Goal: Contribute content: Add original content to the website for others to see

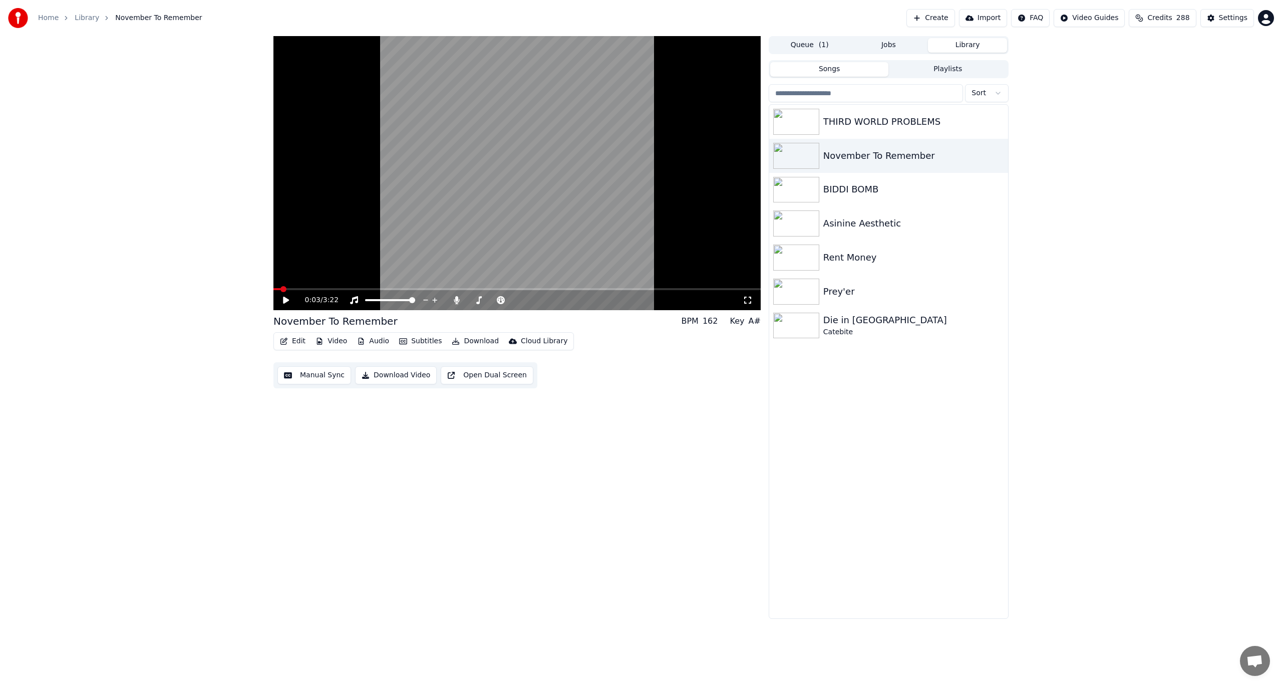
click at [280, 286] on span at bounding box center [283, 289] width 6 height 6
click at [285, 300] on icon at bounding box center [286, 299] width 6 height 7
click at [282, 297] on icon at bounding box center [293, 300] width 24 height 8
click at [296, 341] on button "Edit" at bounding box center [293, 341] width 34 height 14
click at [302, 366] on div "Edit Lyrics" at bounding box center [314, 363] width 36 height 10
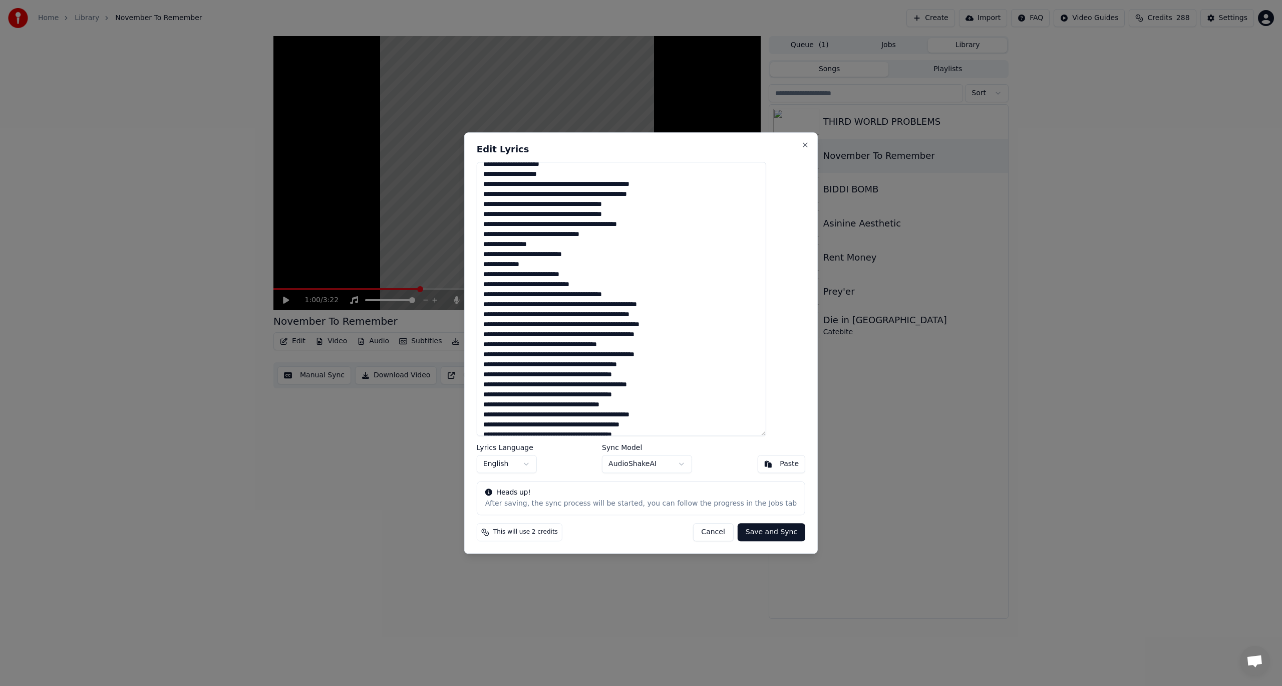
scroll to position [100, 0]
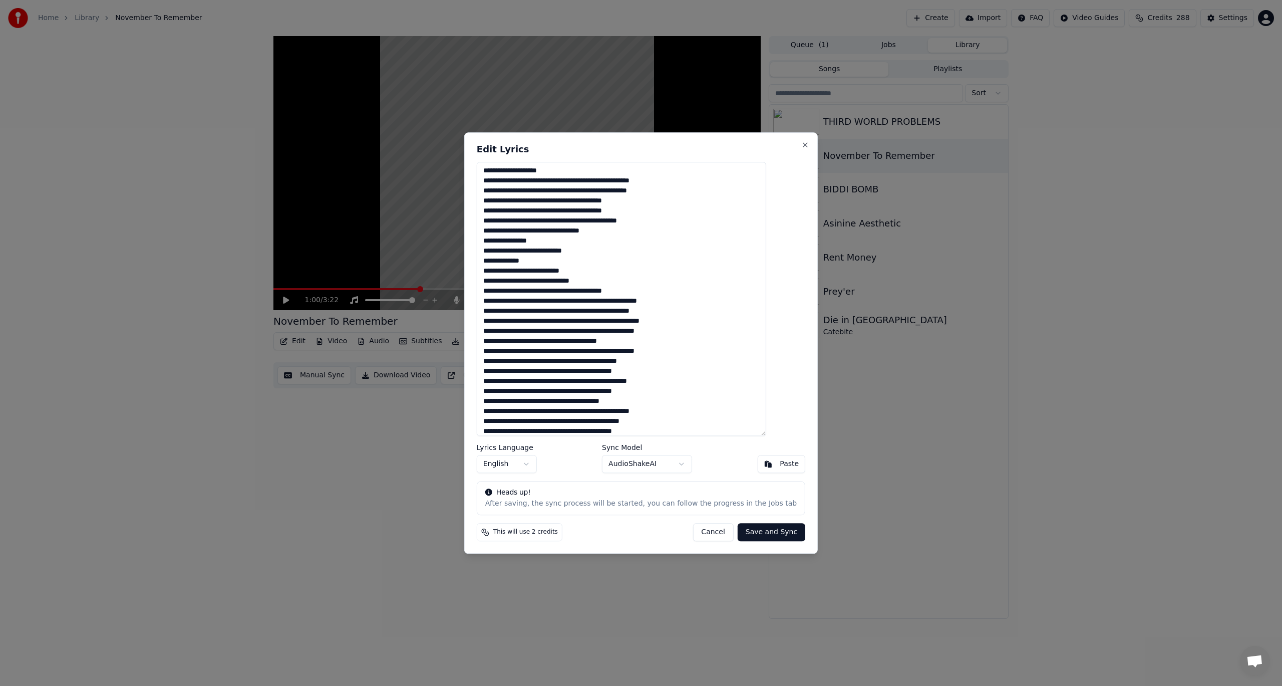
click at [626, 324] on textarea at bounding box center [621, 299] width 289 height 274
click at [627, 324] on textarea at bounding box center [621, 299] width 289 height 274
click at [731, 326] on textarea at bounding box center [621, 299] width 289 height 274
click at [547, 333] on textarea at bounding box center [621, 299] width 289 height 274
click at [517, 330] on textarea at bounding box center [621, 299] width 289 height 274
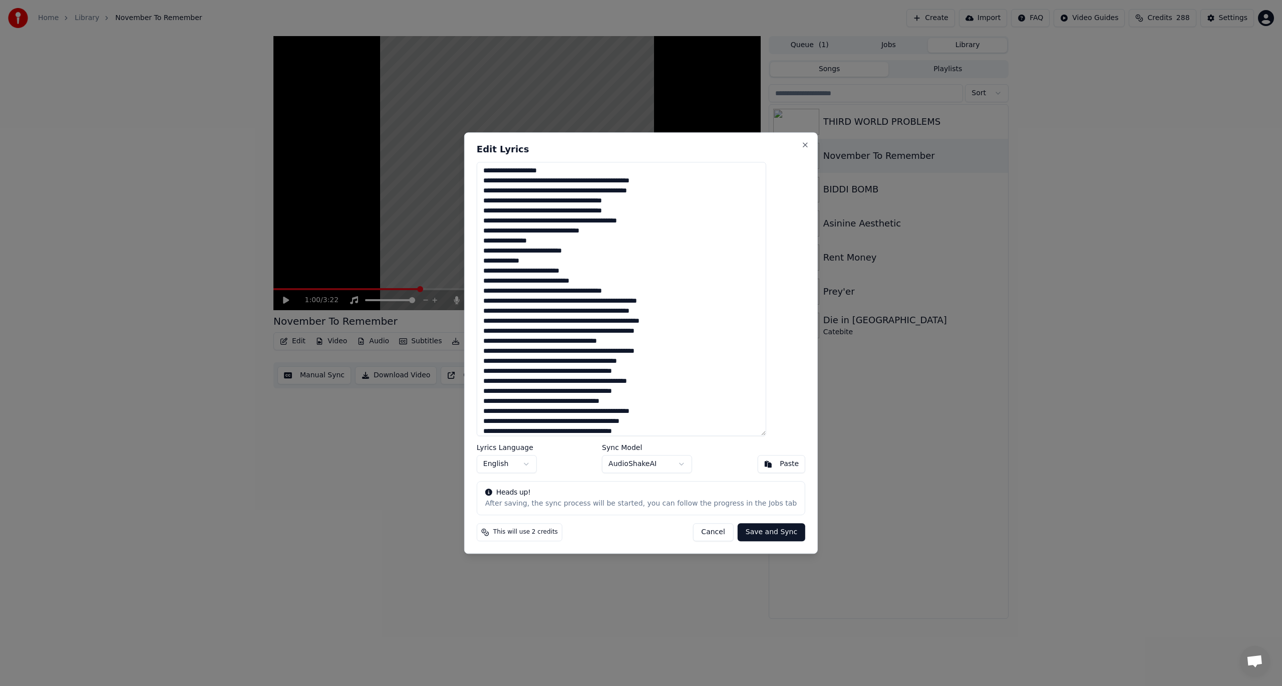
drag, startPoint x: 531, startPoint y: 333, endPoint x: 541, endPoint y: 332, distance: 10.1
click at [541, 332] on textarea at bounding box center [621, 299] width 289 height 274
drag, startPoint x: 548, startPoint y: 330, endPoint x: 609, endPoint y: 330, distance: 61.6
click at [609, 330] on textarea at bounding box center [621, 299] width 289 height 274
click at [601, 329] on textarea at bounding box center [621, 299] width 289 height 274
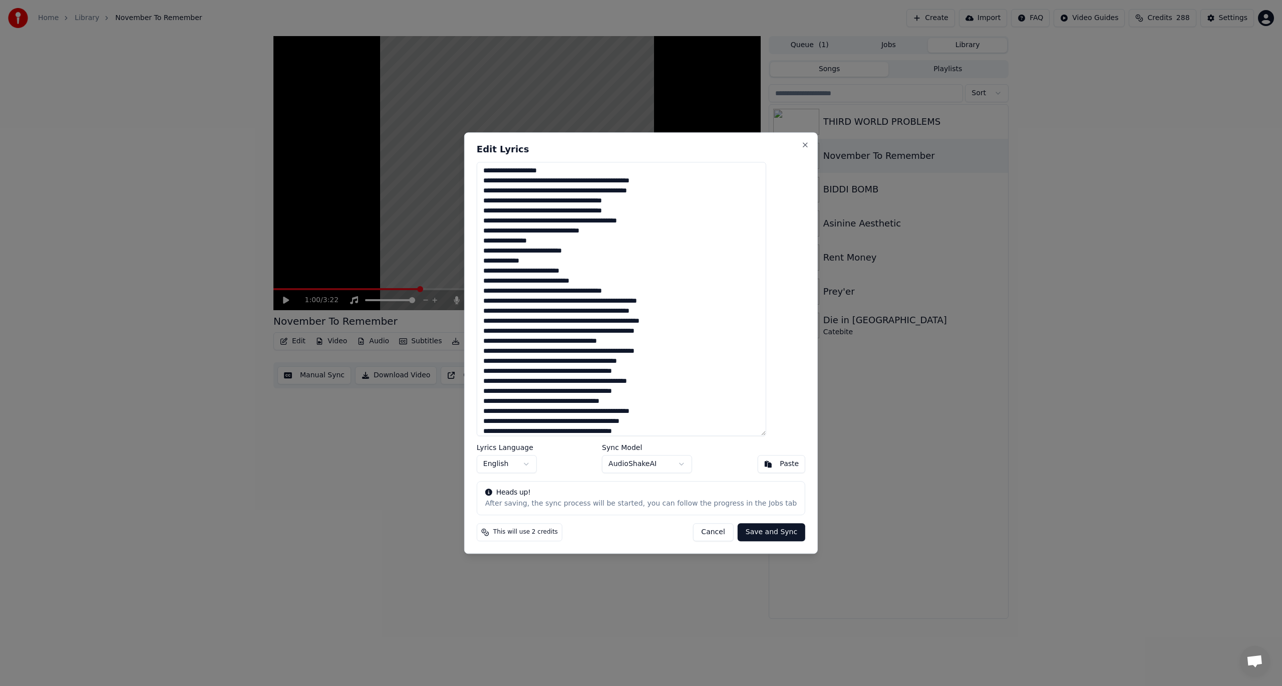
drag, startPoint x: 599, startPoint y: 331, endPoint x: 547, endPoint y: 328, distance: 52.7
click at [547, 328] on textarea at bounding box center [621, 299] width 289 height 274
paste textarea
drag, startPoint x: 589, startPoint y: 326, endPoint x: 582, endPoint y: 300, distance: 27.0
click at [587, 324] on textarea at bounding box center [621, 299] width 289 height 274
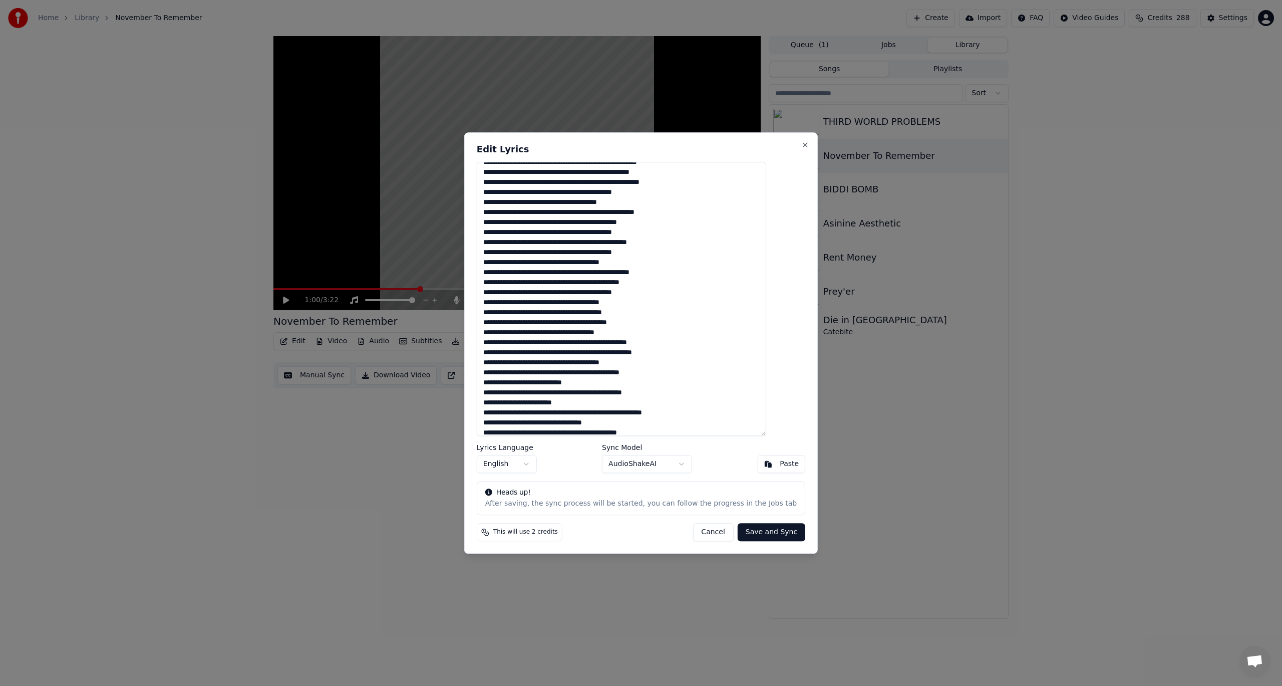
scroll to position [235, 0]
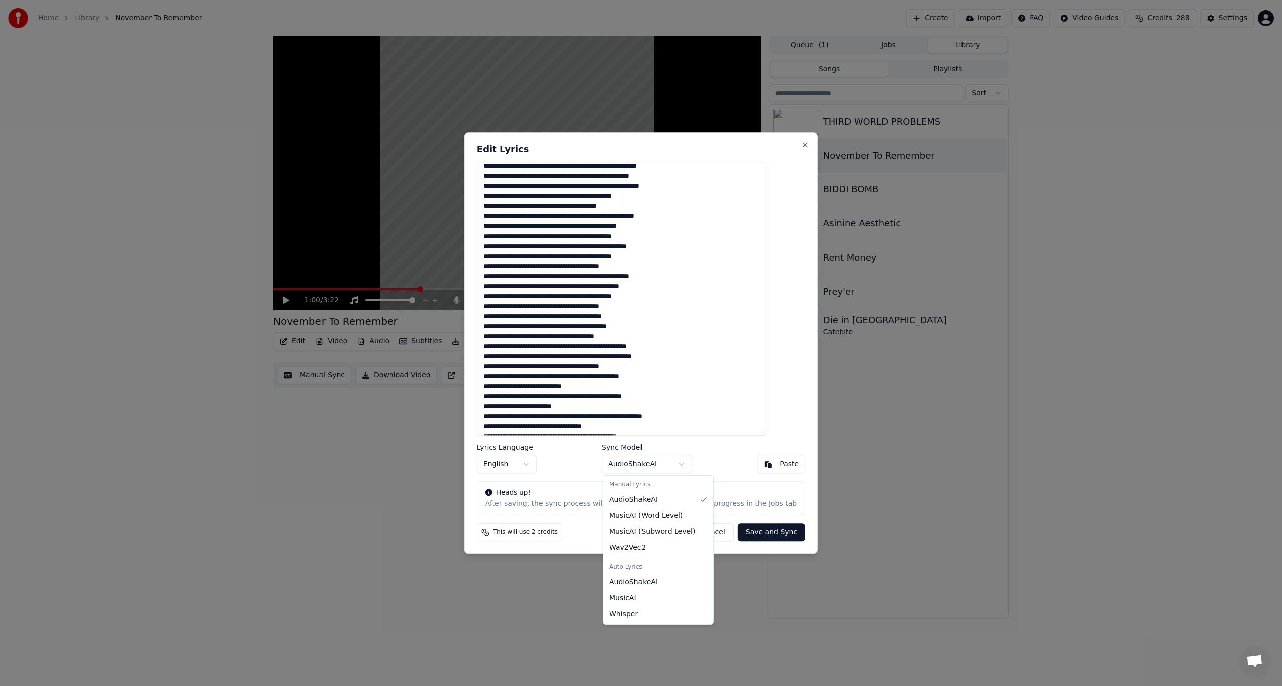
click at [678, 462] on body "Home Library November To Remember Create Import FAQ Video Guides Credits 288 Se…" at bounding box center [641, 343] width 1282 height 686
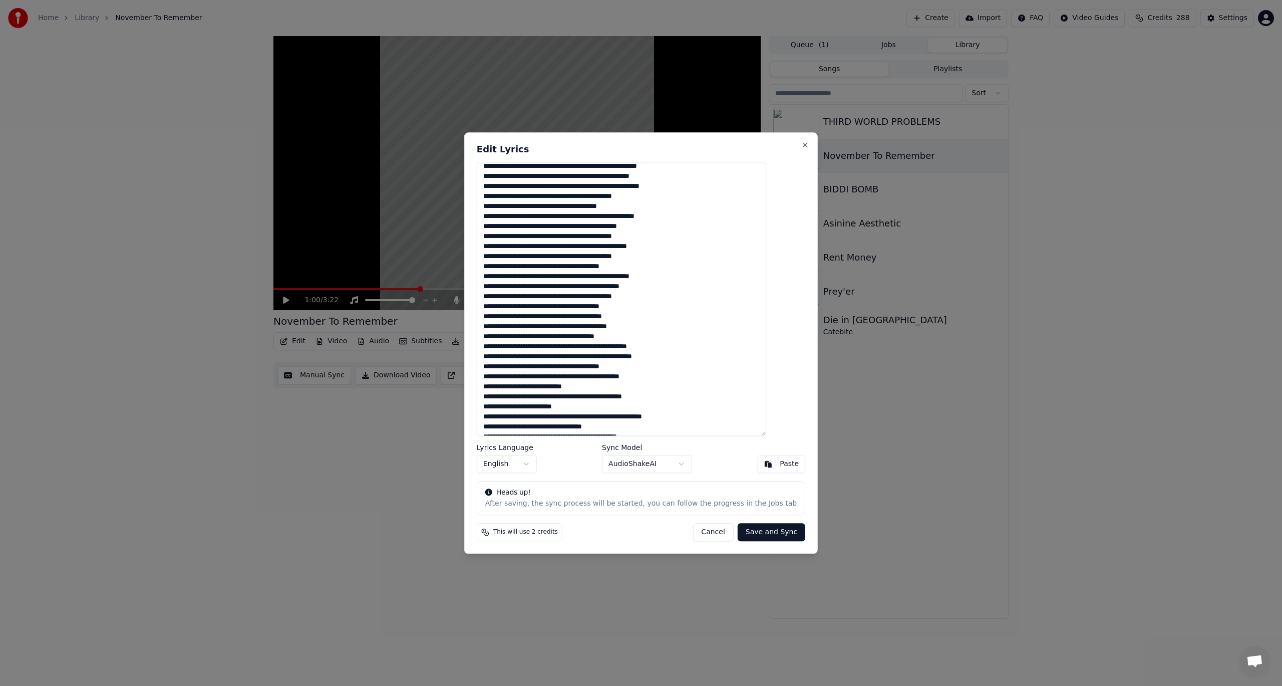
drag, startPoint x: 781, startPoint y: 287, endPoint x: 779, endPoint y: 265, distance: 21.6
click at [779, 265] on body "Home Library November To Remember Create Import FAQ Video Guides Credits 288 Se…" at bounding box center [641, 343] width 1282 height 686
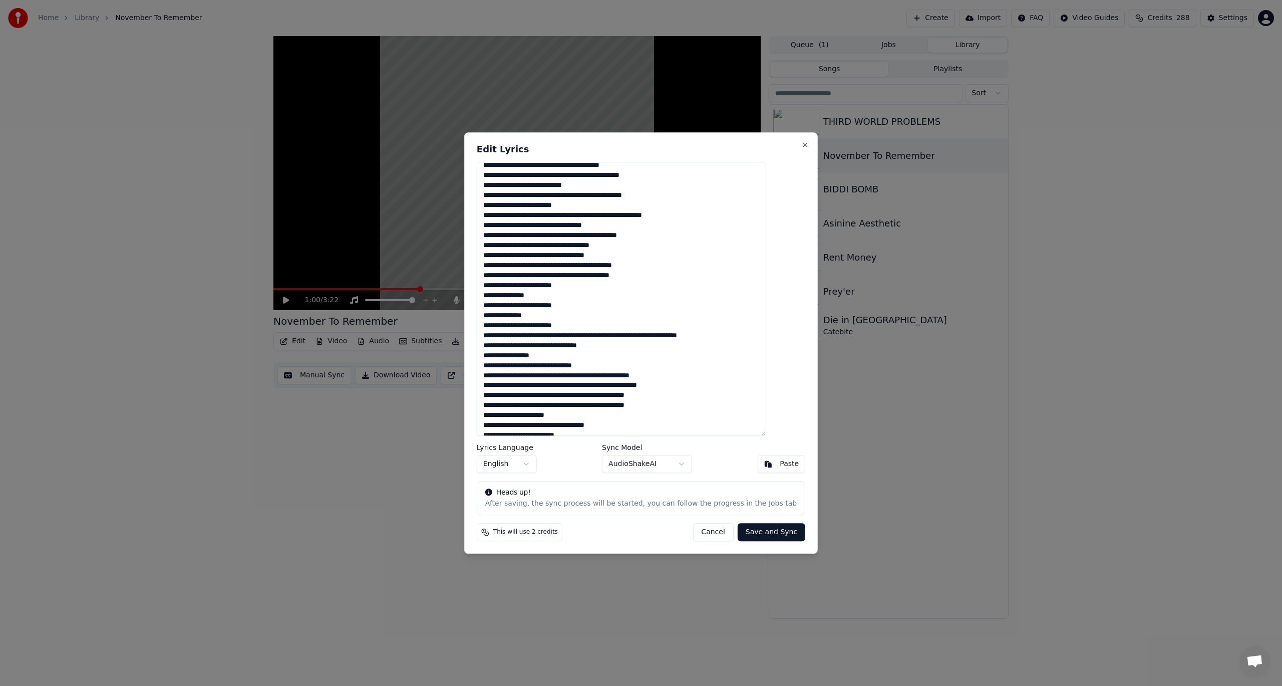
scroll to position [485, 0]
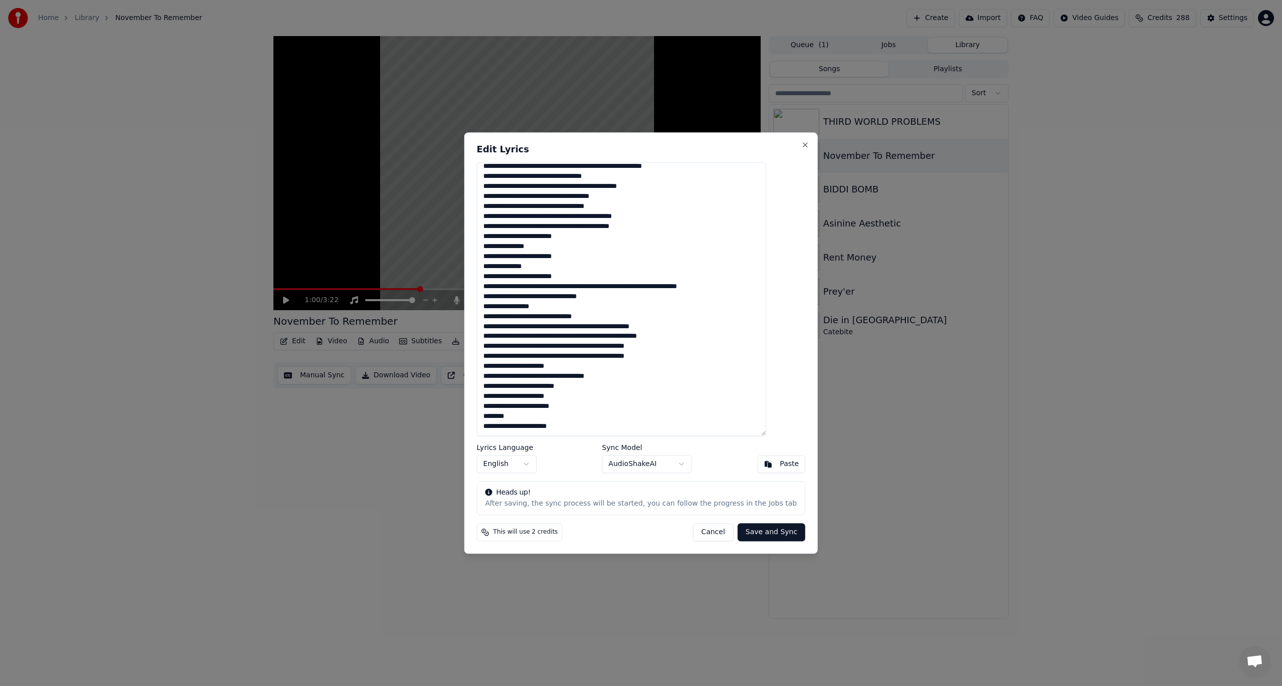
click at [703, 534] on button "Cancel" at bounding box center [713, 532] width 41 height 18
type textarea "**********"
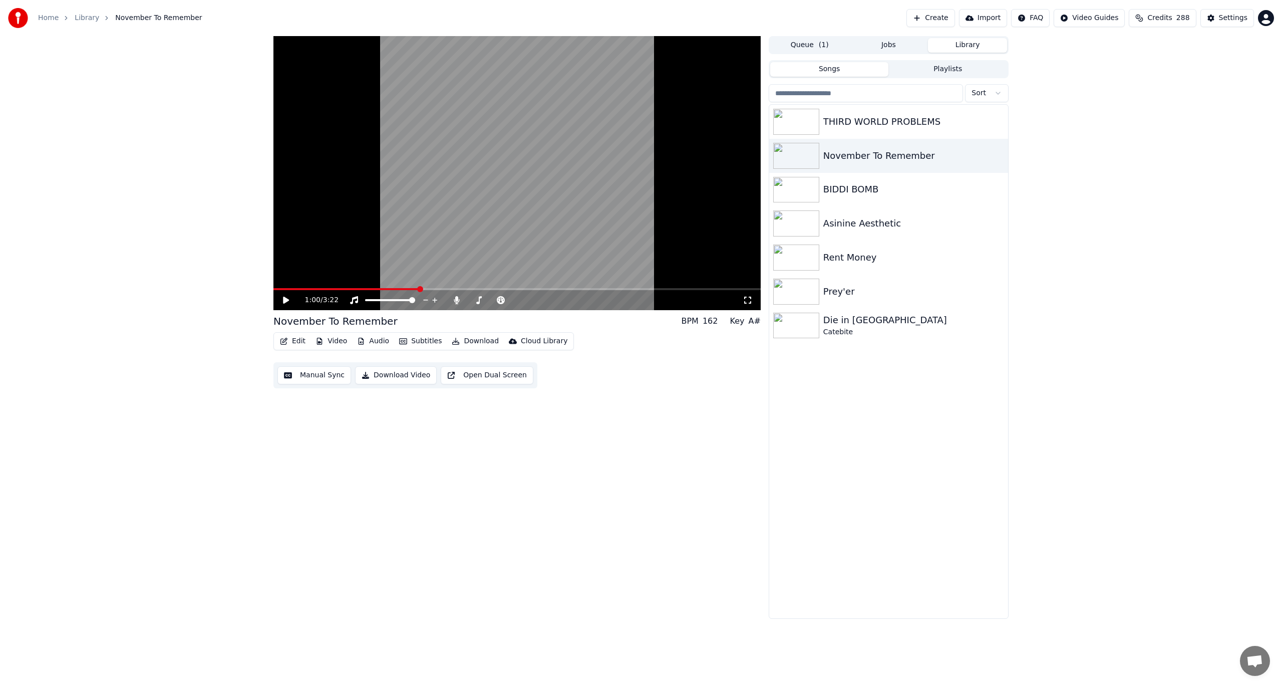
click at [290, 349] on div "Edit Video Audio Subtitles Download Cloud Library" at bounding box center [423, 341] width 300 height 18
click at [288, 342] on button "Edit" at bounding box center [293, 341] width 34 height 14
click at [447, 451] on div "1:00 / 3:22 November To Remember BPM 162 Key A# Edit Video Audio Subtitles Down…" at bounding box center [516, 327] width 487 height 582
click at [279, 340] on button "Edit" at bounding box center [293, 341] width 34 height 14
drag, startPoint x: 480, startPoint y: 437, endPoint x: 381, endPoint y: 389, distance: 110.2
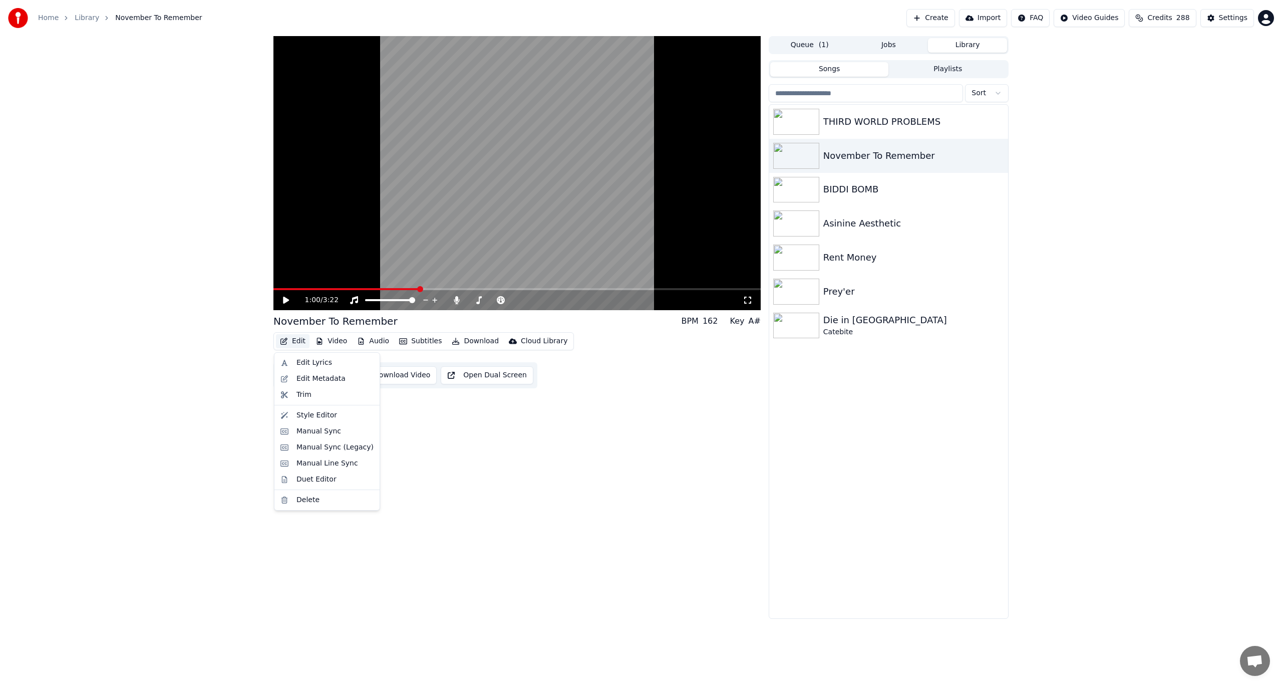
click at [477, 436] on div "1:00 / 3:22 November To Remember BPM 162 Key A# Edit Video Audio Subtitles Down…" at bounding box center [516, 327] width 487 height 582
click at [324, 381] on button "Manual Sync" at bounding box center [314, 375] width 74 height 18
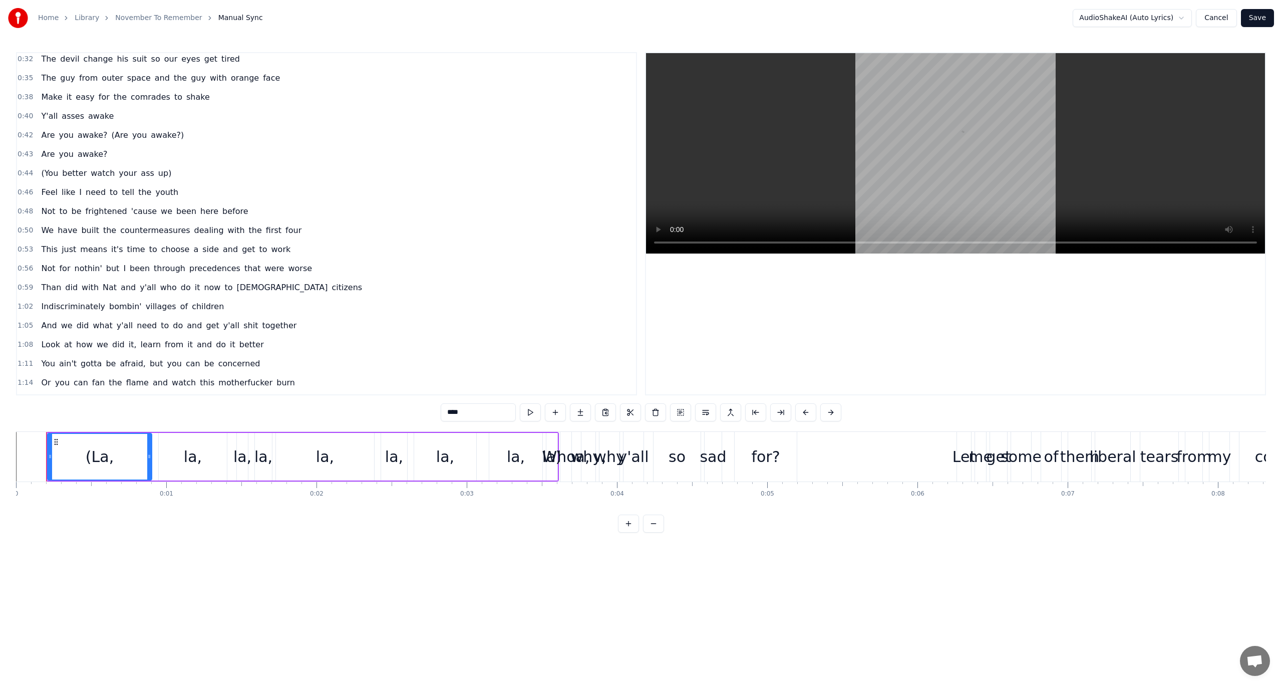
scroll to position [300, 0]
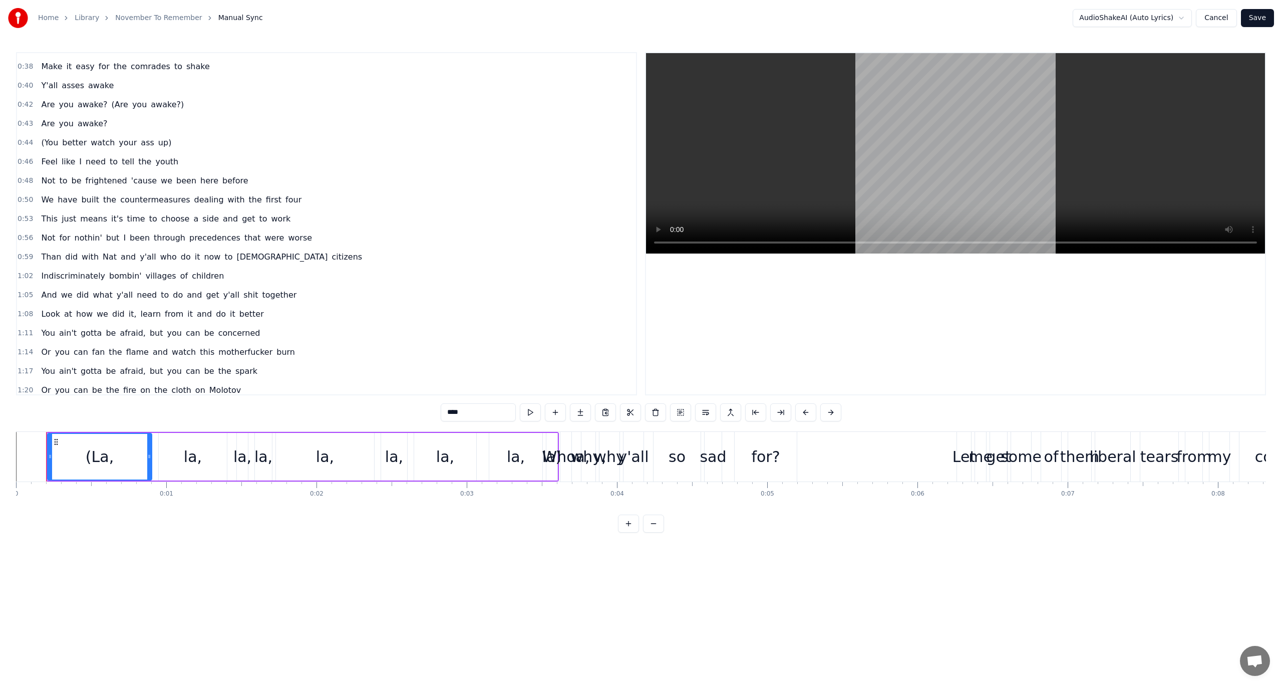
click at [201, 236] on span "precedences" at bounding box center [214, 238] width 53 height 12
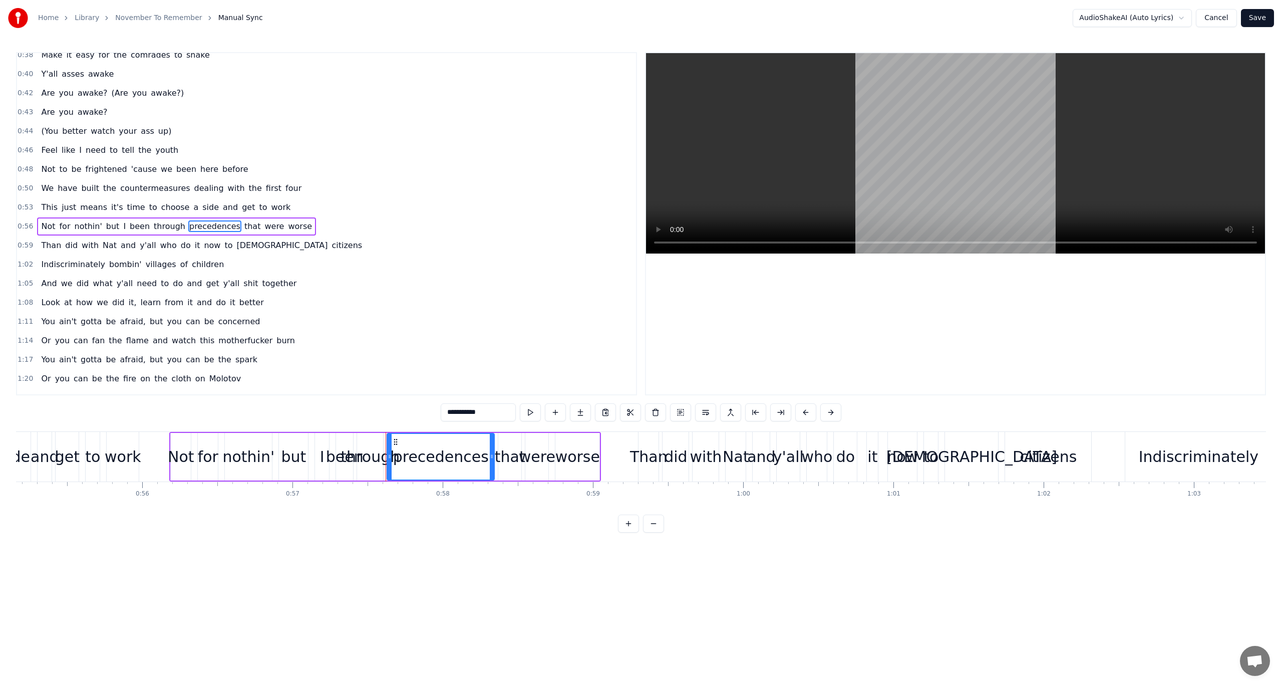
scroll to position [0, 8607]
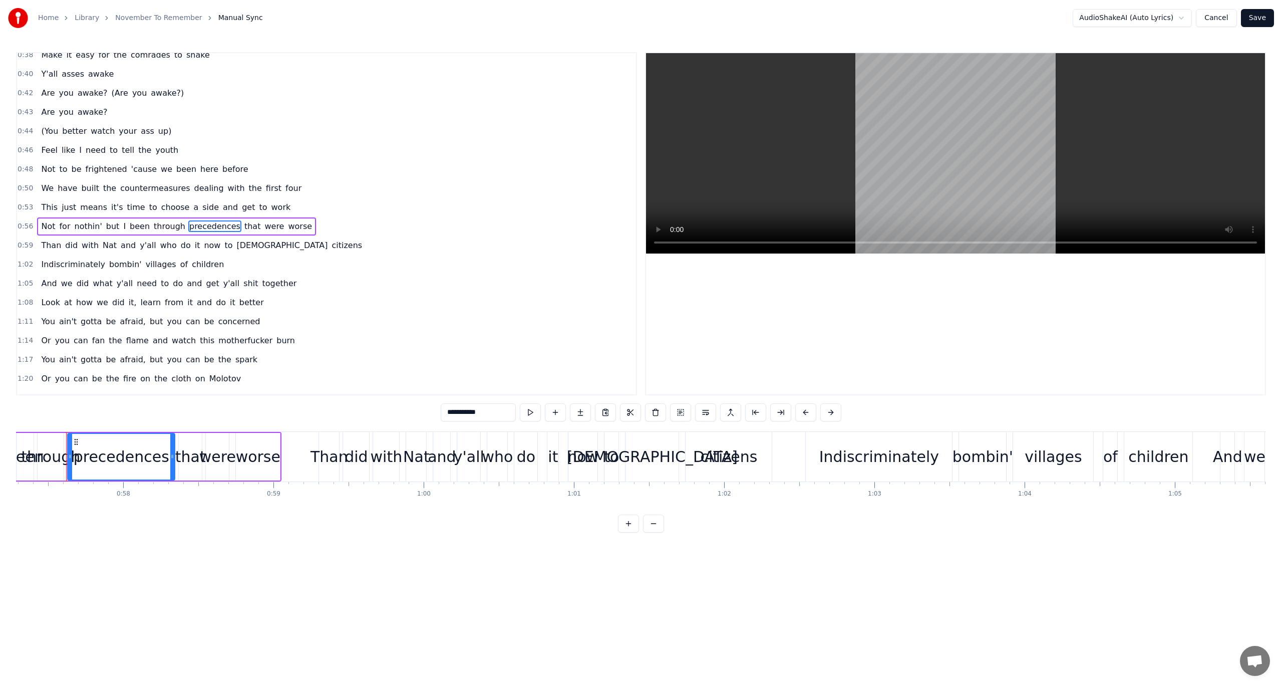
click at [198, 228] on span "precedences" at bounding box center [214, 226] width 53 height 12
click at [198, 228] on span "precedences" at bounding box center [214, 224] width 53 height 12
click at [198, 220] on span "precedences" at bounding box center [214, 224] width 53 height 12
drag, startPoint x: 476, startPoint y: 424, endPoint x: 471, endPoint y: 417, distance: 8.2
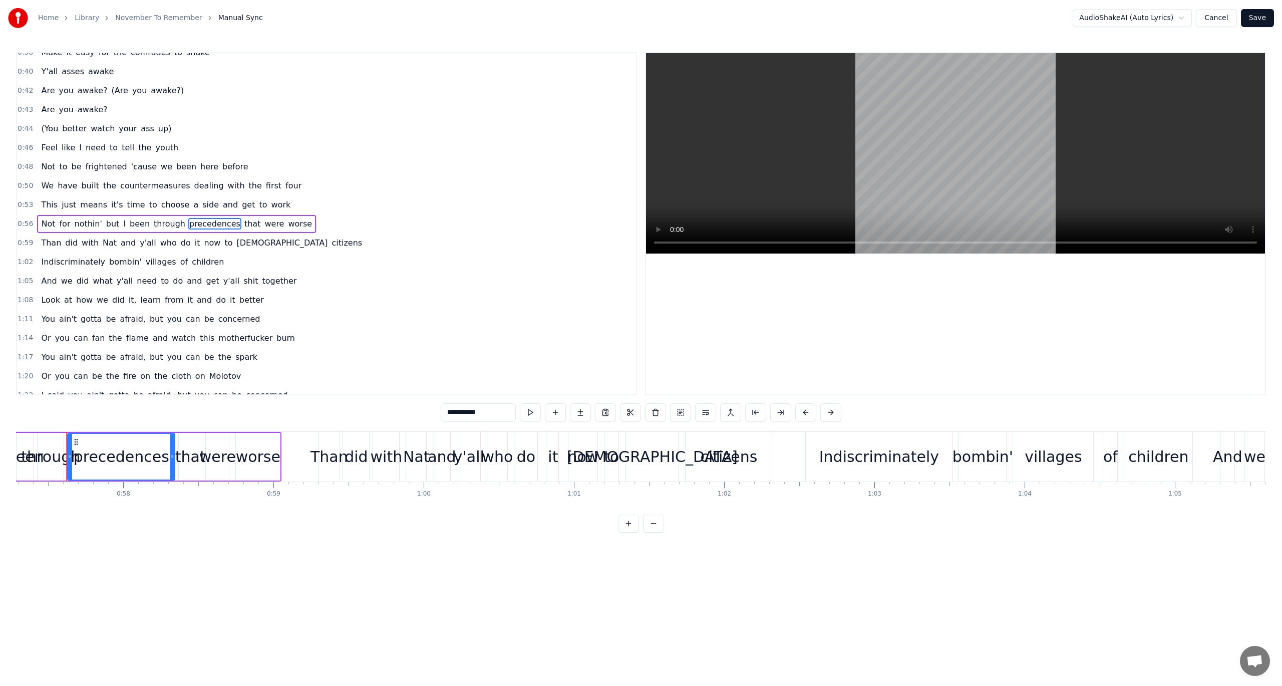
click at [476, 424] on div "0:00 (La, la, la, la, la, la, la, la, la) 0:03 Whoa, why, why y'all so sad for?…" at bounding box center [641, 292] width 1250 height 480
click at [470, 414] on input "**********" at bounding box center [478, 412] width 75 height 18
click at [102, 240] on span "Nat" at bounding box center [110, 243] width 16 height 12
type input "***"
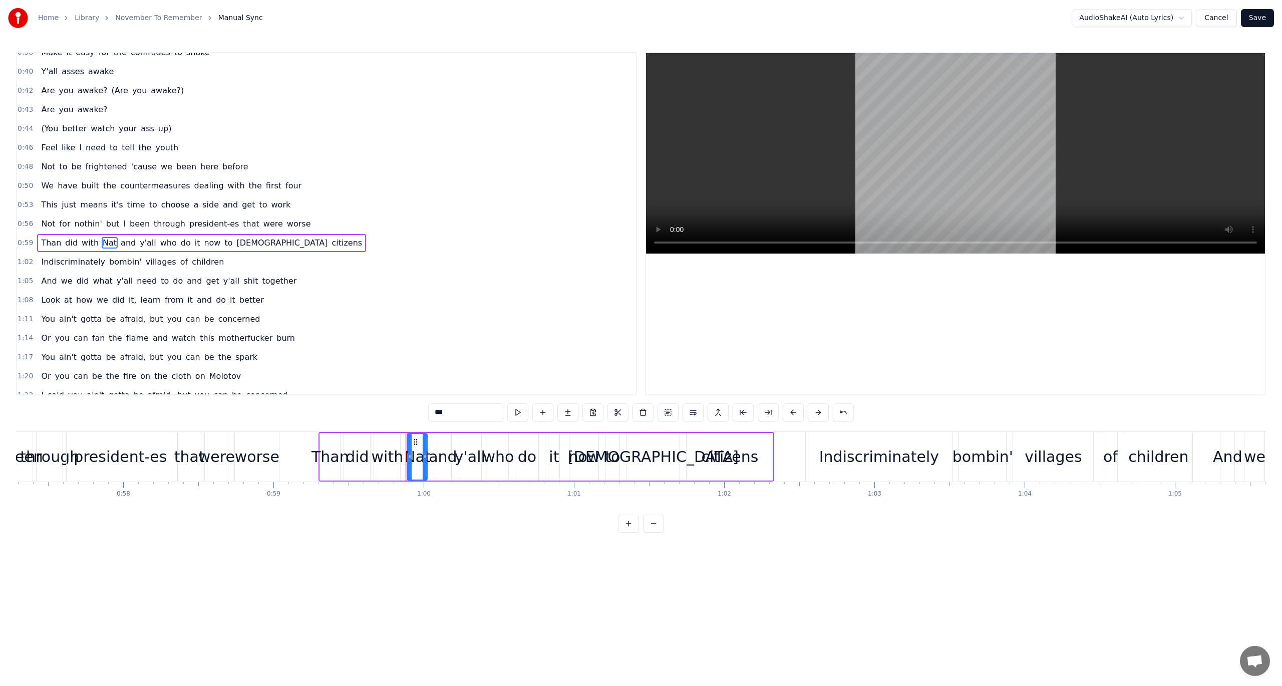
scroll to position [334, 0]
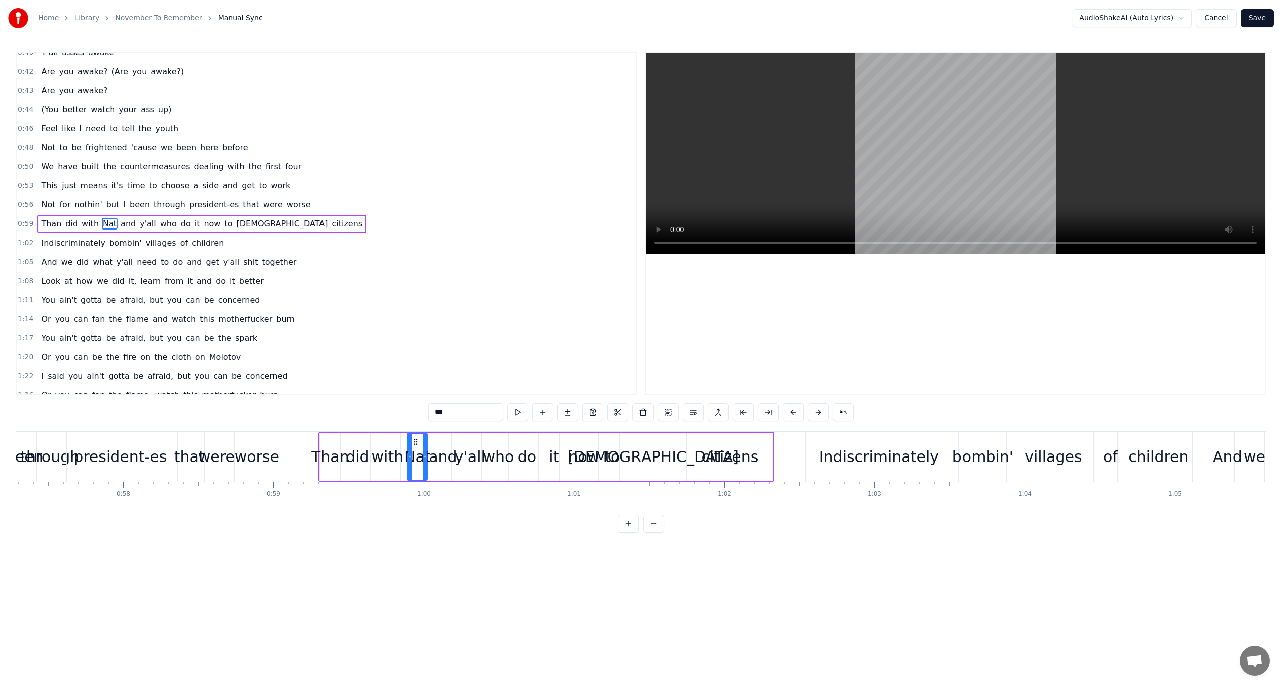
drag, startPoint x: 105, startPoint y: 223, endPoint x: 144, endPoint y: 225, distance: 38.6
click at [144, 225] on div "Than did with [PERSON_NAME] and y'all who do it now to [DEMOGRAPHIC_DATA] citiz…" at bounding box center [201, 224] width 329 height 18
drag, startPoint x: 137, startPoint y: 225, endPoint x: 96, endPoint y: 222, distance: 41.7
click at [96, 222] on div "Than did with [PERSON_NAME] and y'all who do it now to [DEMOGRAPHIC_DATA] citiz…" at bounding box center [201, 224] width 329 height 18
click at [52, 224] on span "Than" at bounding box center [51, 224] width 22 height 12
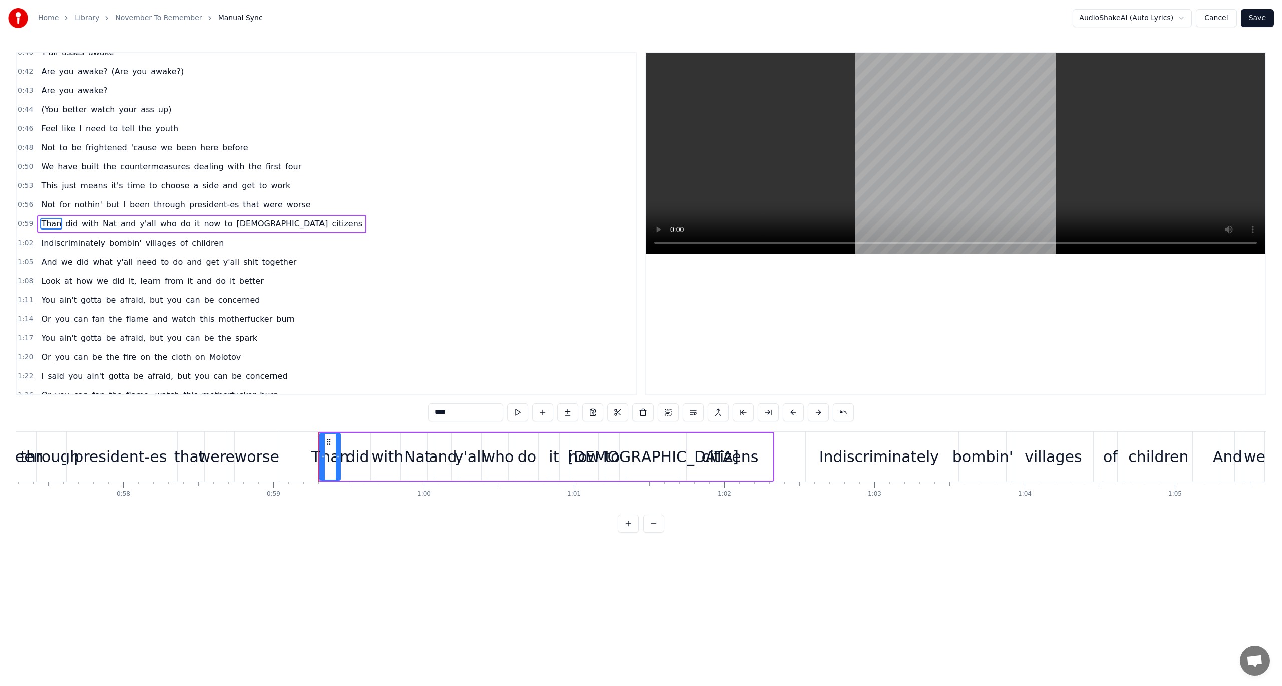
click at [473, 414] on input "****" at bounding box center [465, 412] width 75 height 18
click at [1218, 16] on button "Cancel" at bounding box center [1216, 18] width 41 height 18
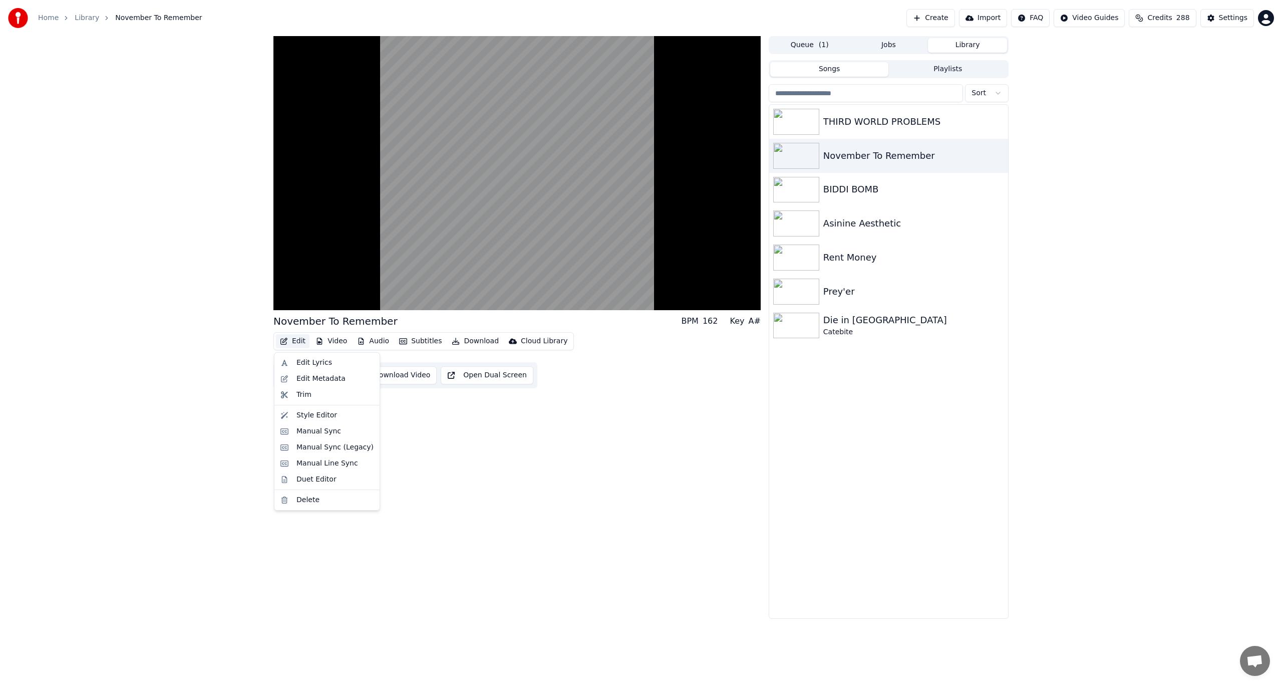
click at [290, 342] on button "Edit" at bounding box center [293, 341] width 34 height 14
click at [301, 433] on div "Manual Sync" at bounding box center [318, 431] width 45 height 10
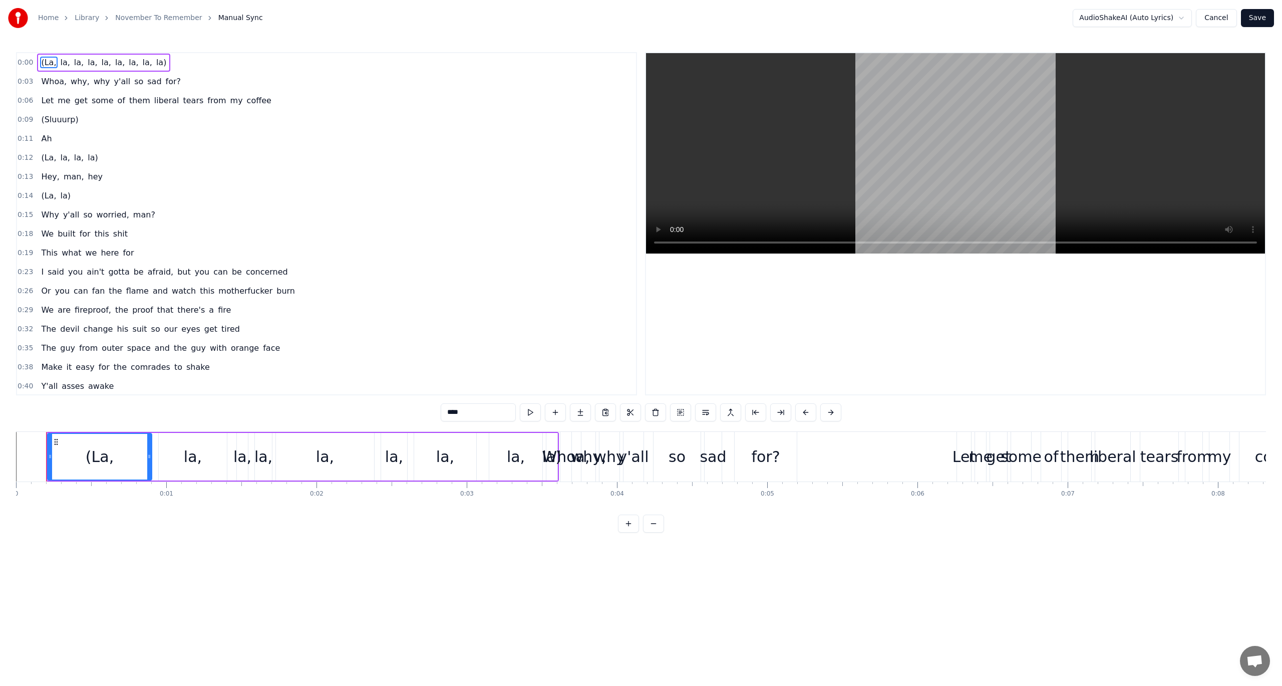
click at [1223, 15] on button "Cancel" at bounding box center [1216, 18] width 41 height 18
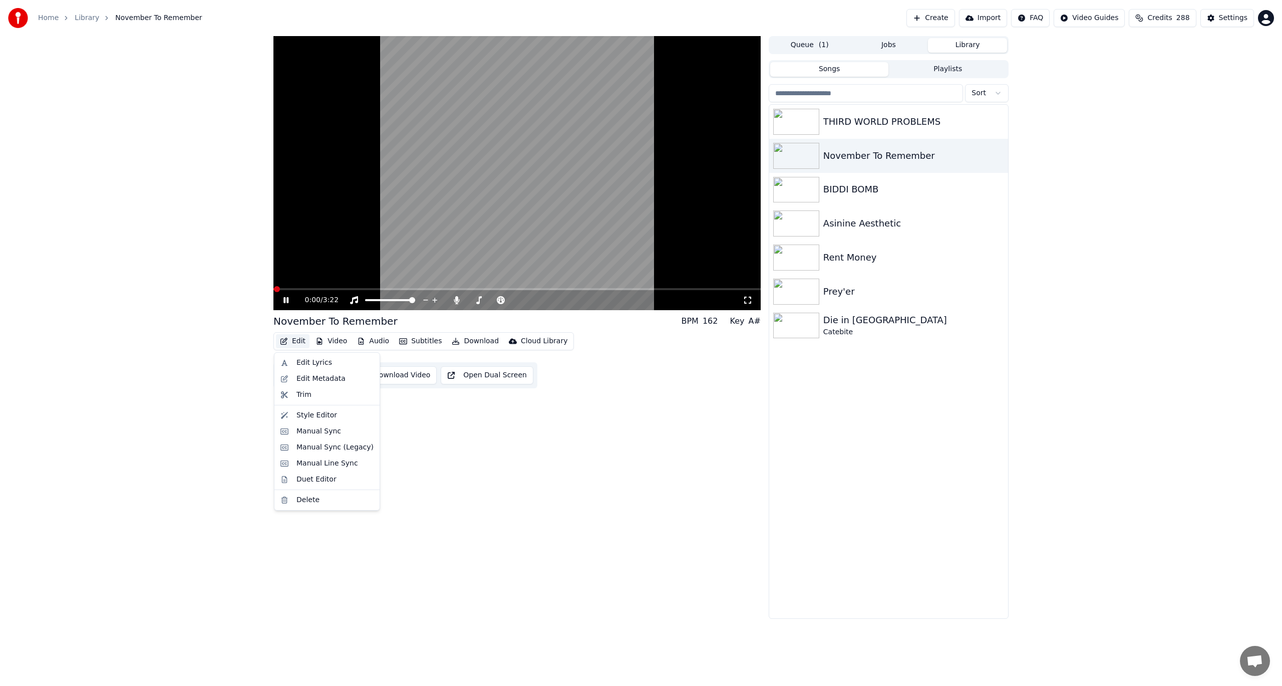
click at [288, 340] on button "Edit" at bounding box center [293, 341] width 34 height 14
click at [308, 443] on div "Manual Sync (Legacy)" at bounding box center [334, 447] width 77 height 10
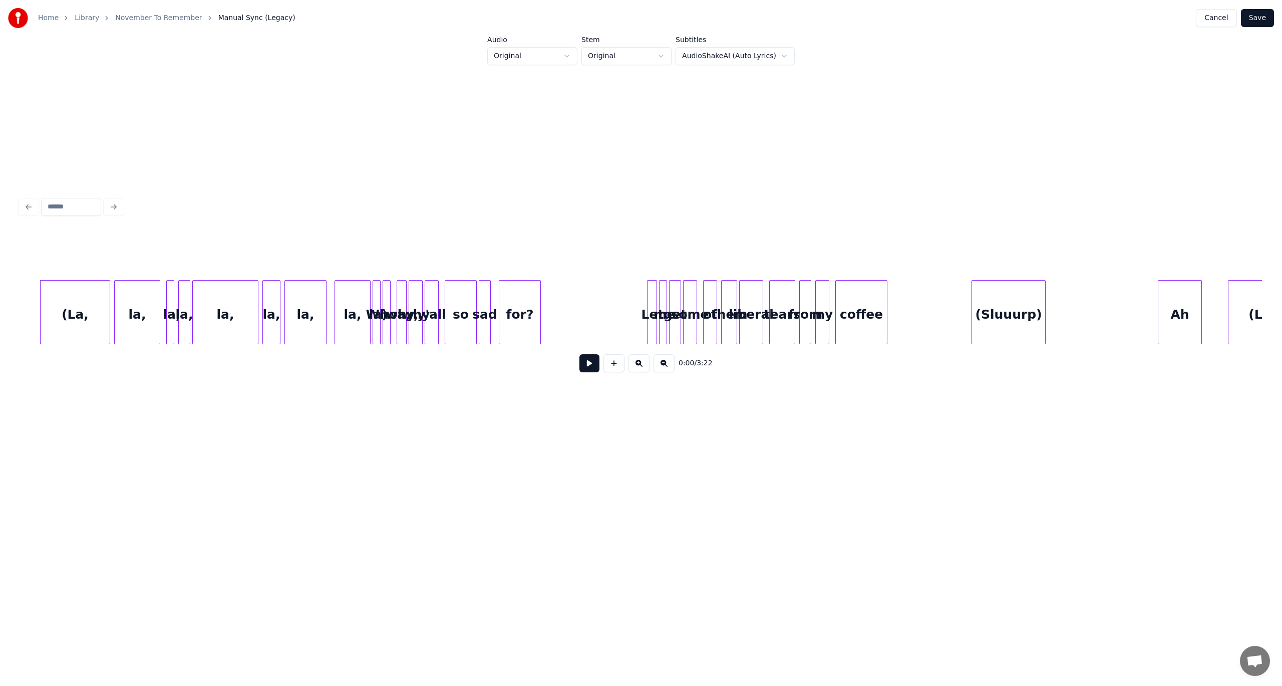
click at [1203, 24] on button "Cancel" at bounding box center [1216, 18] width 41 height 18
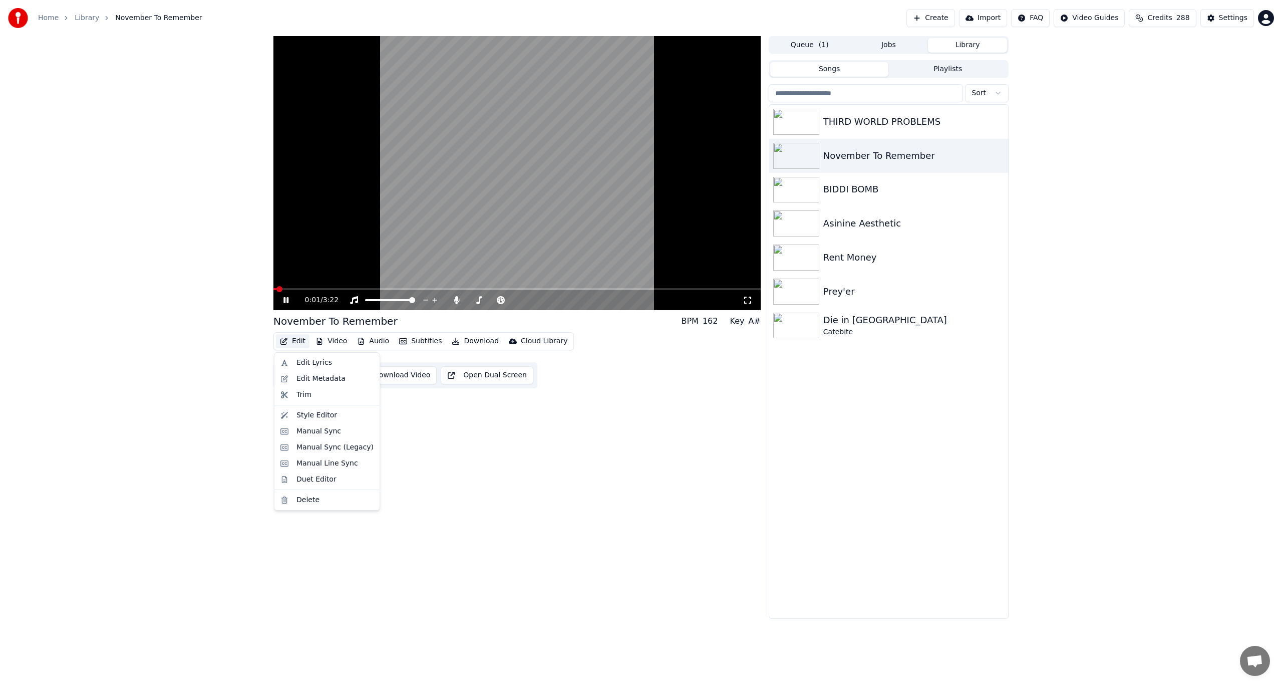
click at [287, 341] on icon "button" at bounding box center [284, 341] width 8 height 7
click at [326, 463] on div "Manual Line Sync" at bounding box center [327, 463] width 62 height 10
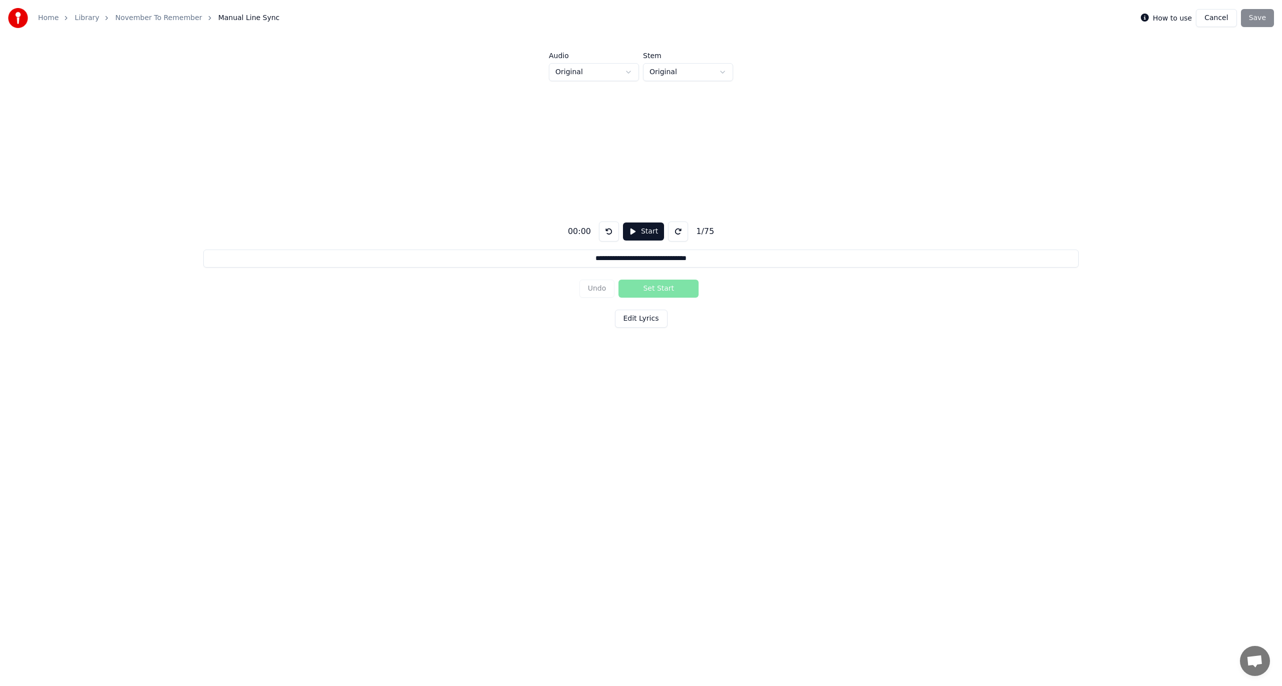
click at [639, 322] on button "Edit Lyrics" at bounding box center [641, 319] width 53 height 18
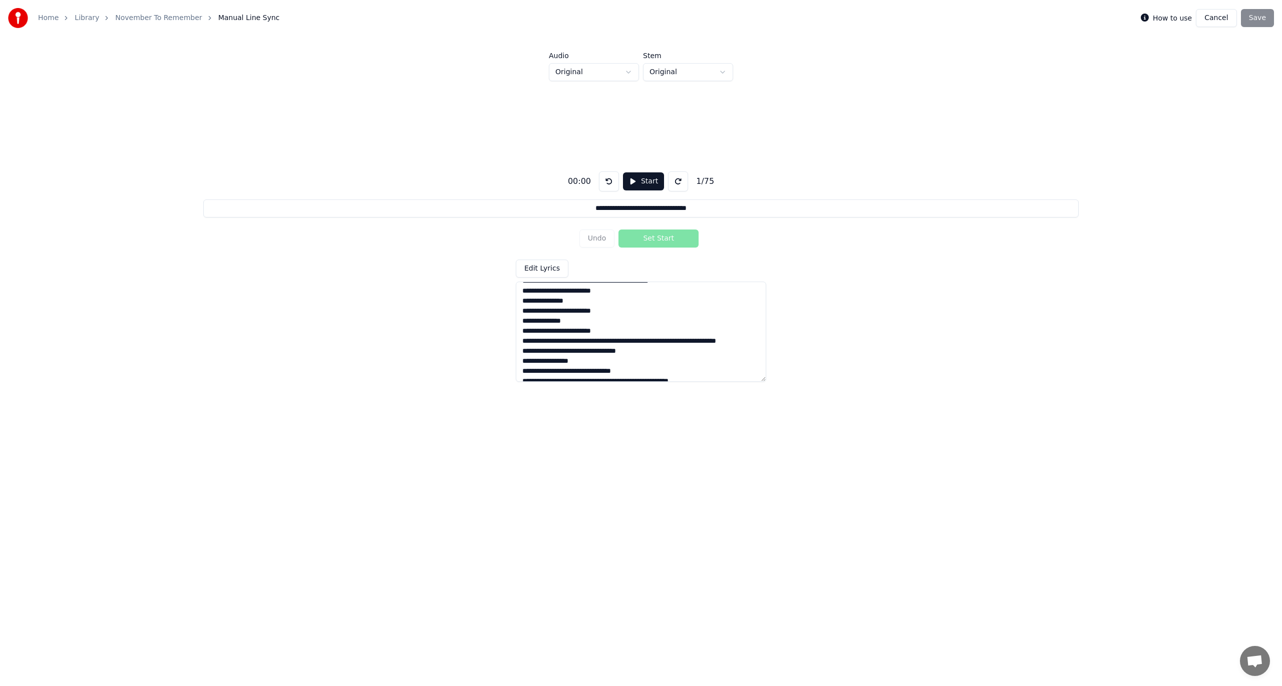
scroll to position [551, 0]
click at [609, 323] on textarea at bounding box center [641, 331] width 250 height 100
click at [644, 341] on textarea at bounding box center [641, 331] width 250 height 100
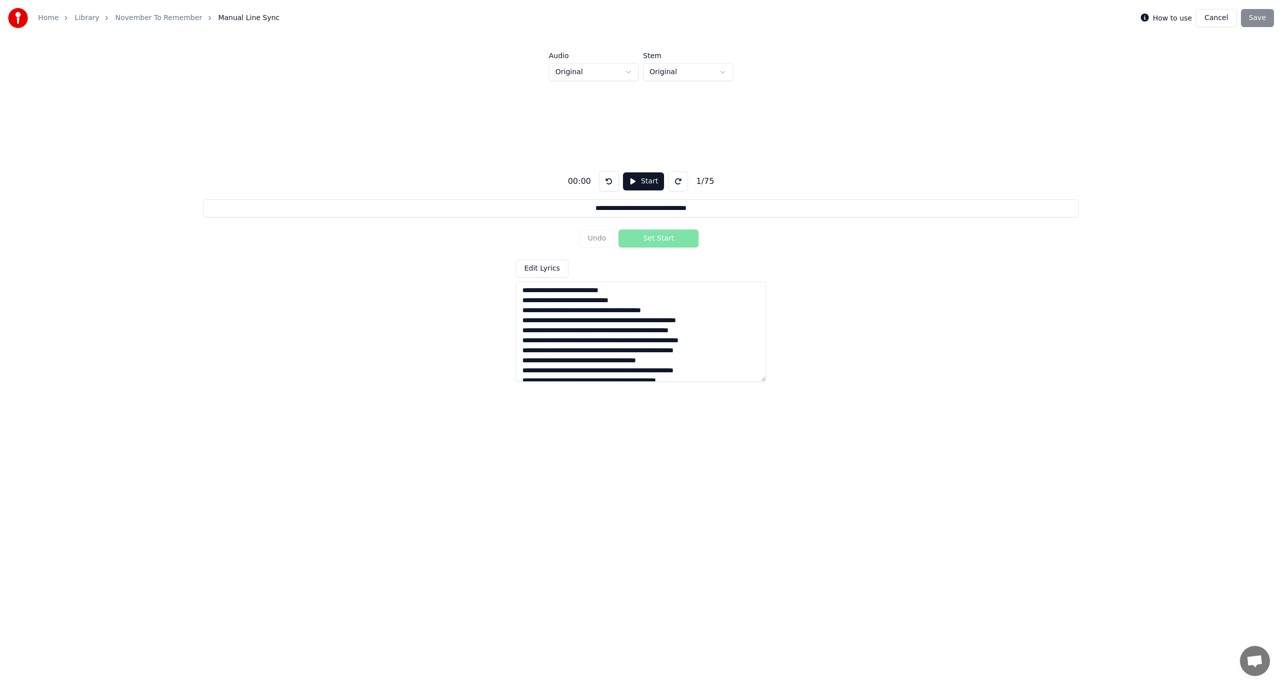
click at [537, 352] on textarea at bounding box center [641, 331] width 250 height 100
click at [557, 353] on textarea at bounding box center [641, 331] width 250 height 100
drag, startPoint x: 567, startPoint y: 351, endPoint x: 620, endPoint y: 349, distance: 52.6
click at [620, 349] on textarea at bounding box center [641, 331] width 250 height 100
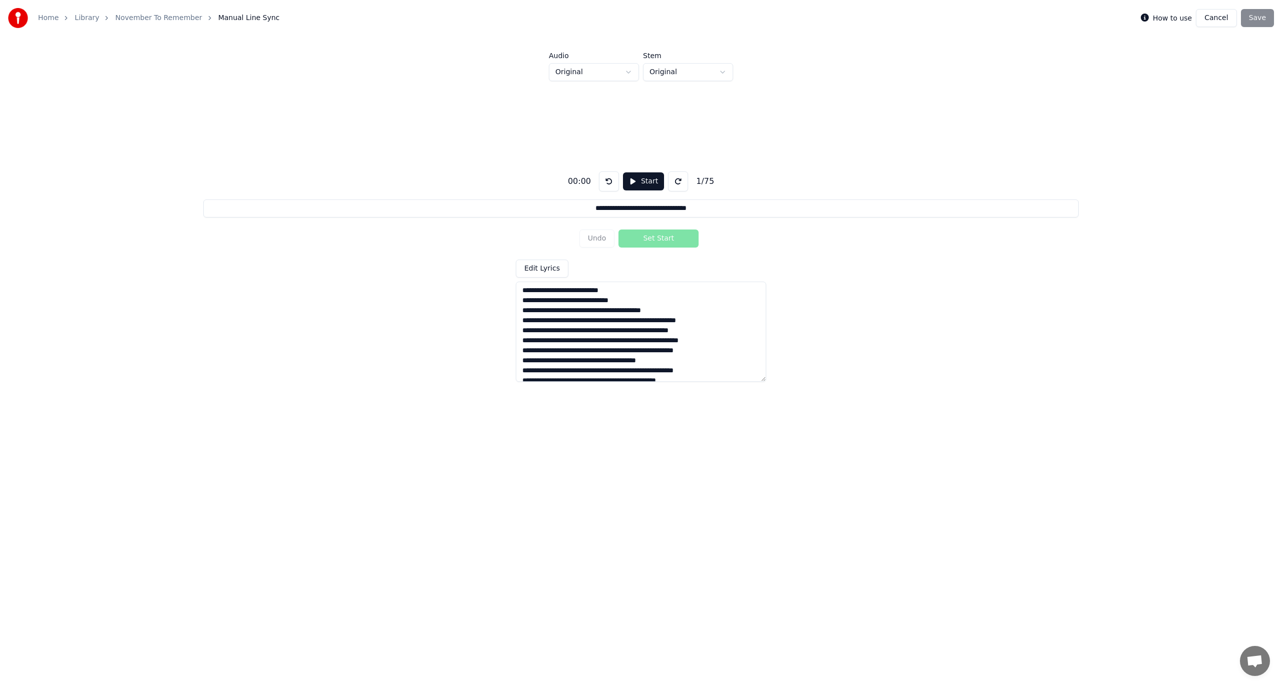
paste textarea
click at [606, 352] on textarea at bounding box center [641, 331] width 250 height 100
click at [652, 329] on textarea at bounding box center [641, 331] width 250 height 100
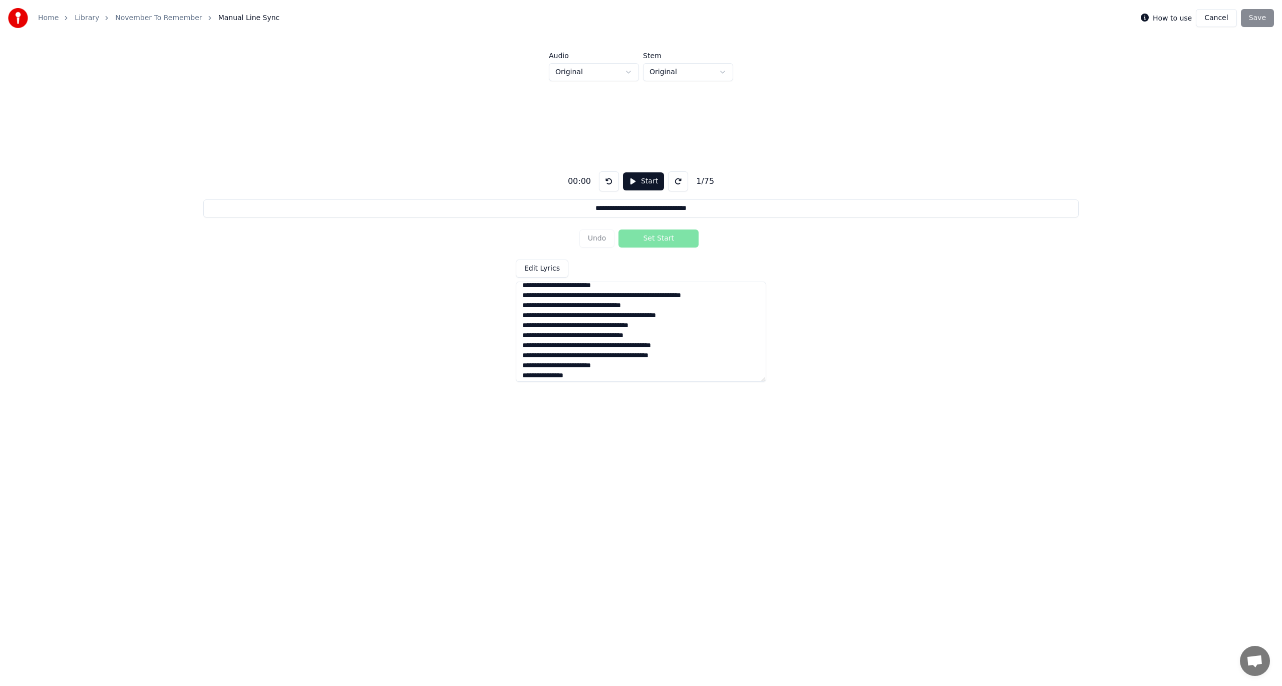
scroll to position [451, 0]
click at [551, 363] on textarea at bounding box center [641, 331] width 250 height 100
click at [561, 363] on textarea at bounding box center [641, 331] width 250 height 100
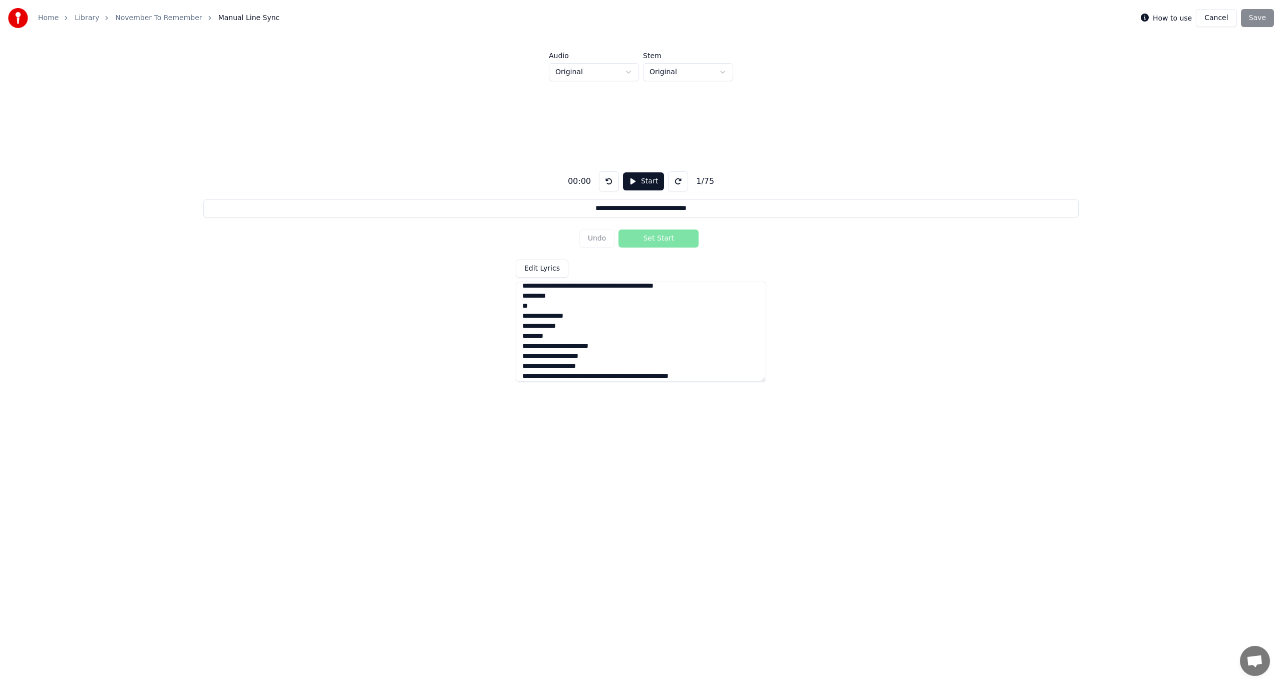
scroll to position [0, 0]
type textarea "**********"
click at [1064, 272] on div "**********" at bounding box center [641, 272] width 1250 height 382
click at [645, 178] on button "Start" at bounding box center [643, 181] width 41 height 18
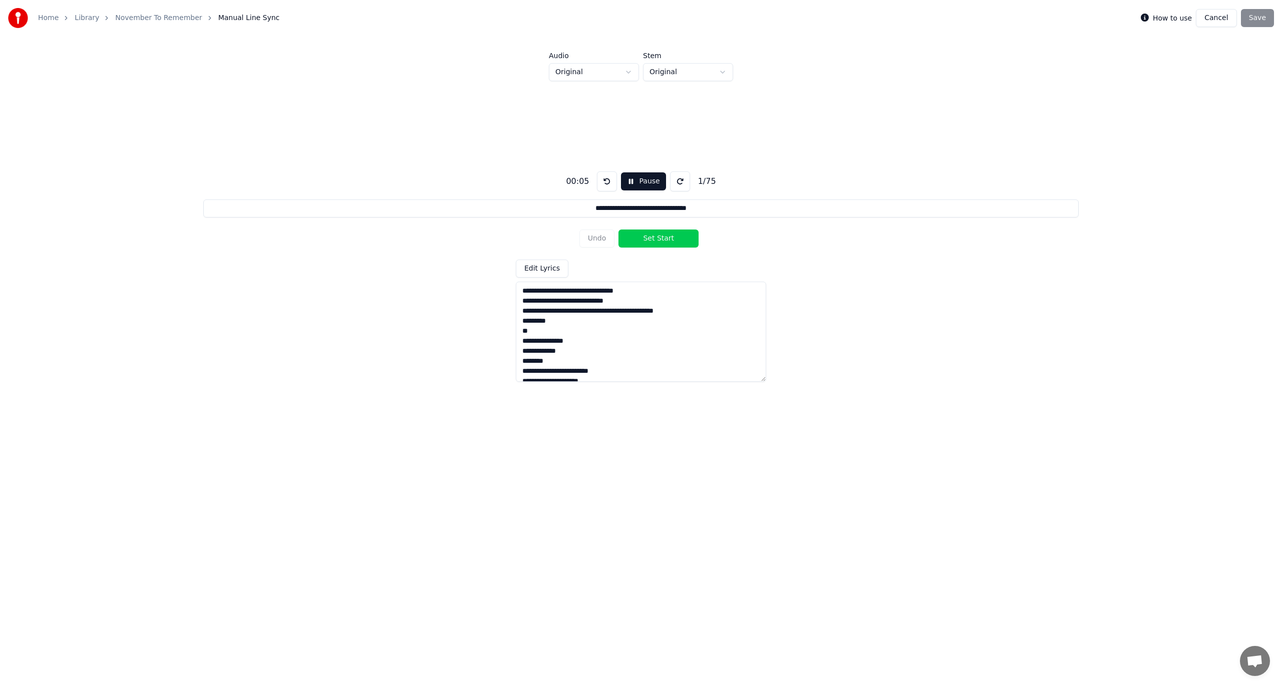
click at [646, 181] on button "Pause" at bounding box center [643, 181] width 45 height 18
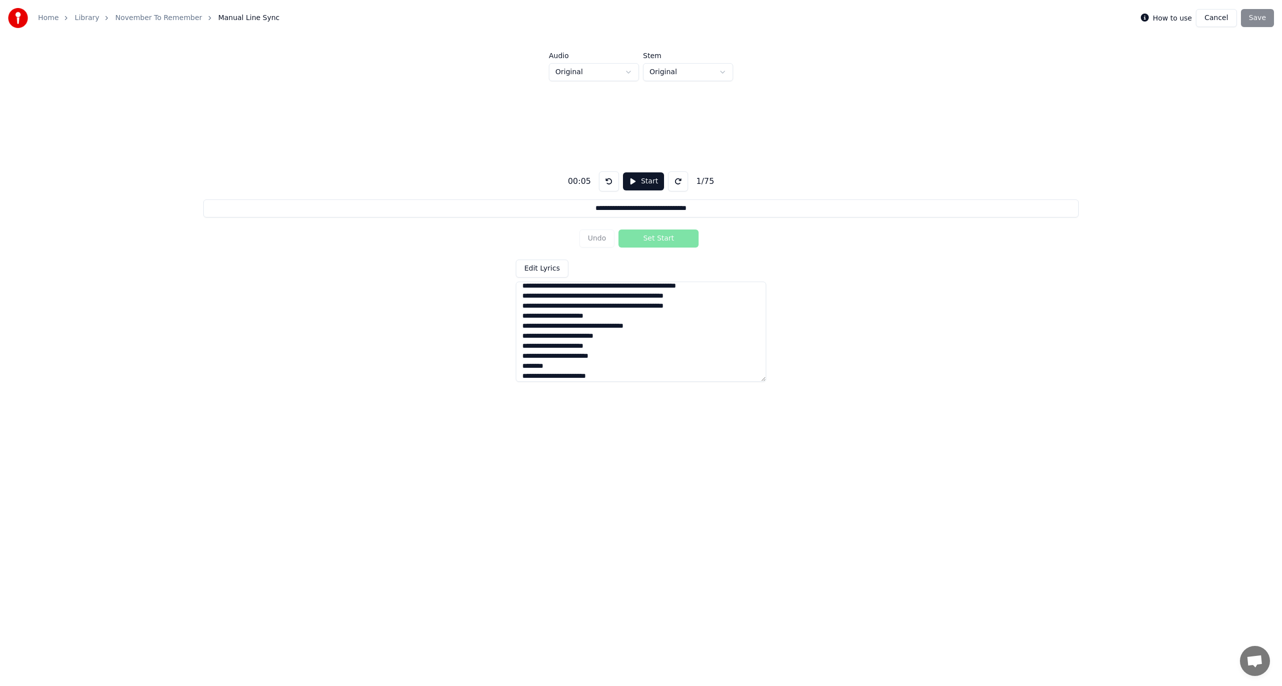
scroll to position [660, 0]
click at [1205, 13] on button "Cancel" at bounding box center [1216, 18] width 41 height 18
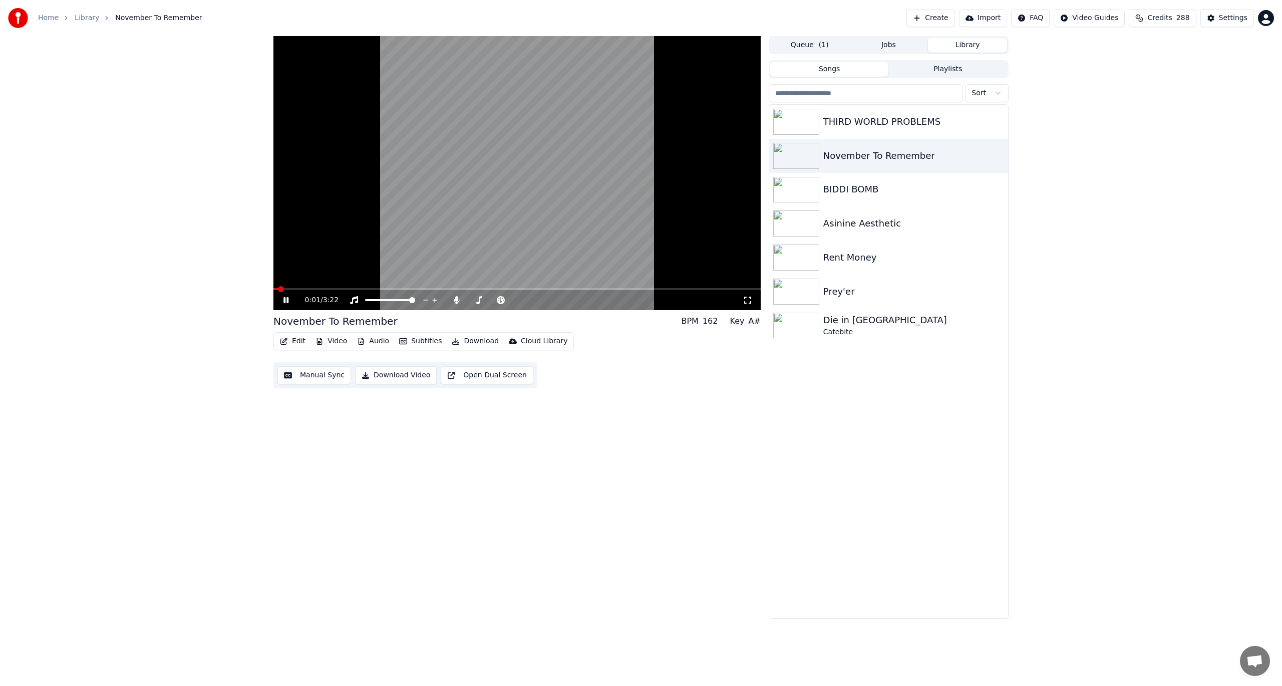
click at [290, 337] on button "Edit" at bounding box center [293, 341] width 34 height 14
click at [301, 361] on div "Edit Lyrics" at bounding box center [314, 363] width 36 height 10
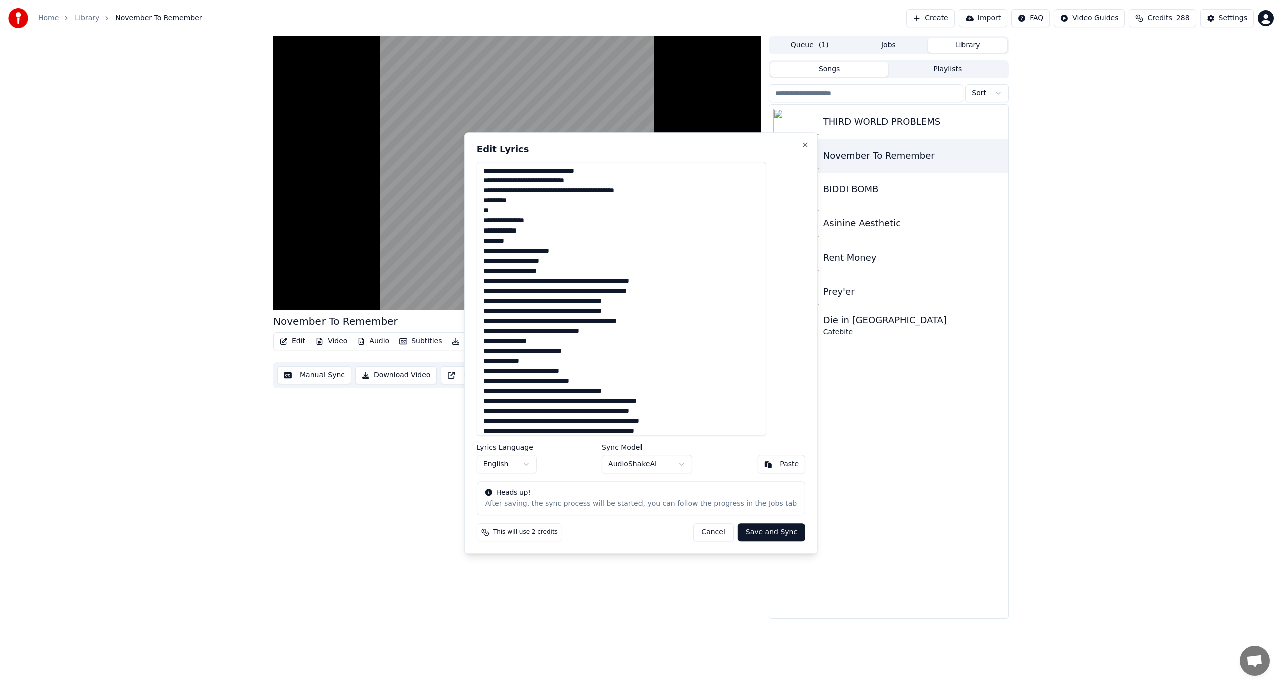
drag, startPoint x: 362, startPoint y: 494, endPoint x: 414, endPoint y: 341, distance: 161.4
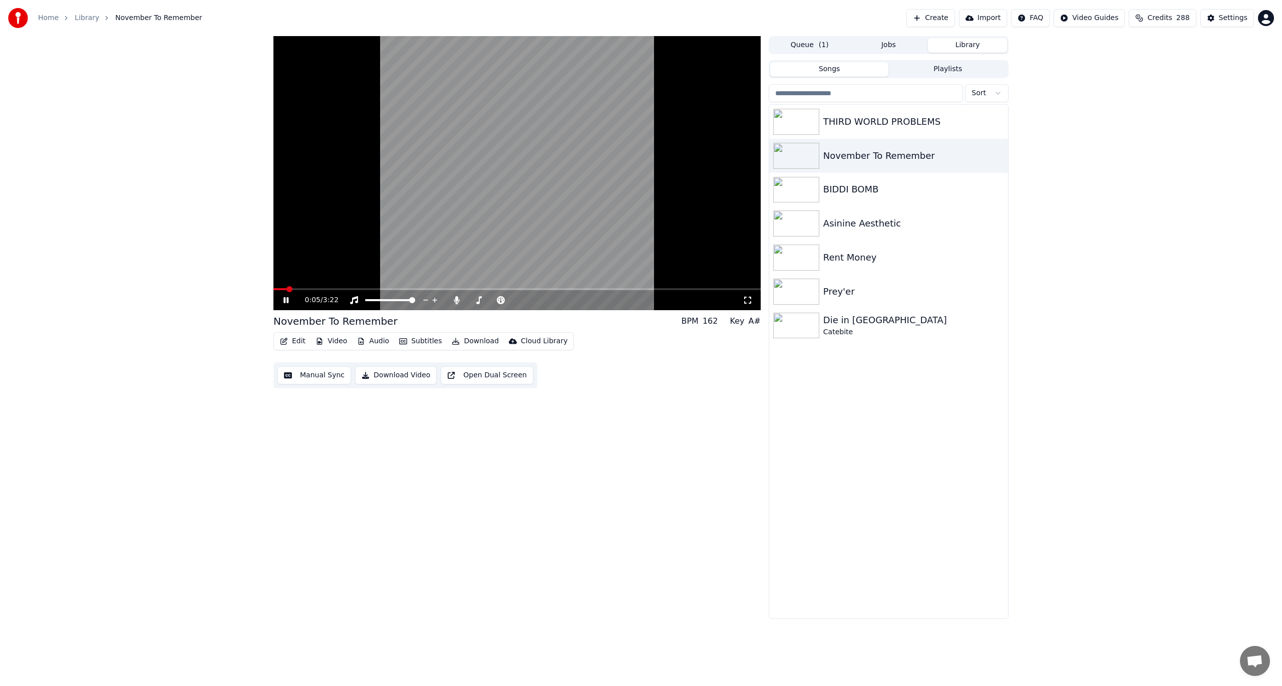
click at [285, 304] on div "0:05 / 3:22" at bounding box center [516, 300] width 479 height 10
click at [287, 300] on icon at bounding box center [285, 300] width 5 height 6
click at [301, 339] on button "Edit" at bounding box center [293, 341] width 34 height 14
click at [302, 363] on div "Edit Lyrics" at bounding box center [314, 363] width 36 height 10
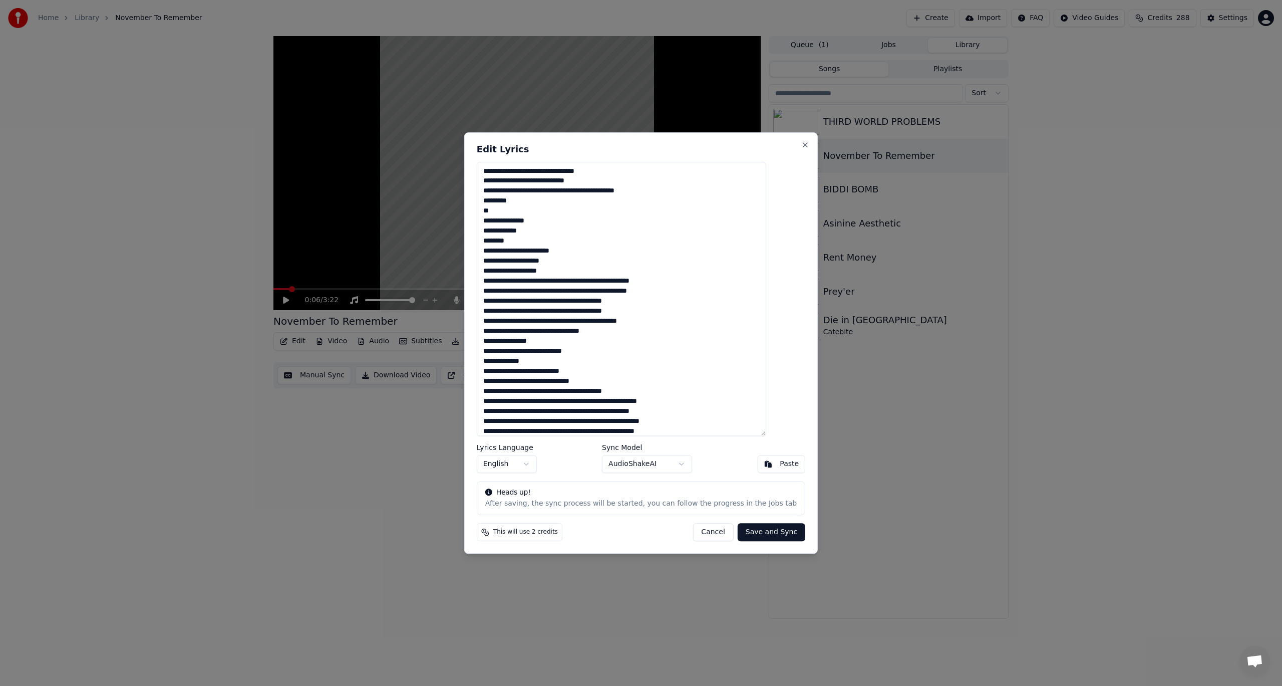
click at [639, 421] on textarea at bounding box center [621, 299] width 289 height 274
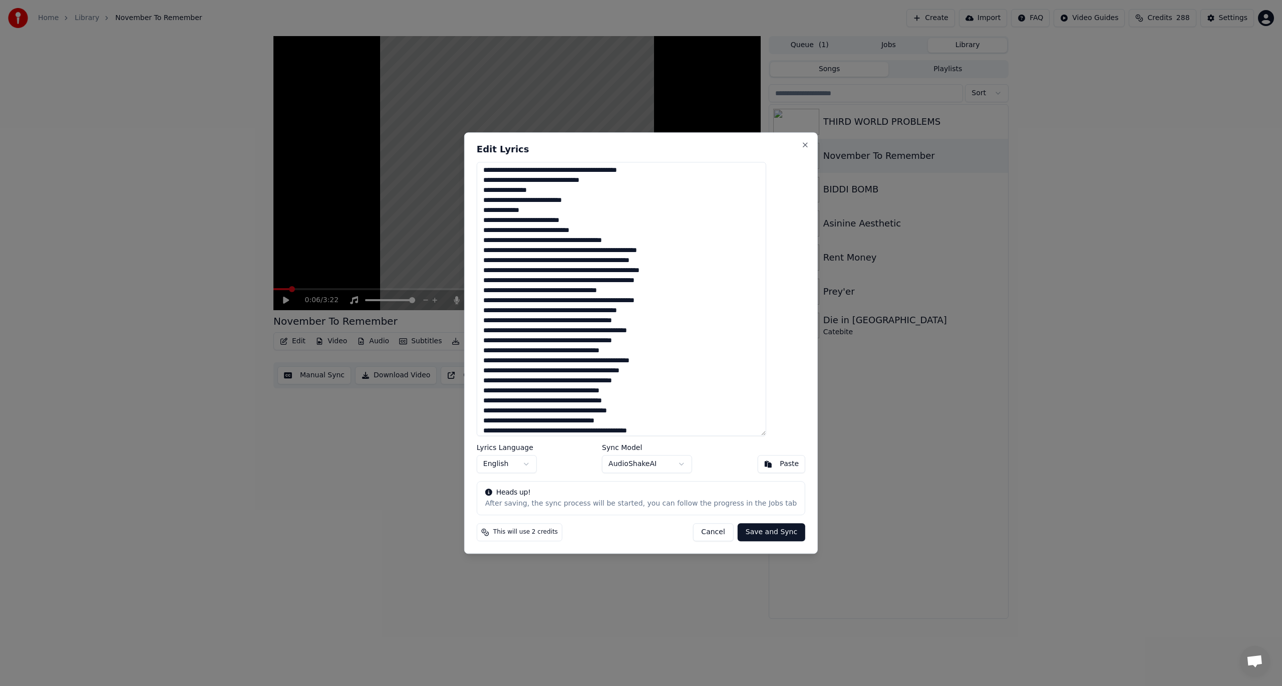
scroll to position [150, 0]
drag, startPoint x: 517, startPoint y: 279, endPoint x: 514, endPoint y: 224, distance: 55.2
click at [517, 279] on textarea at bounding box center [621, 299] width 289 height 274
click at [624, 273] on textarea at bounding box center [621, 299] width 289 height 274
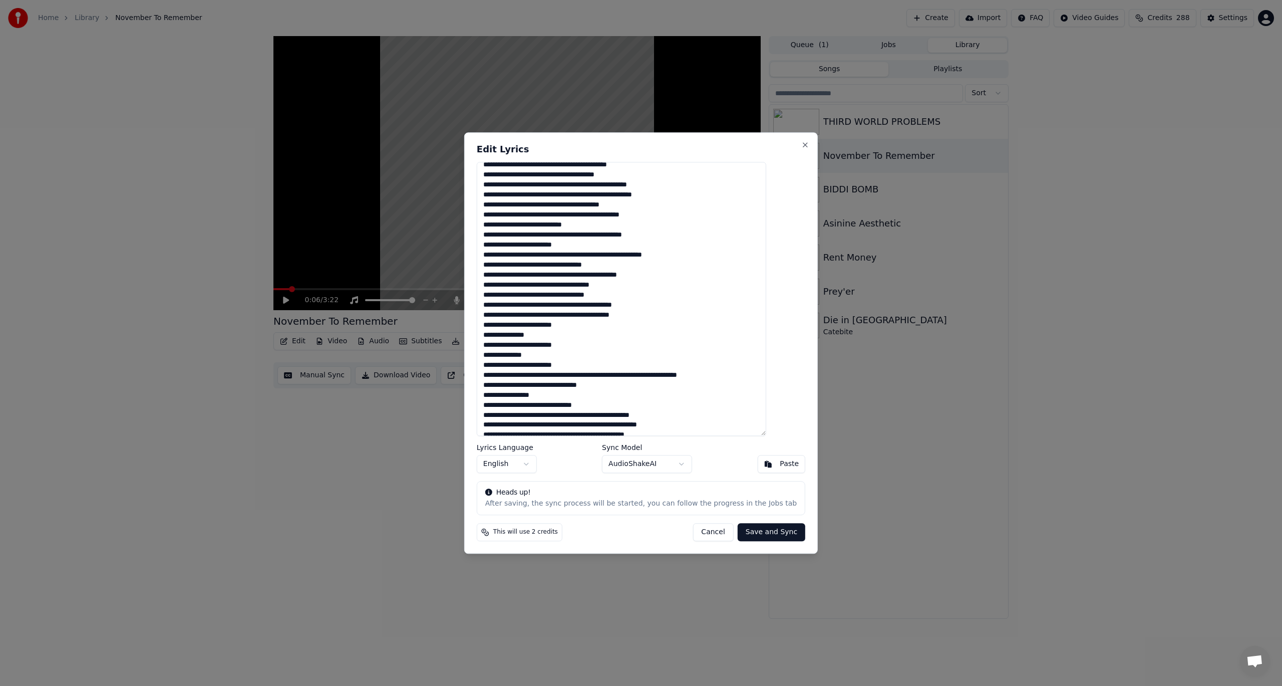
scroll to position [401, 0]
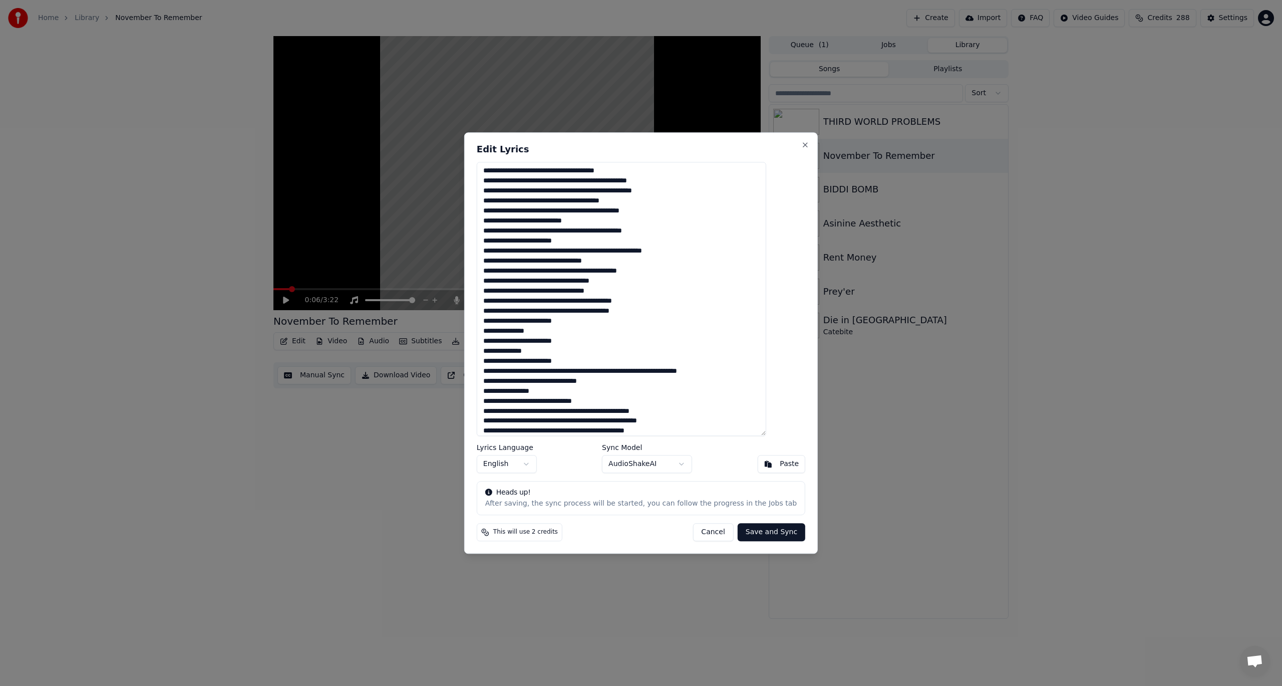
click at [537, 291] on textarea at bounding box center [621, 299] width 289 height 274
click at [626, 312] on textarea at bounding box center [621, 299] width 289 height 274
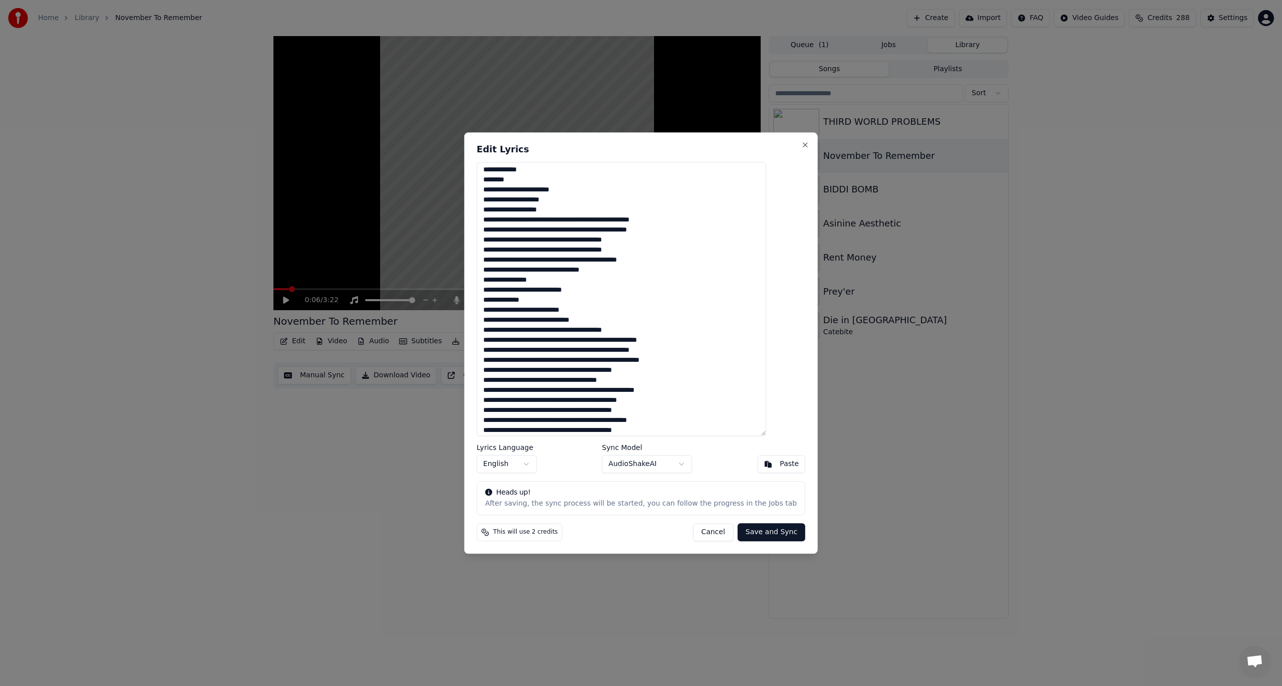
scroll to position [111, 0]
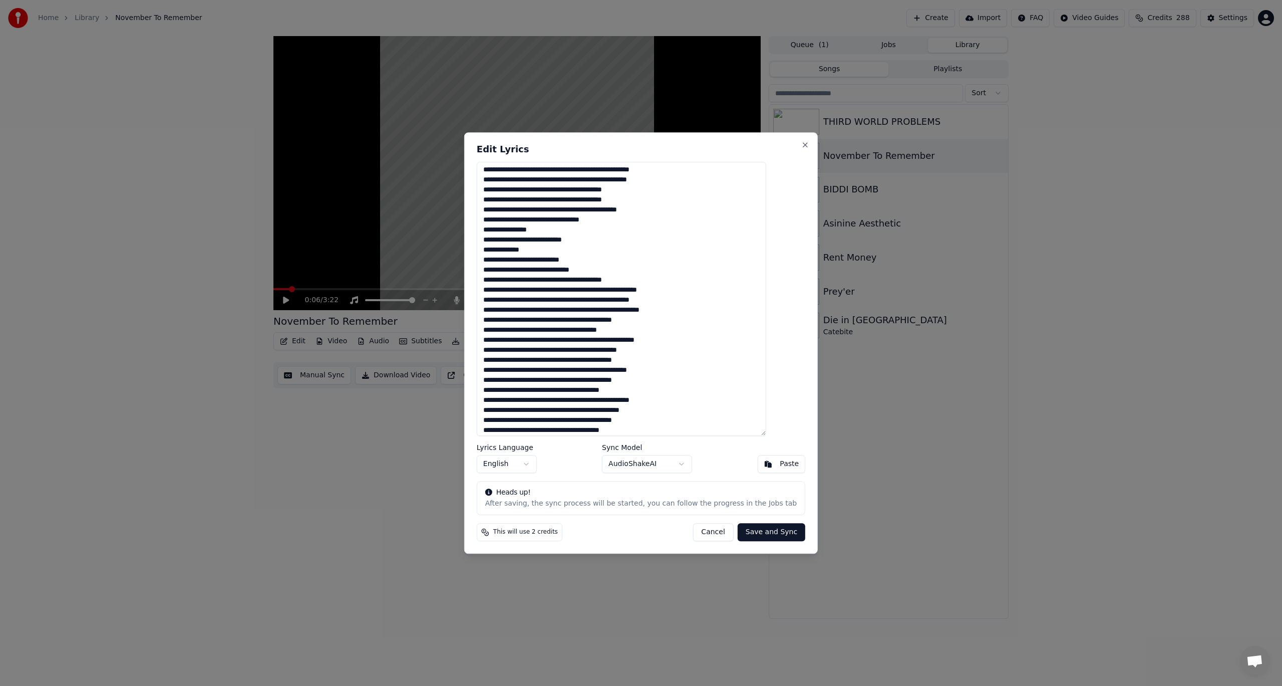
type textarea "**********"
click at [748, 531] on button "Save and Sync" at bounding box center [772, 532] width 68 height 18
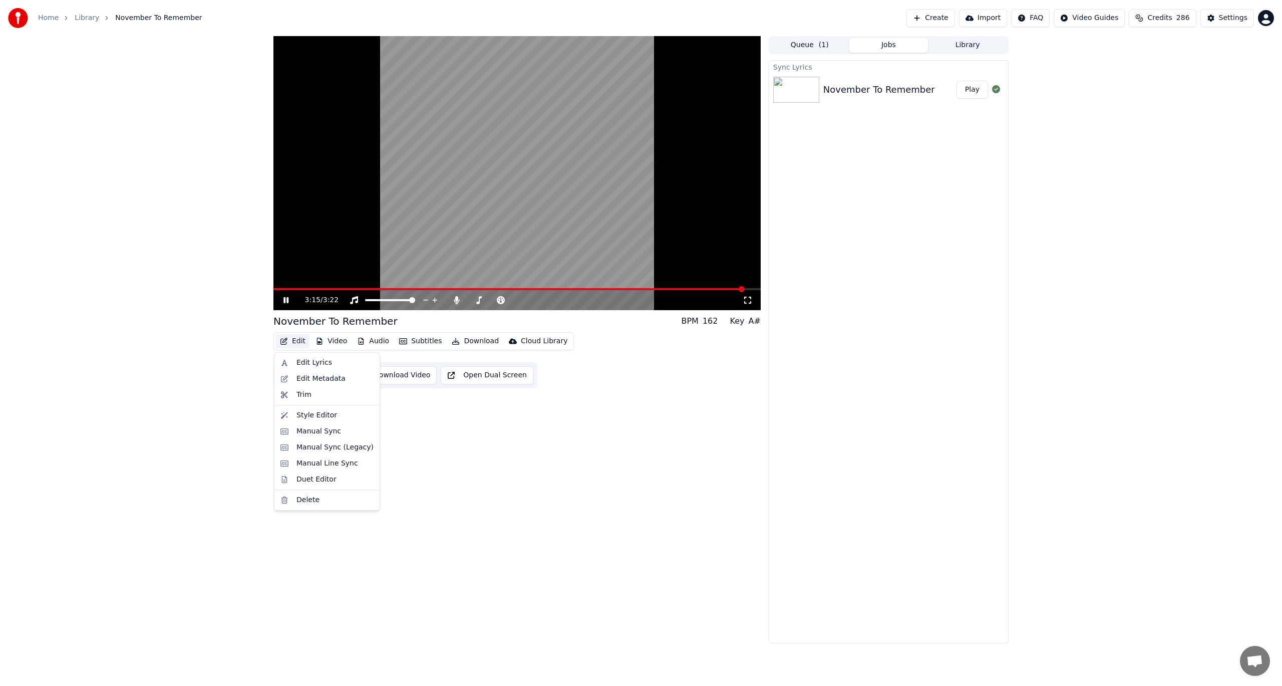
click at [296, 343] on button "Edit" at bounding box center [293, 341] width 34 height 14
click at [315, 433] on div "Manual Sync" at bounding box center [318, 431] width 45 height 10
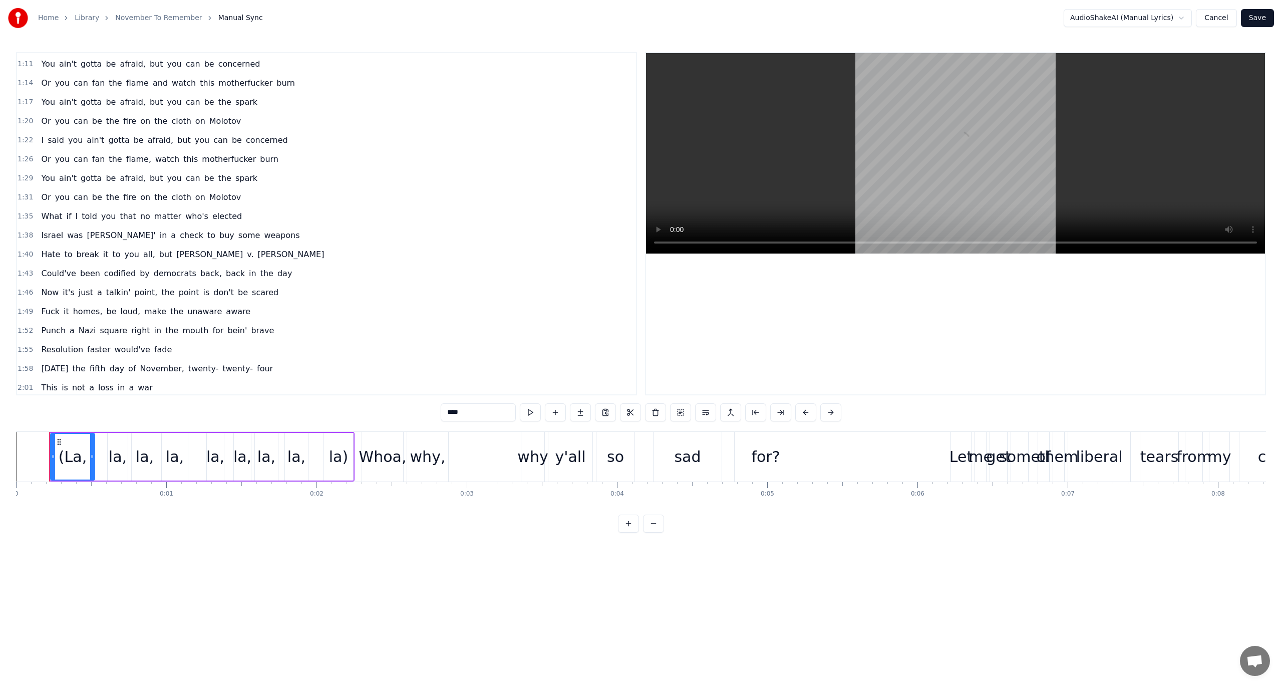
scroll to position [601, 0]
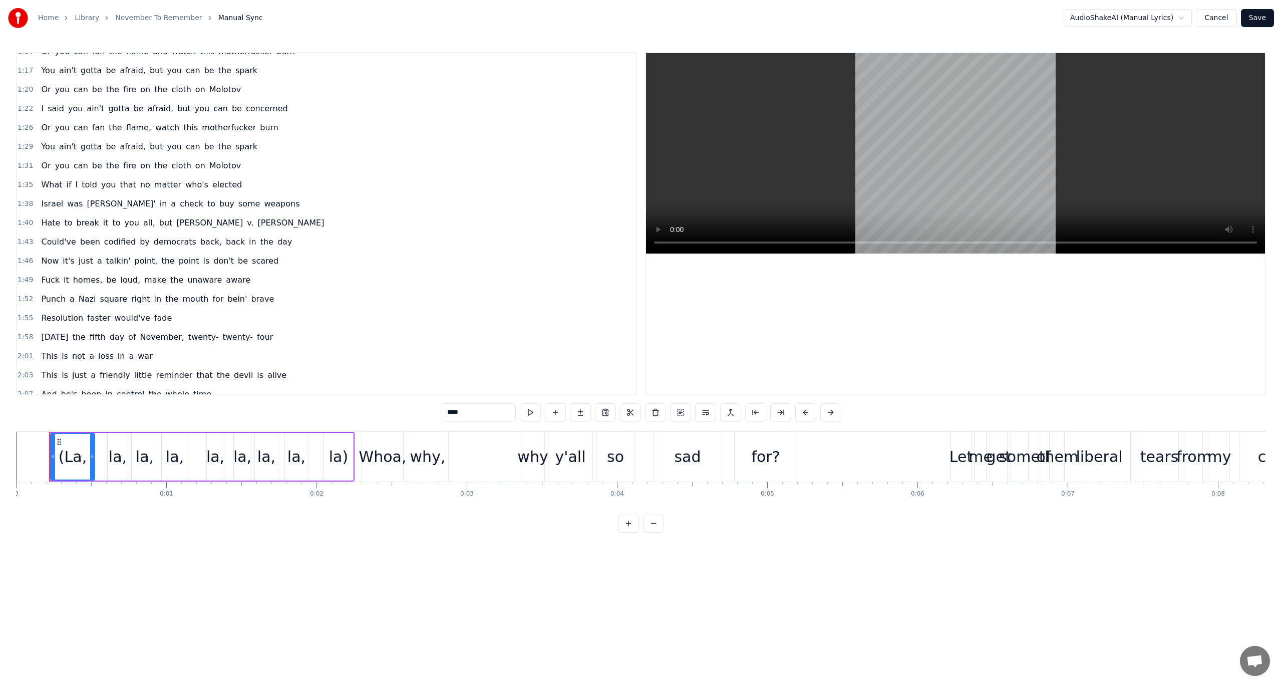
click at [211, 300] on span "for" at bounding box center [217, 299] width 13 height 12
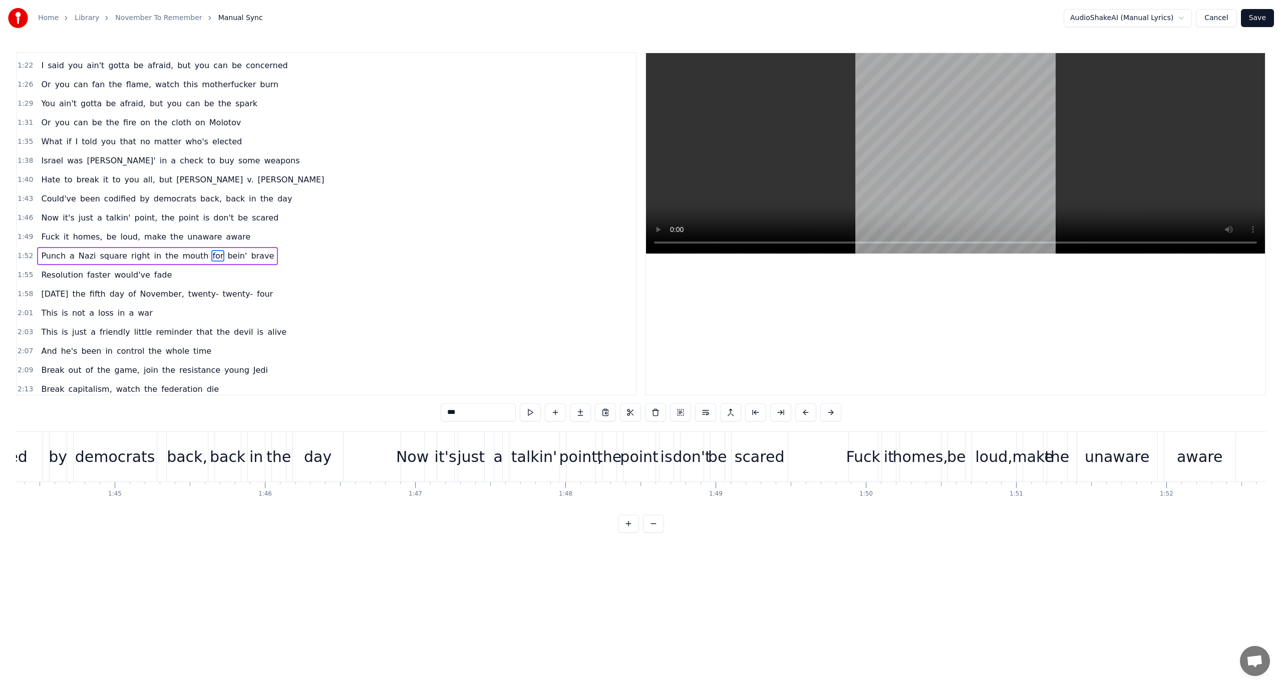
scroll to position [0, 17165]
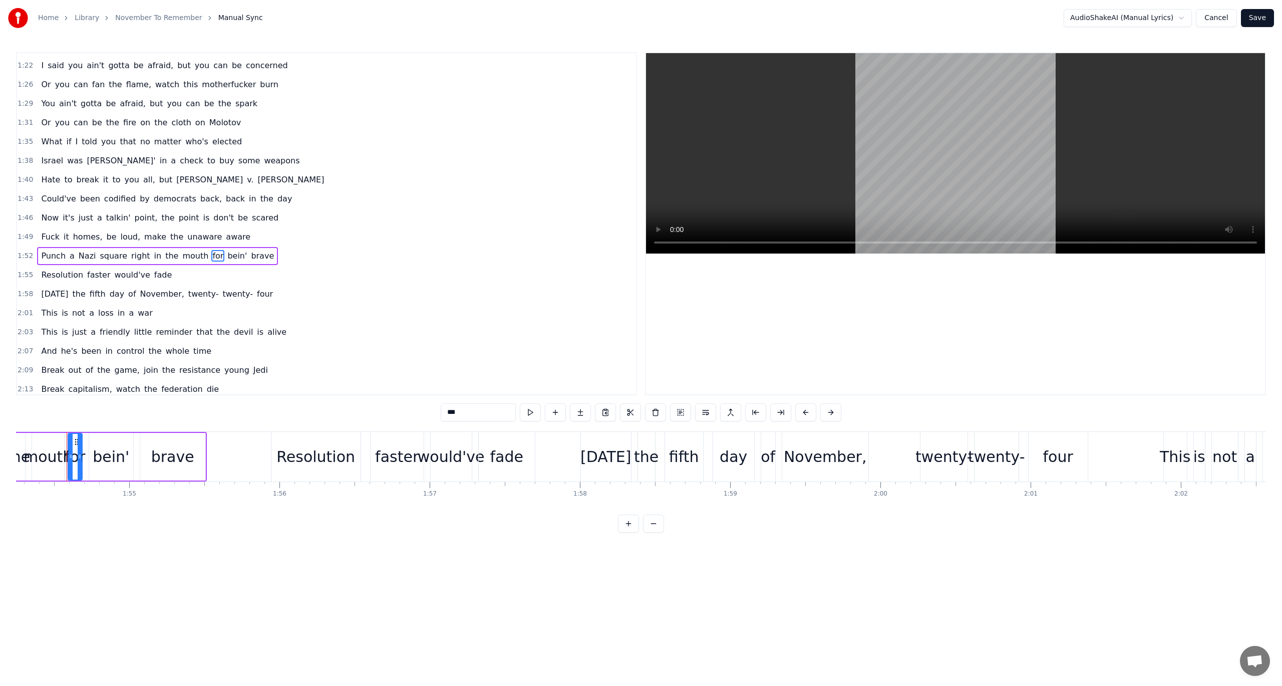
click at [471, 411] on input "***" at bounding box center [478, 412] width 75 height 18
type input "***"
click at [1266, 12] on button "Save" at bounding box center [1257, 18] width 33 height 18
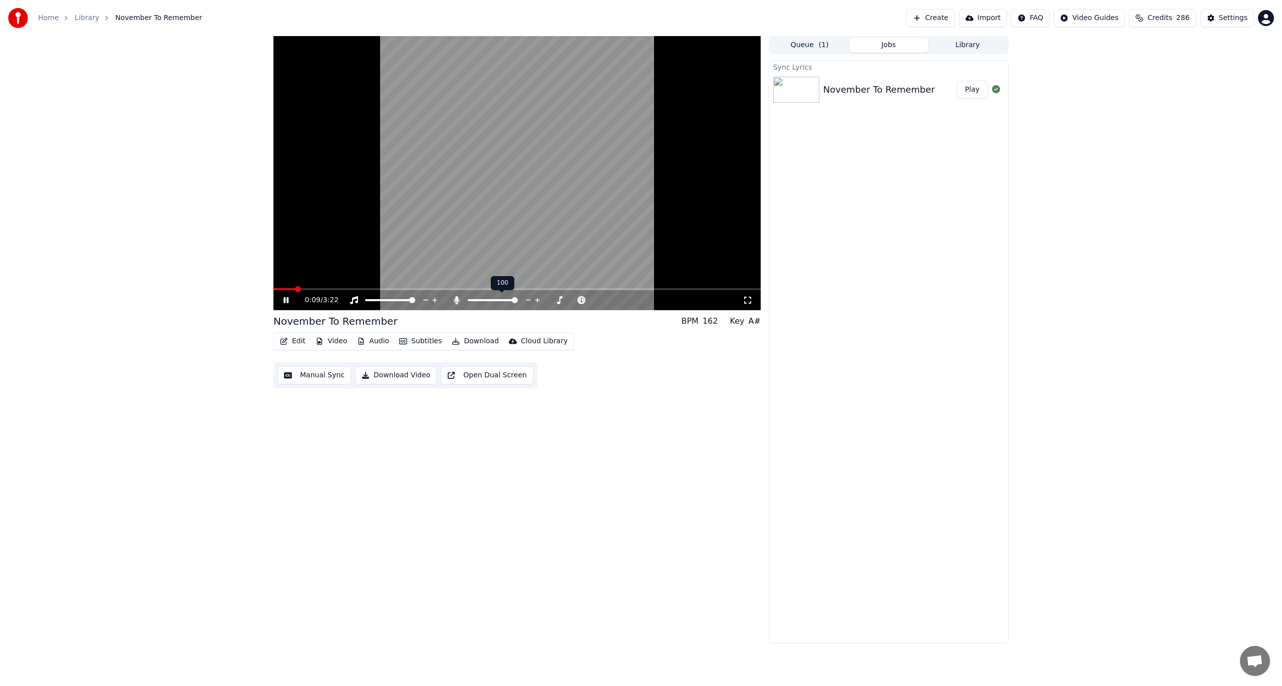
click at [470, 298] on div at bounding box center [502, 300] width 81 height 10
click at [462, 300] on div at bounding box center [502, 300] width 81 height 10
click at [458, 300] on icon at bounding box center [457, 300] width 10 height 8
click at [273, 286] on span at bounding box center [276, 289] width 6 height 6
click at [326, 289] on span at bounding box center [516, 289] width 487 height 2
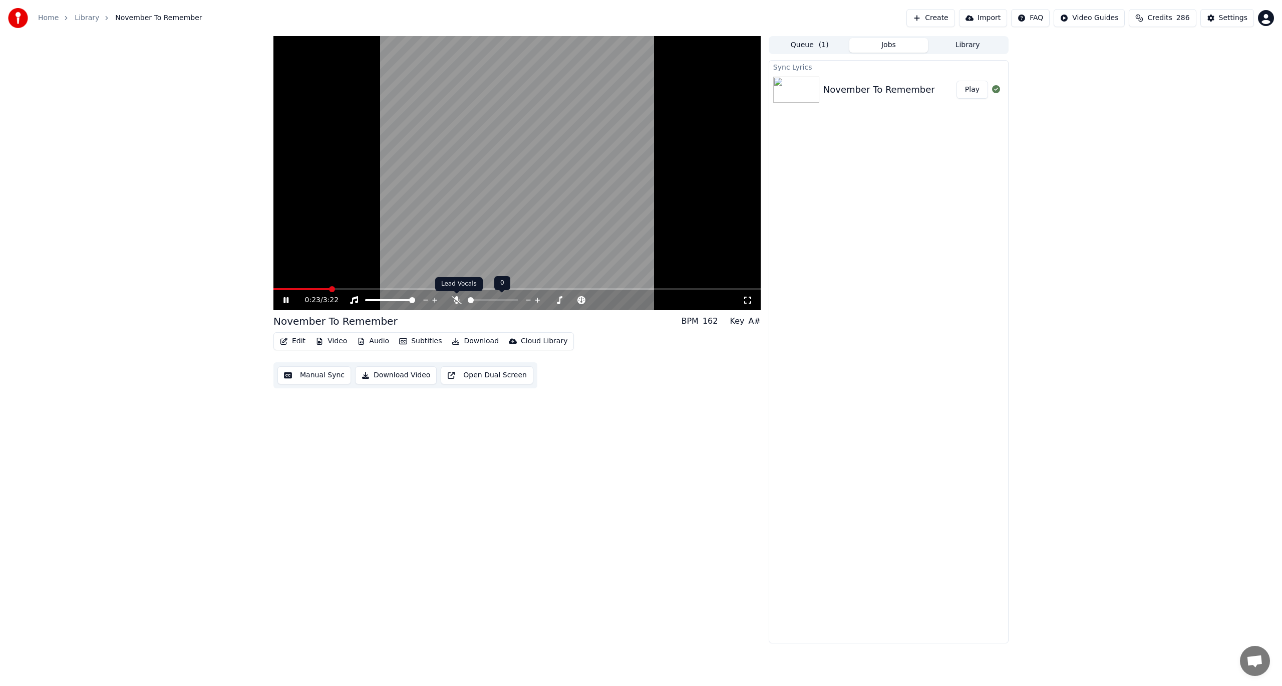
click at [459, 298] on icon at bounding box center [457, 300] width 10 height 8
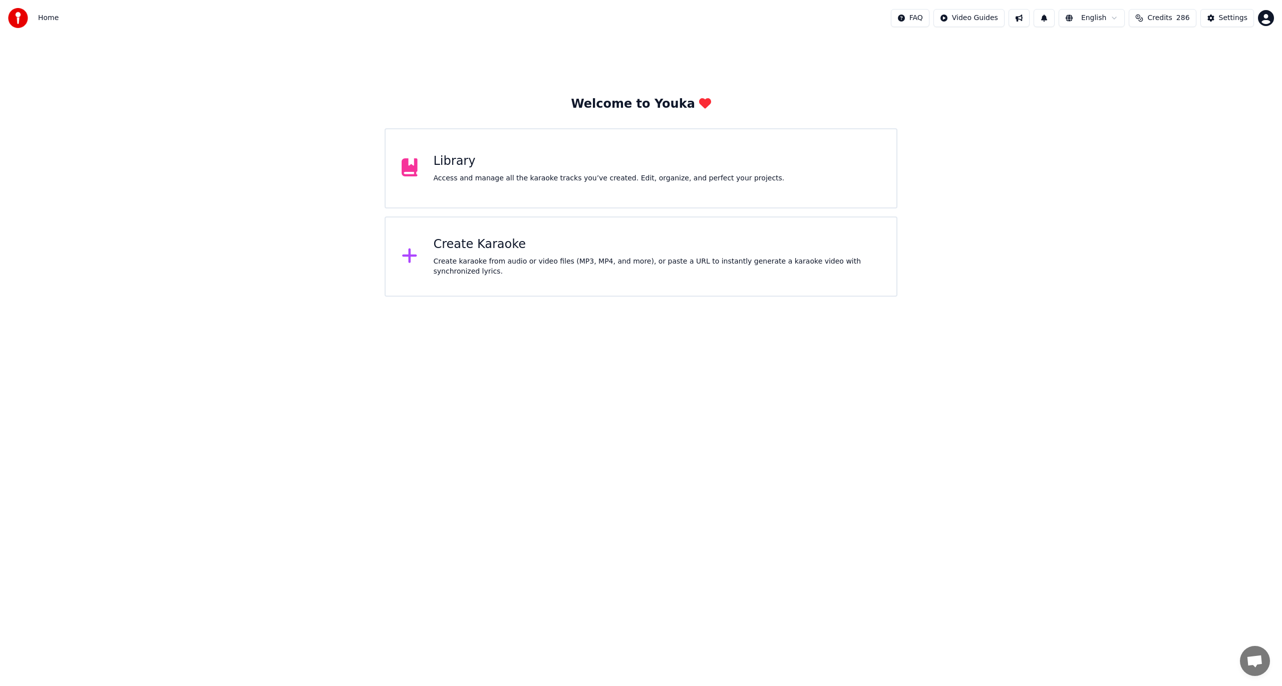
click at [447, 192] on div "Library Access and manage all the karaoke tracks you’ve created. Edit, organize…" at bounding box center [641, 168] width 513 height 80
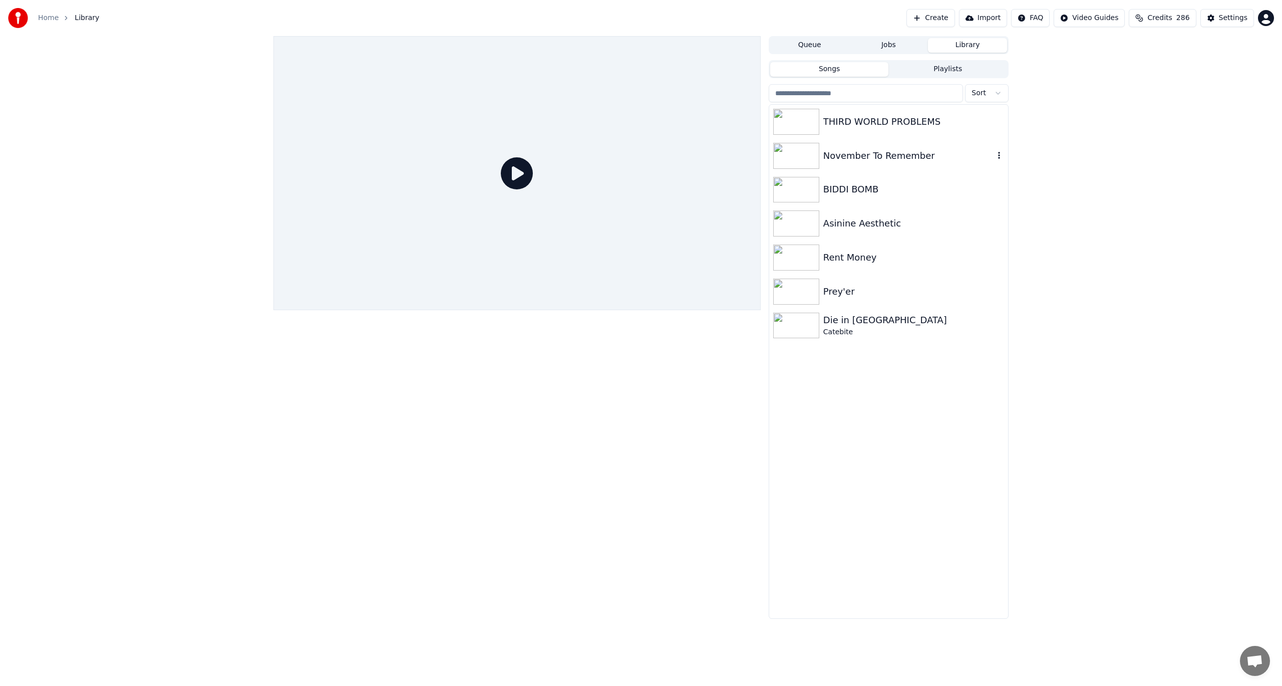
click at [884, 167] on div "November To Remember" at bounding box center [888, 156] width 239 height 34
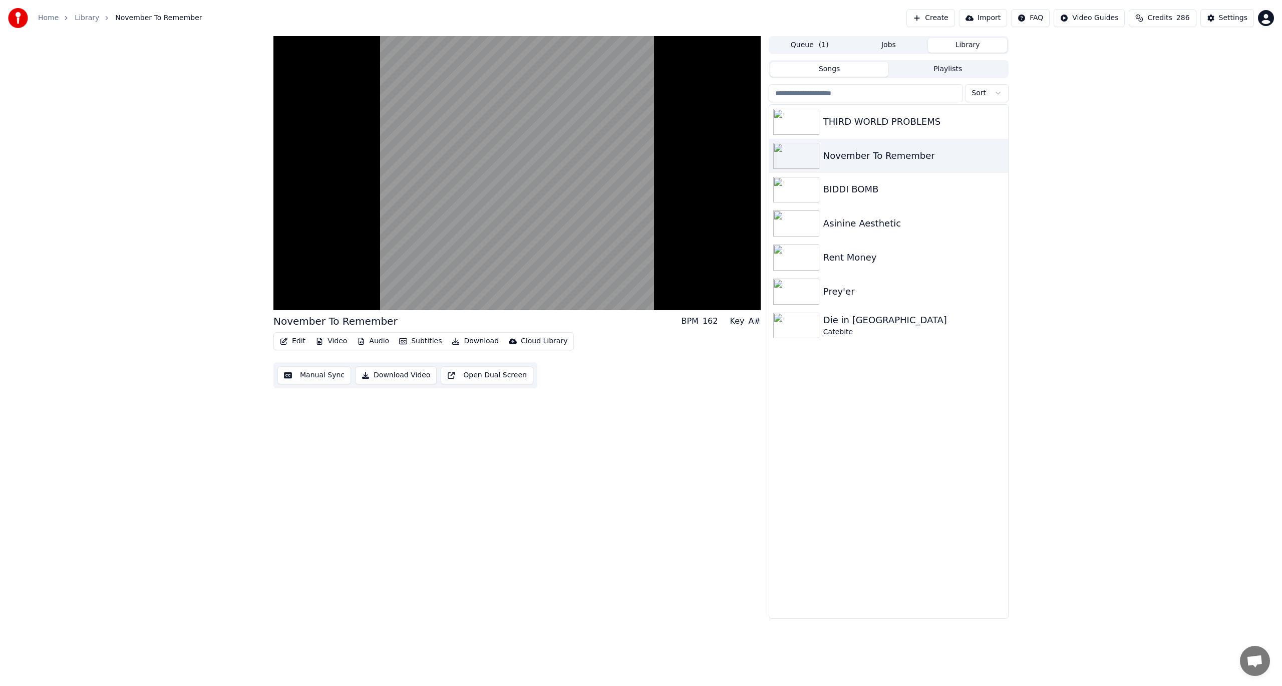
click at [332, 343] on button "Video" at bounding box center [332, 341] width 40 height 14
click at [359, 450] on div "Change Background" at bounding box center [366, 447] width 71 height 10
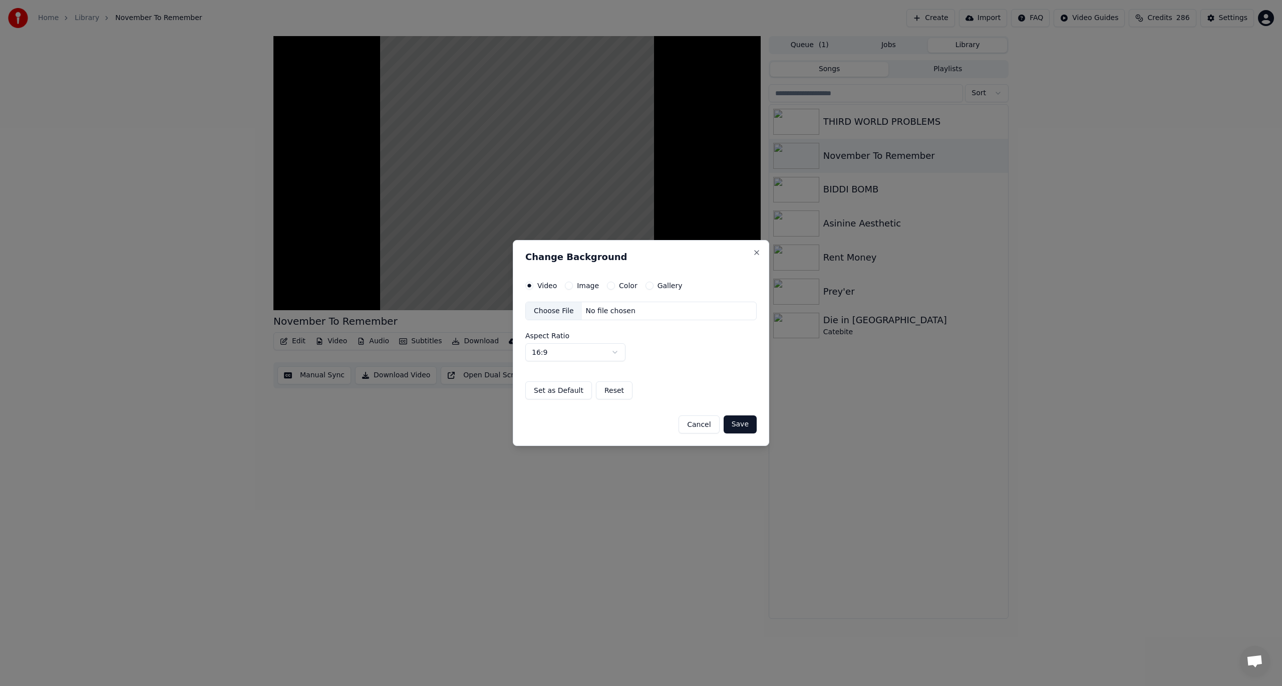
click at [624, 288] on label "Color" at bounding box center [628, 285] width 19 height 7
click at [615, 288] on button "Color" at bounding box center [611, 285] width 8 height 8
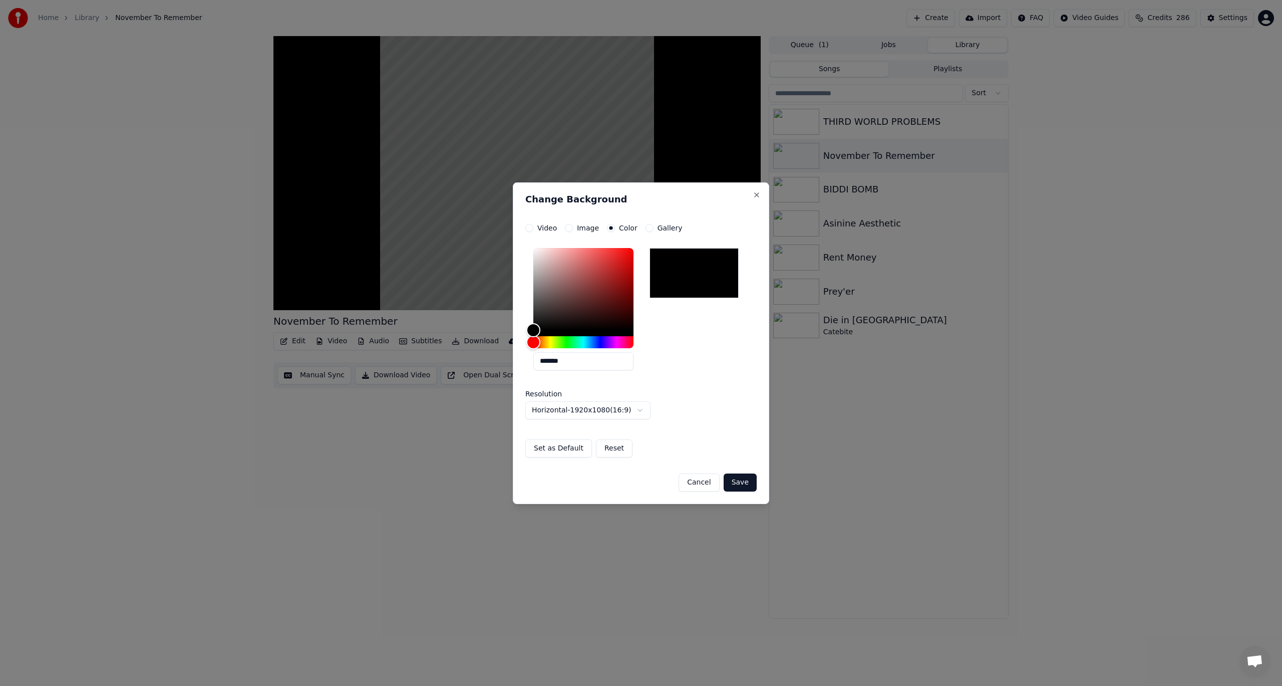
click at [748, 481] on button "Save" at bounding box center [740, 482] width 33 height 18
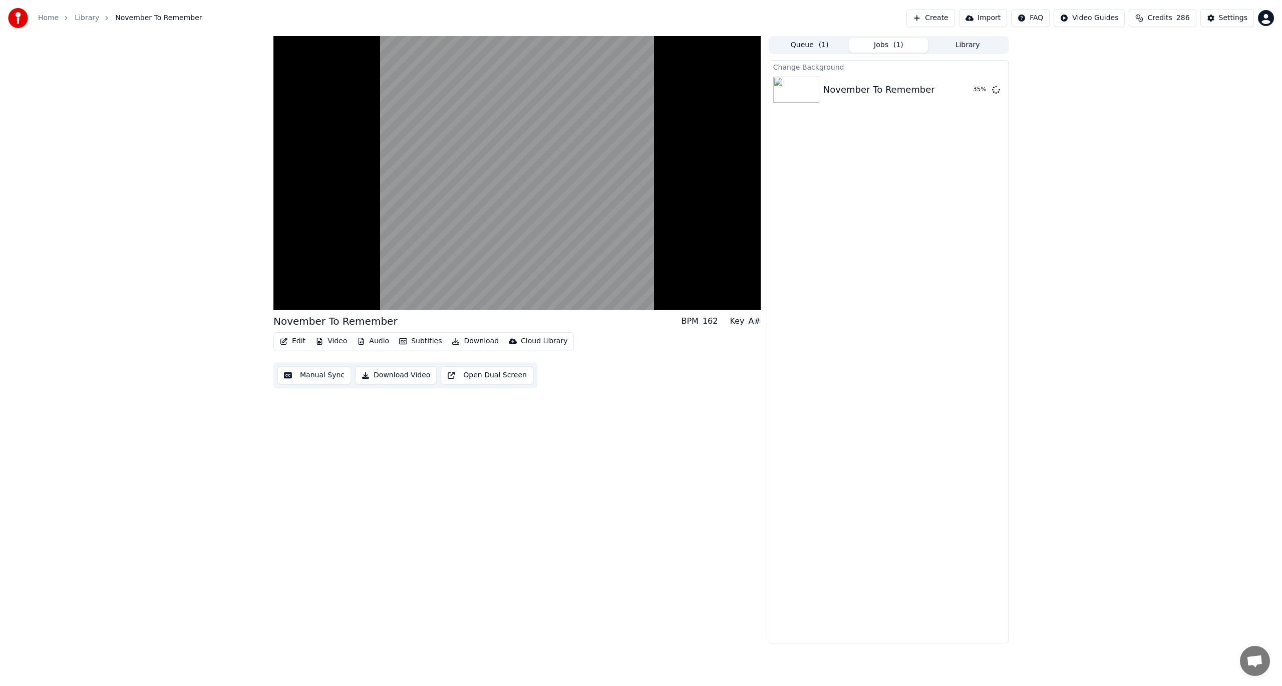
click at [329, 339] on button "Video" at bounding box center [332, 341] width 40 height 14
click at [977, 81] on button "Play" at bounding box center [973, 90] width 32 height 18
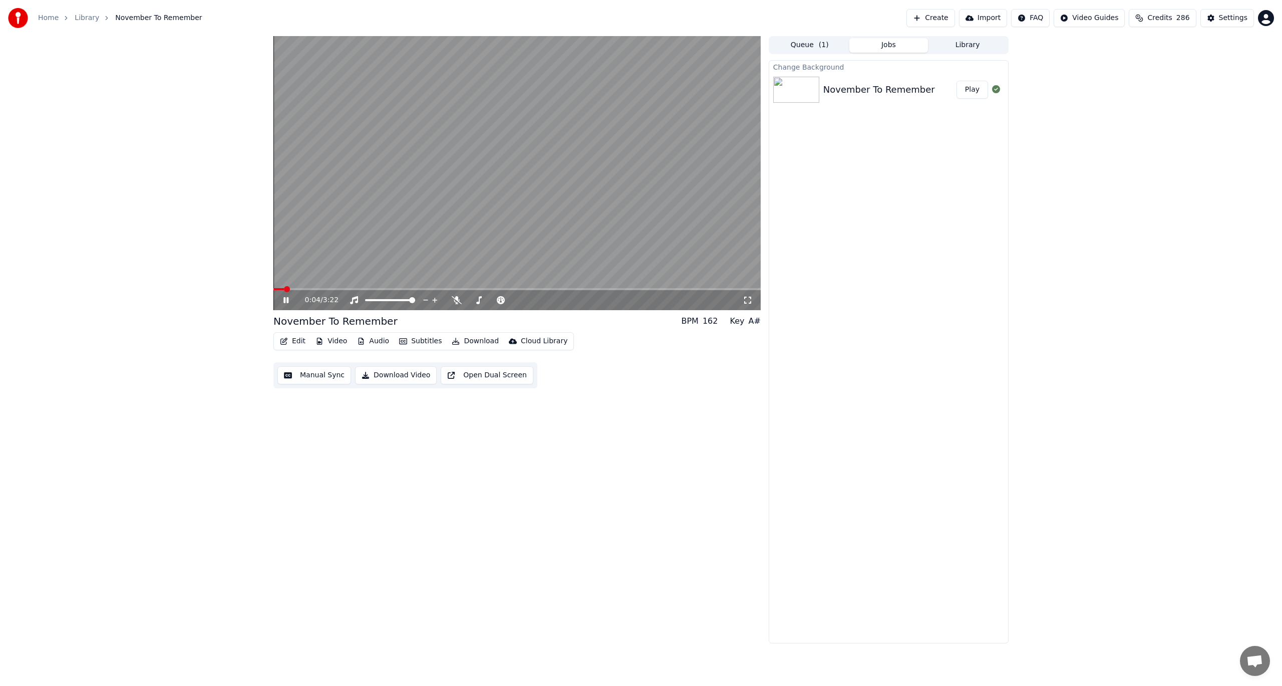
click at [338, 339] on button "Video" at bounding box center [332, 341] width 40 height 14
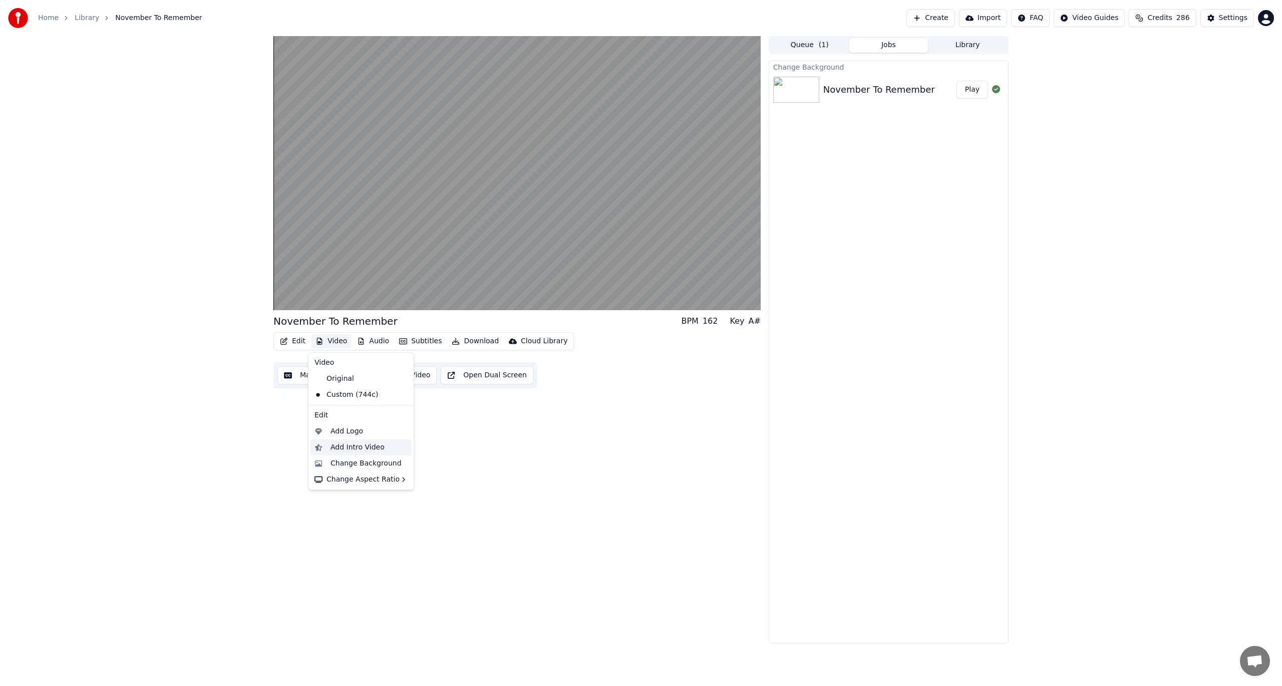
click at [360, 444] on div "Add Intro Video" at bounding box center [358, 447] width 54 height 10
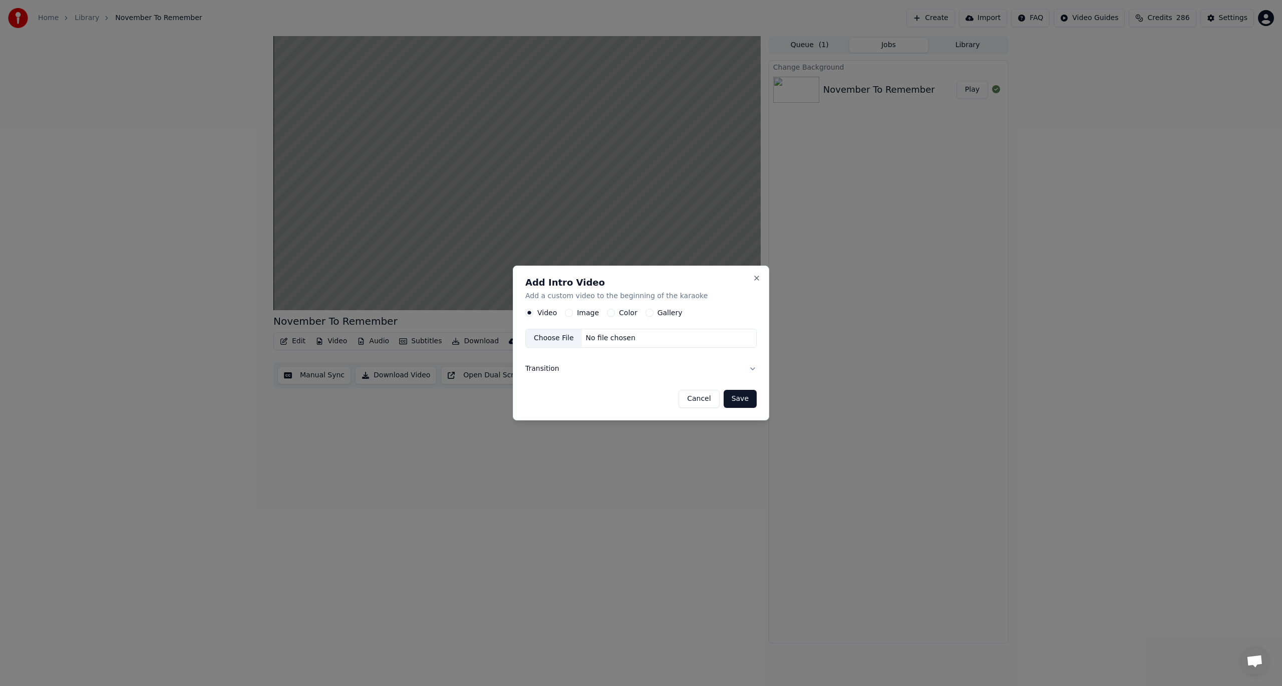
click at [704, 399] on button "Cancel" at bounding box center [699, 399] width 41 height 18
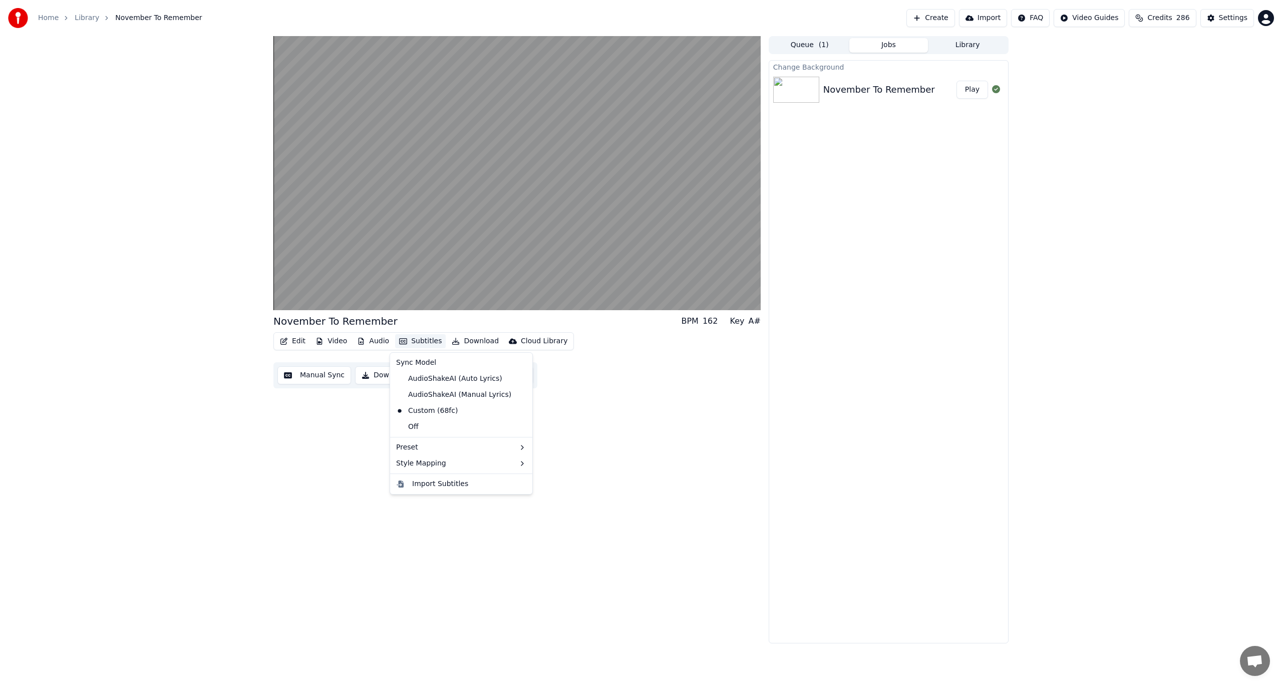
click at [414, 339] on button "Subtitles" at bounding box center [420, 341] width 51 height 14
drag, startPoint x: 647, startPoint y: 459, endPoint x: 584, endPoint y: 447, distance: 63.8
click at [646, 459] on div "November To Remember BPM 162 Key A# Edit Video Audio Subtitles Download Cloud L…" at bounding box center [516, 339] width 487 height 607
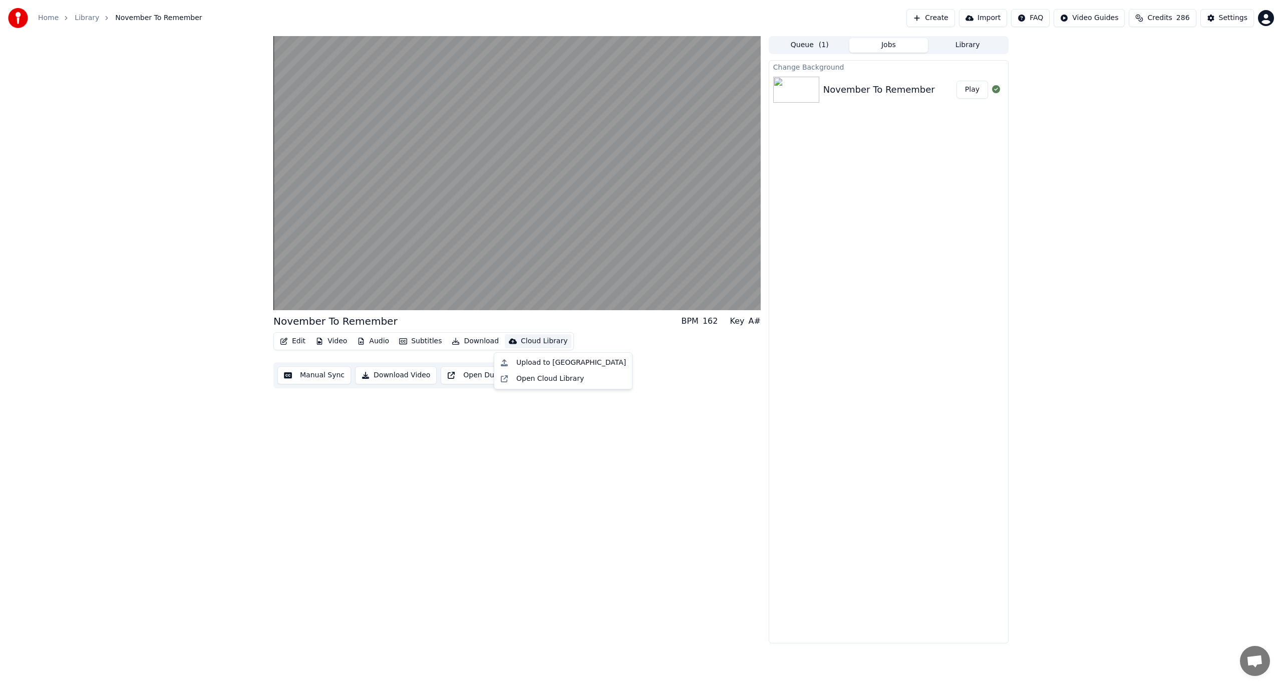
click at [542, 342] on div "Cloud Library" at bounding box center [544, 341] width 47 height 10
click at [484, 341] on button "Download" at bounding box center [475, 341] width 55 height 14
click at [525, 340] on div "Cloud Library" at bounding box center [544, 341] width 47 height 10
click at [382, 341] on button "Audio" at bounding box center [373, 341] width 40 height 14
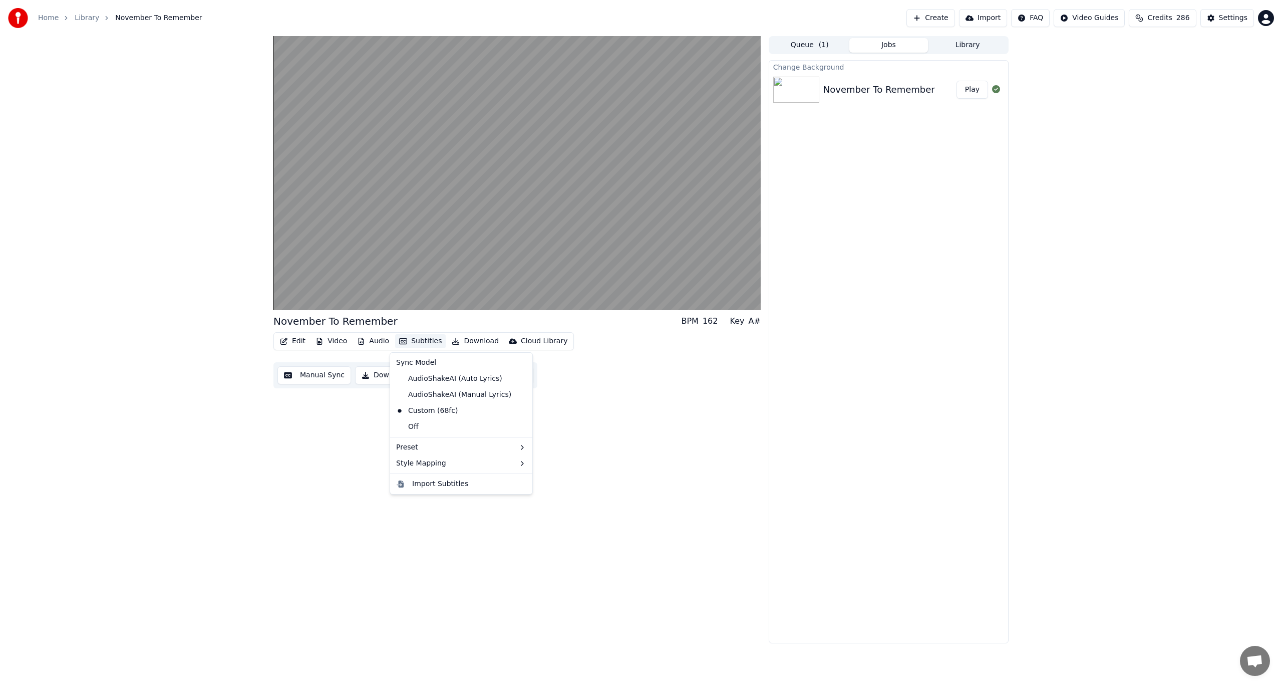
click at [428, 338] on button "Subtitles" at bounding box center [420, 341] width 51 height 14
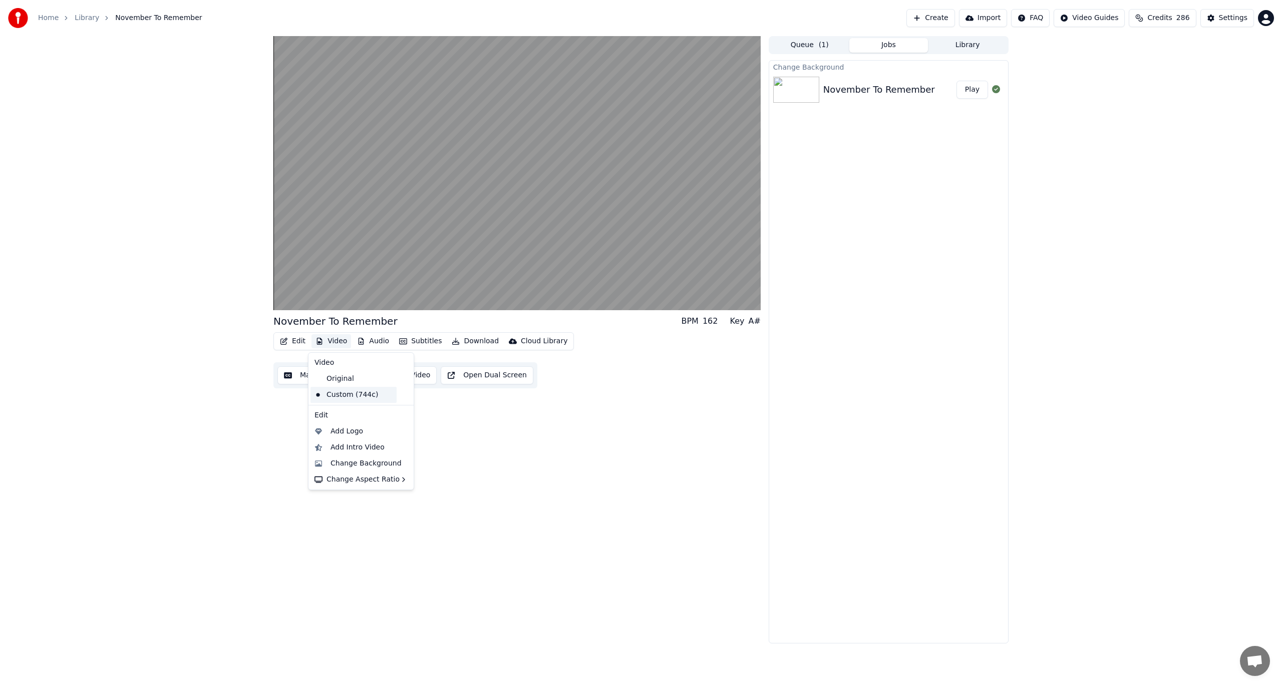
click at [344, 395] on div "Custom (744c)" at bounding box center [354, 395] width 86 height 16
click at [331, 346] on button "Video" at bounding box center [332, 341] width 40 height 14
click at [353, 447] on div "Add Intro Video" at bounding box center [358, 447] width 54 height 10
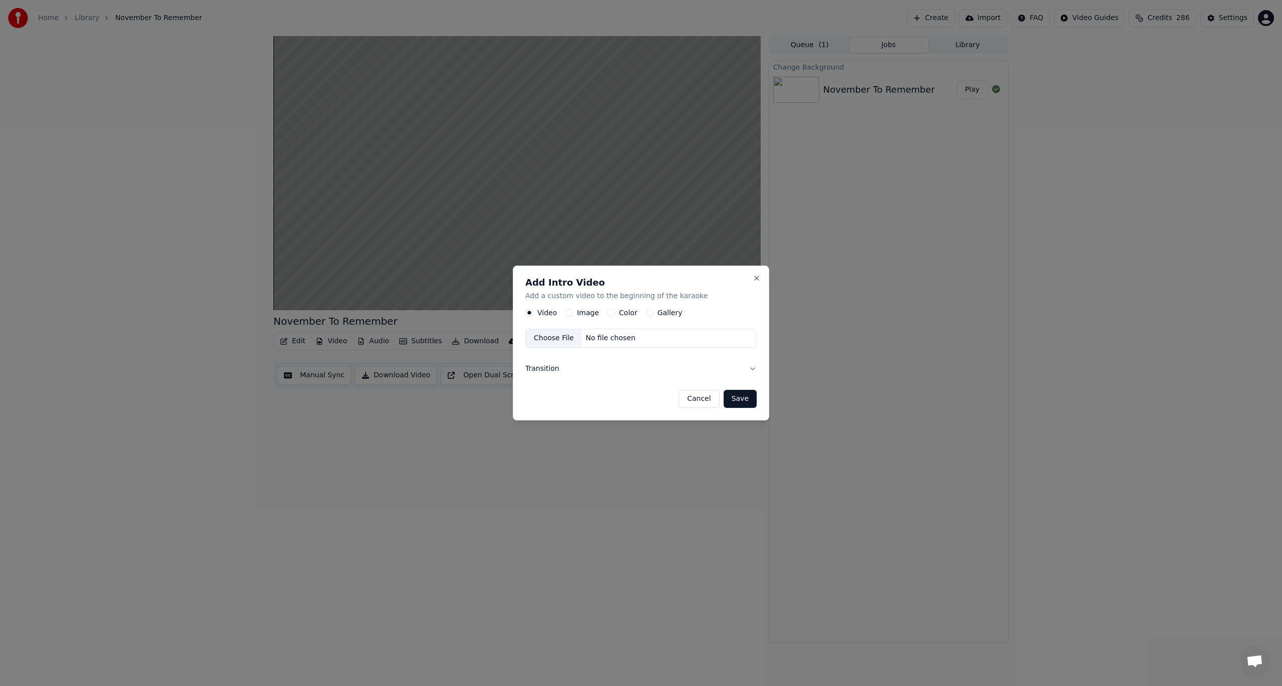
click at [574, 313] on div "Image" at bounding box center [582, 313] width 34 height 8
drag, startPoint x: 604, startPoint y: 315, endPoint x: 611, endPoint y: 315, distance: 6.5
click at [611, 315] on button "Color" at bounding box center [611, 313] width 8 height 8
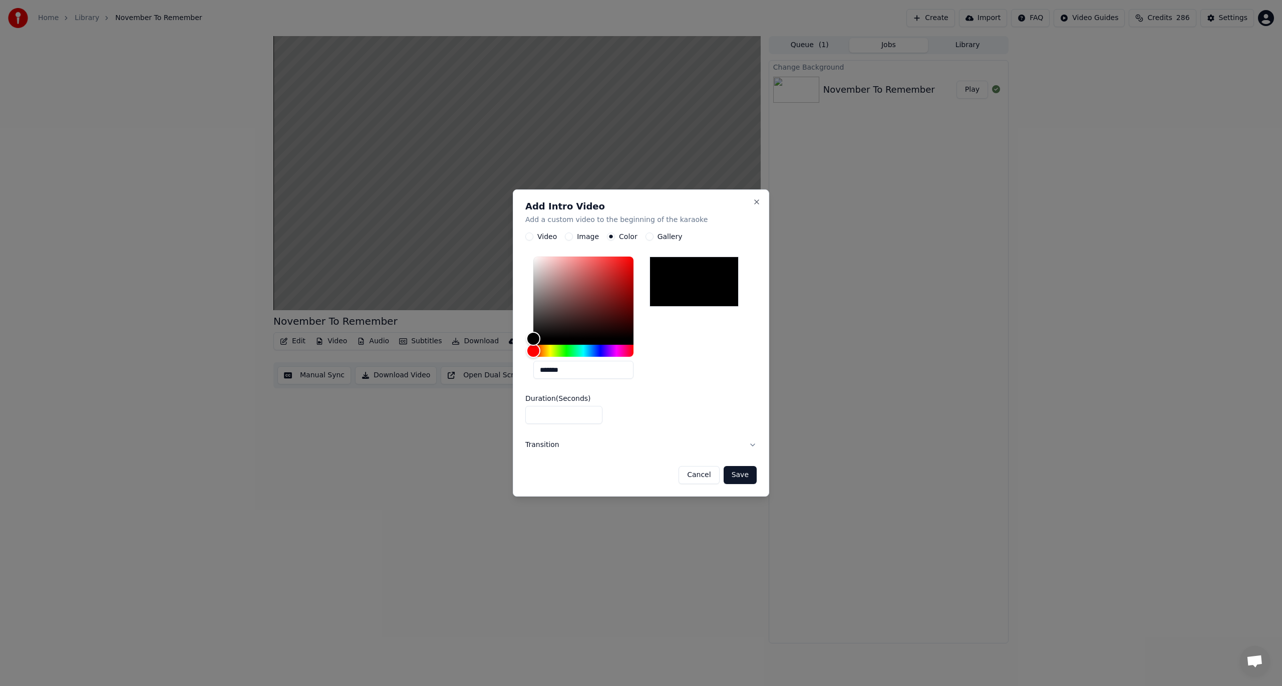
click at [591, 418] on input "*" at bounding box center [563, 415] width 77 height 18
type input "*"
click at [591, 418] on input "*" at bounding box center [563, 415] width 77 height 18
click at [752, 443] on button "Transition" at bounding box center [640, 445] width 231 height 26
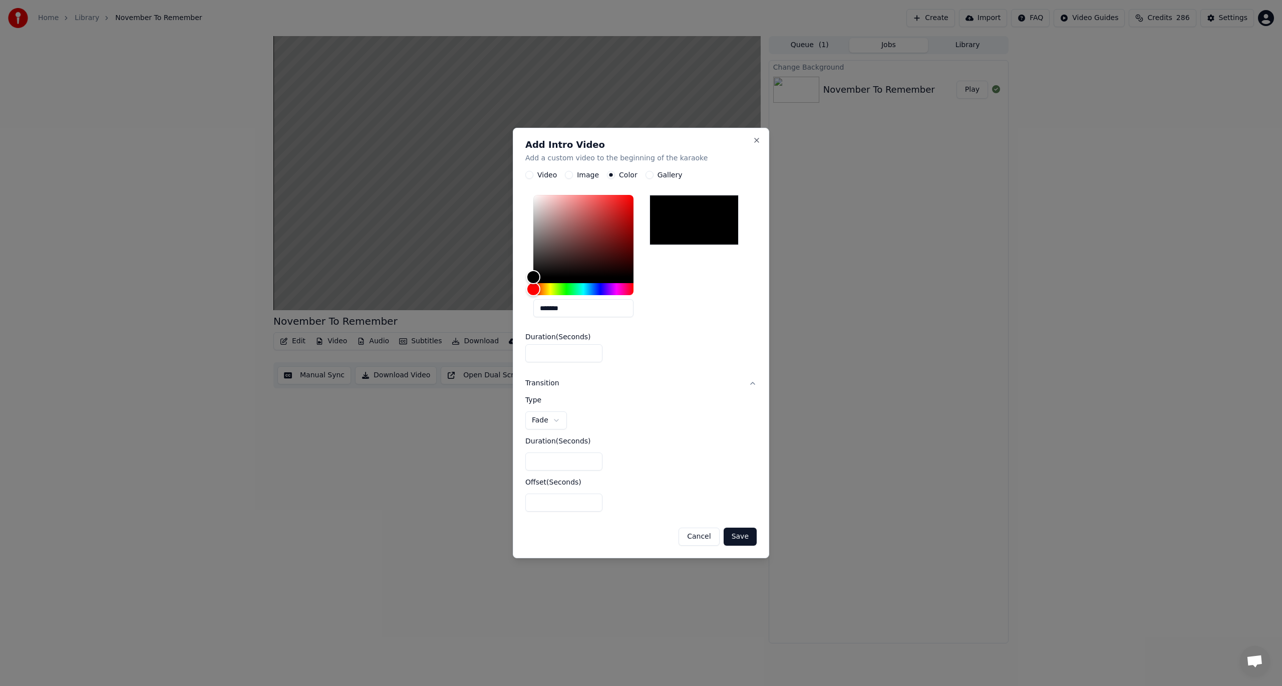
click at [744, 544] on button "Save" at bounding box center [740, 536] width 33 height 18
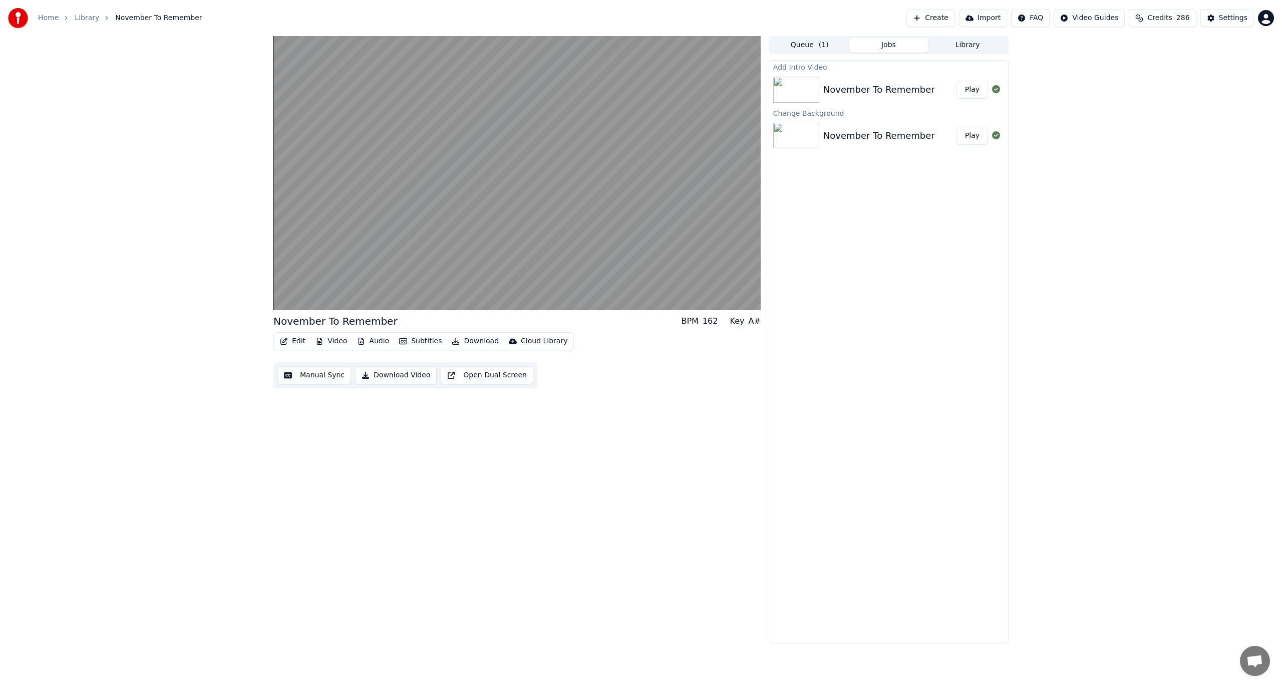
click at [967, 87] on button "Play" at bounding box center [973, 90] width 32 height 18
drag, startPoint x: 299, startPoint y: 285, endPoint x: 263, endPoint y: 290, distance: 36.3
click at [219, 285] on div "0:09 / 3:23 November To Remember BPM 162 Key A# Edit Video Audio Subtitles Down…" at bounding box center [641, 339] width 1282 height 607
click at [273, 290] on span at bounding box center [276, 289] width 6 height 6
click at [276, 286] on span at bounding box center [279, 289] width 6 height 6
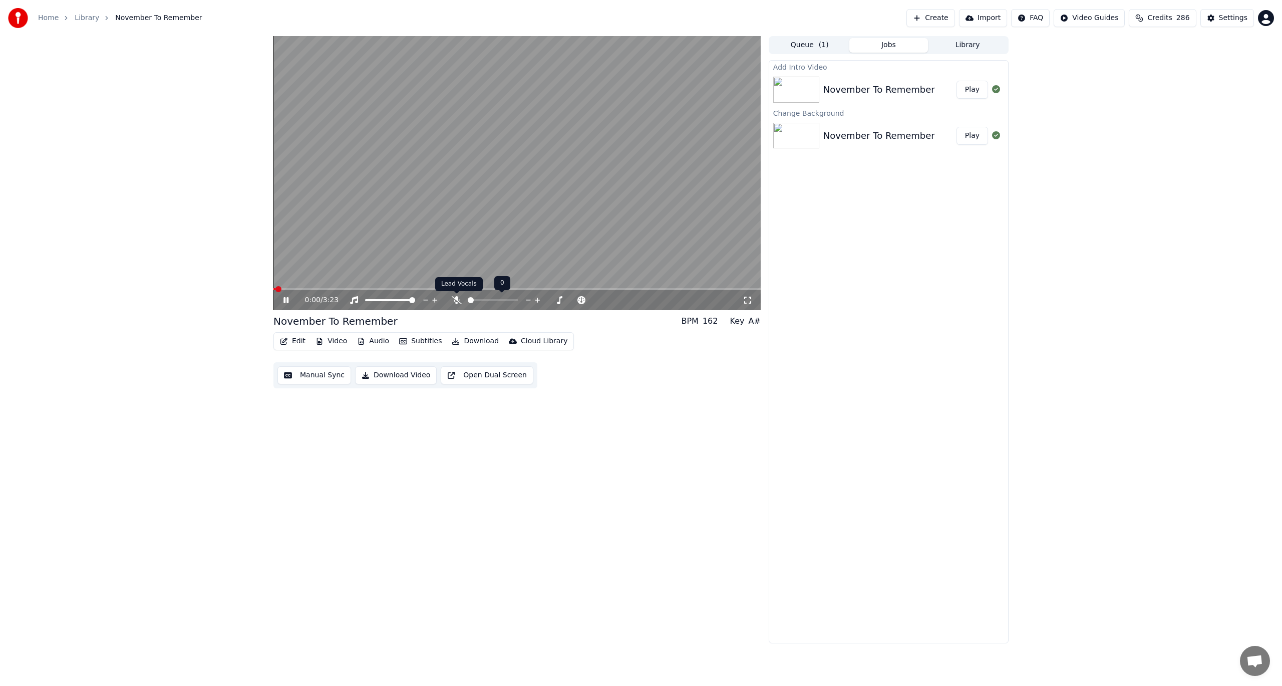
click at [456, 298] on icon at bounding box center [457, 300] width 10 height 8
click at [324, 289] on span at bounding box center [516, 289] width 487 height 2
click at [283, 292] on span at bounding box center [286, 289] width 6 height 6
click at [299, 340] on button "Edit" at bounding box center [293, 341] width 34 height 14
click at [304, 359] on div "Edit Lyrics" at bounding box center [314, 363] width 36 height 10
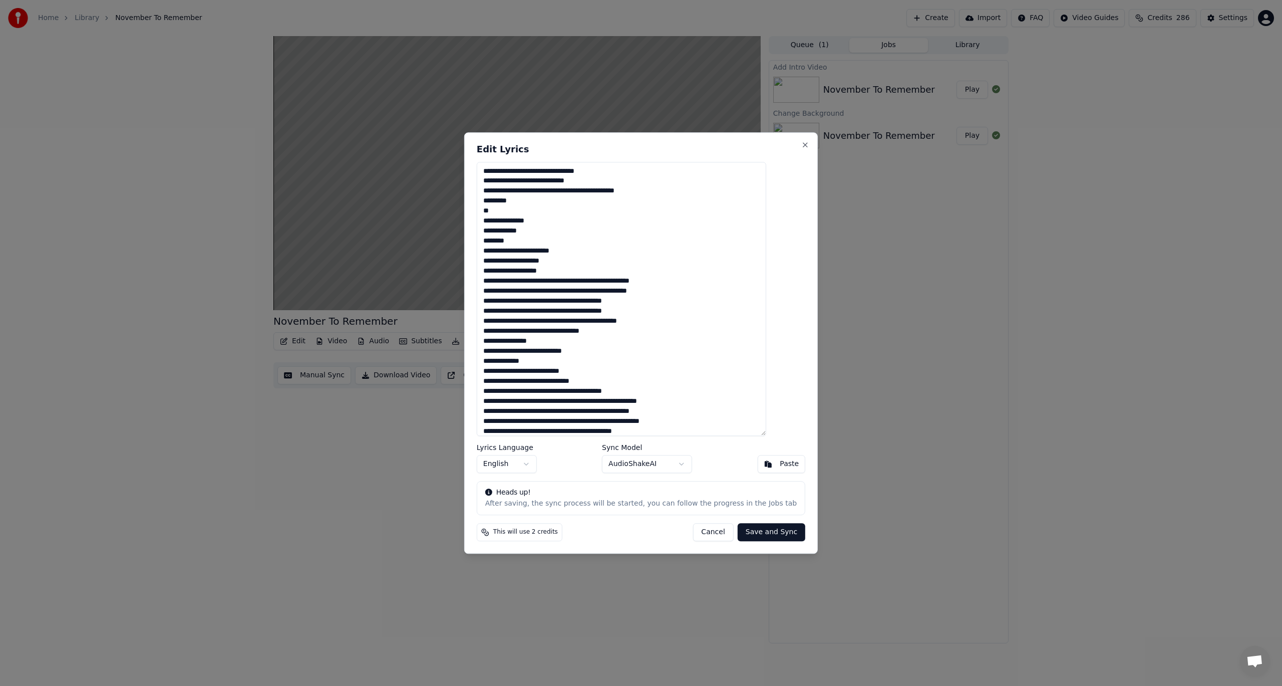
drag, startPoint x: 573, startPoint y: 270, endPoint x: 205, endPoint y: 174, distance: 380.5
click at [205, 174] on body "Home Library November To Remember Create Import FAQ Video Guides Credits 286 Se…" at bounding box center [641, 343] width 1282 height 686
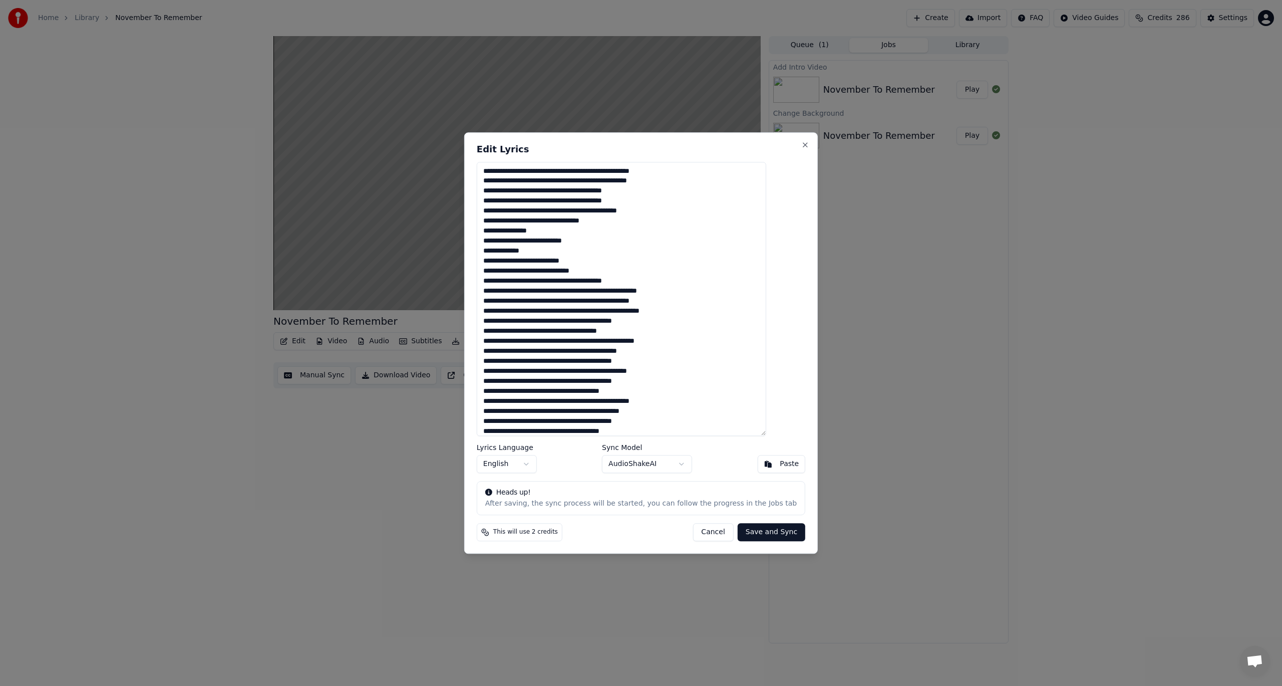
type textarea "**********"
click at [745, 534] on button "Save and Sync" at bounding box center [772, 532] width 68 height 18
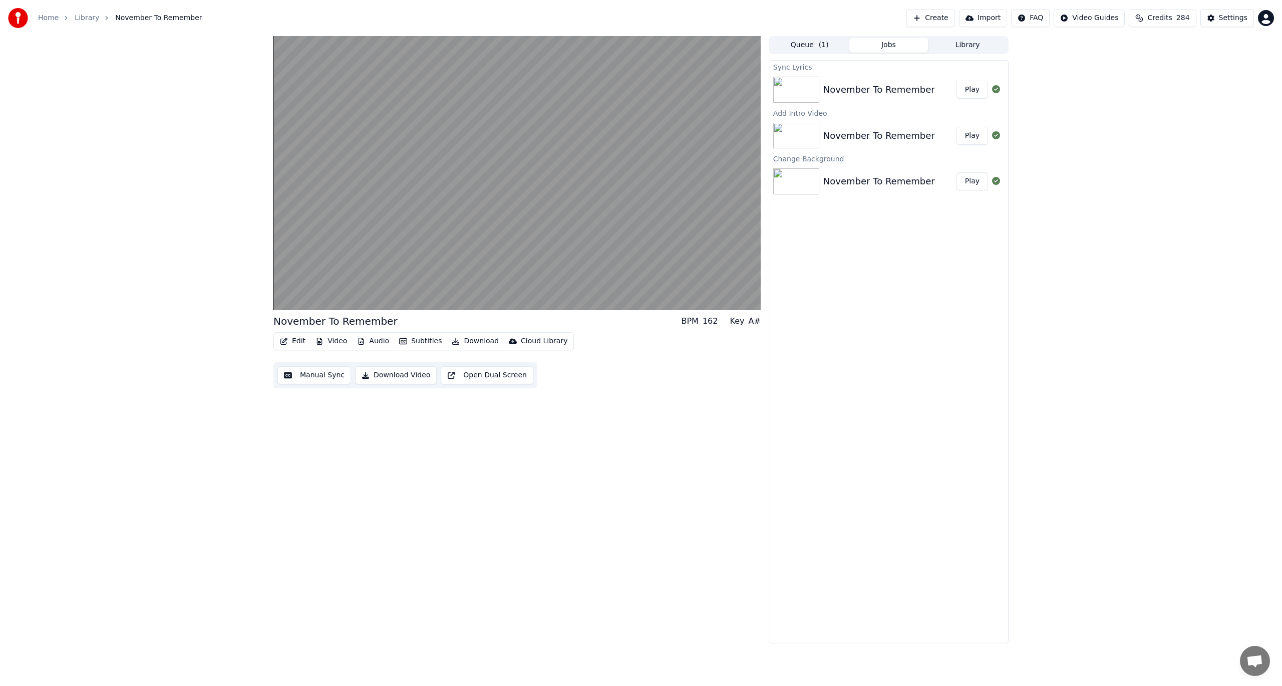
click at [972, 81] on button "Play" at bounding box center [973, 90] width 32 height 18
click at [976, 87] on button "Play" at bounding box center [973, 90] width 32 height 18
click at [292, 343] on button "Edit" at bounding box center [293, 341] width 34 height 14
click at [295, 360] on div "Edit Lyrics" at bounding box center [326, 363] width 101 height 16
click at [285, 298] on icon at bounding box center [285, 300] width 5 height 6
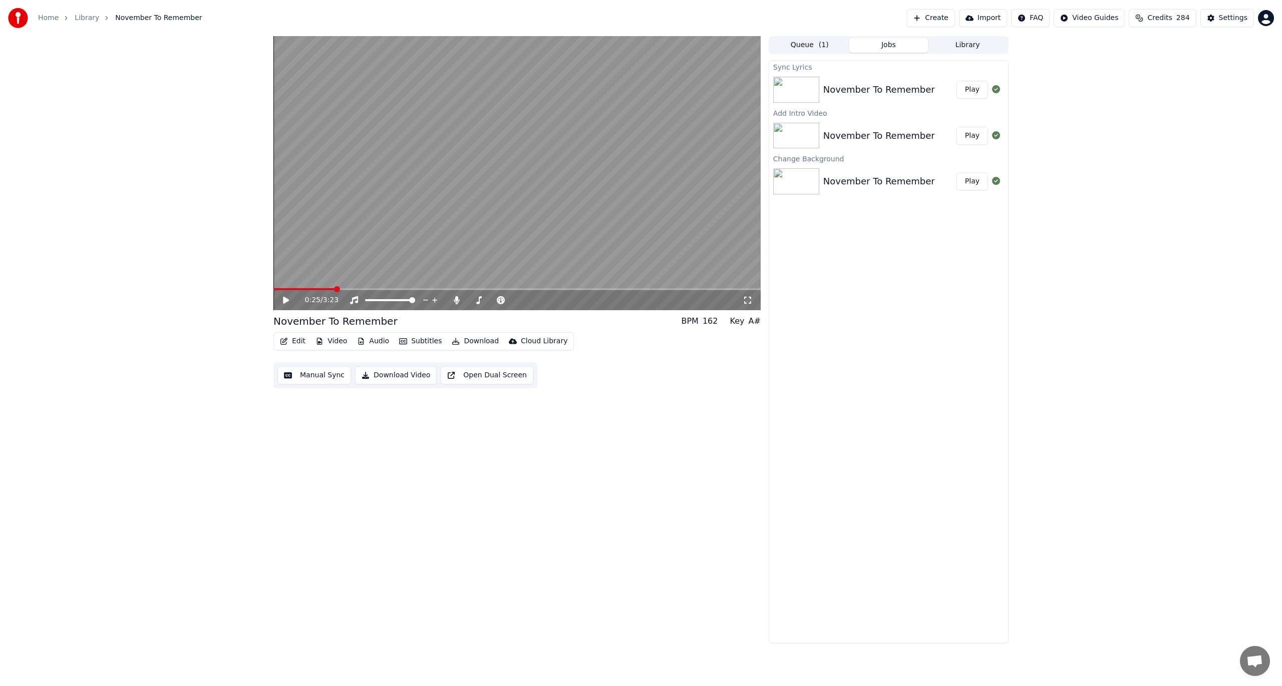
click at [291, 338] on button "Edit" at bounding box center [293, 341] width 34 height 14
drag, startPoint x: 586, startPoint y: 433, endPoint x: 577, endPoint y: 428, distance: 10.3
click at [587, 433] on div "0:25 / 3:23 November To Remember BPM 162 Key A# Edit Video Audio Subtitles Down…" at bounding box center [516, 339] width 487 height 607
click at [307, 375] on button "Manual Sync" at bounding box center [314, 375] width 74 height 18
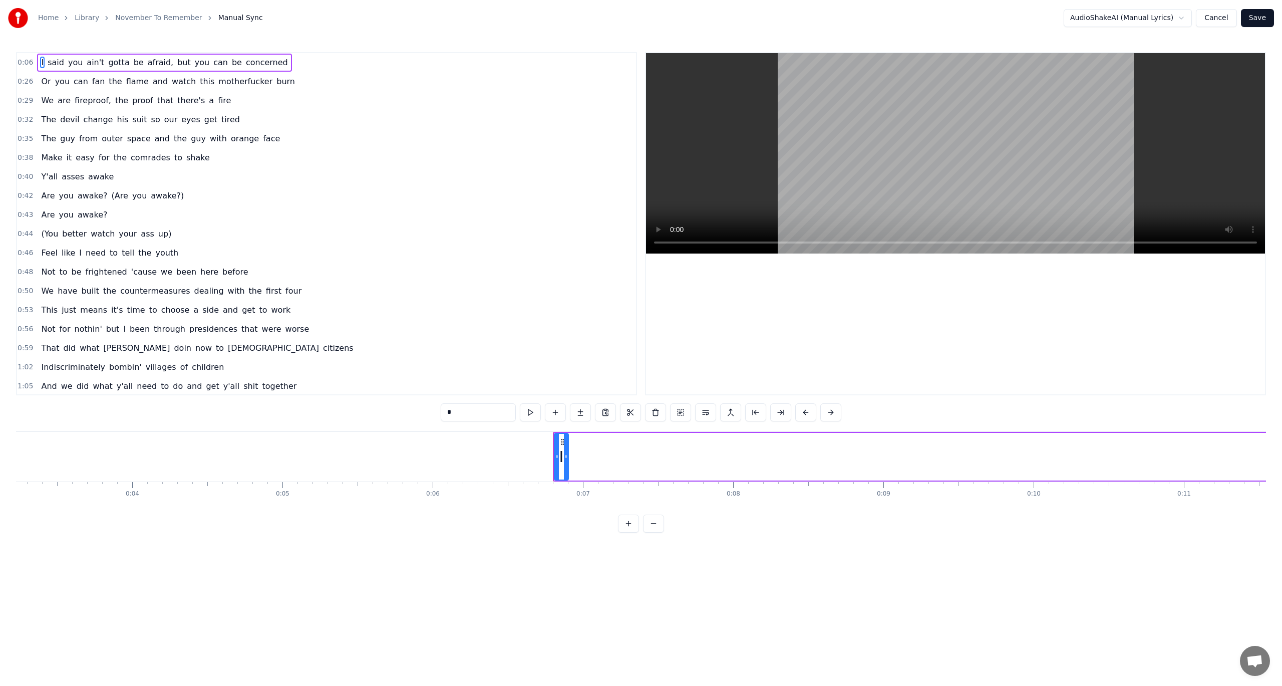
scroll to position [0, 783]
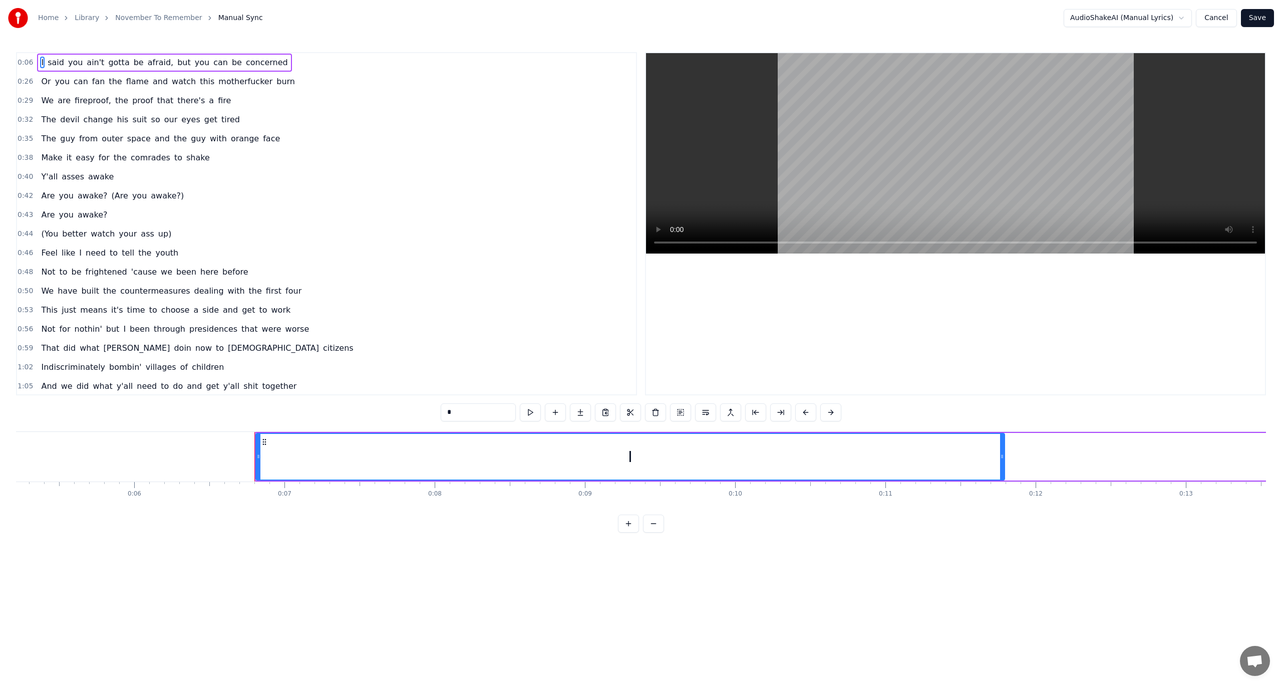
drag, startPoint x: 267, startPoint y: 458, endPoint x: 761, endPoint y: 455, distance: 493.8
click at [994, 449] on div "I" at bounding box center [630, 457] width 748 height 46
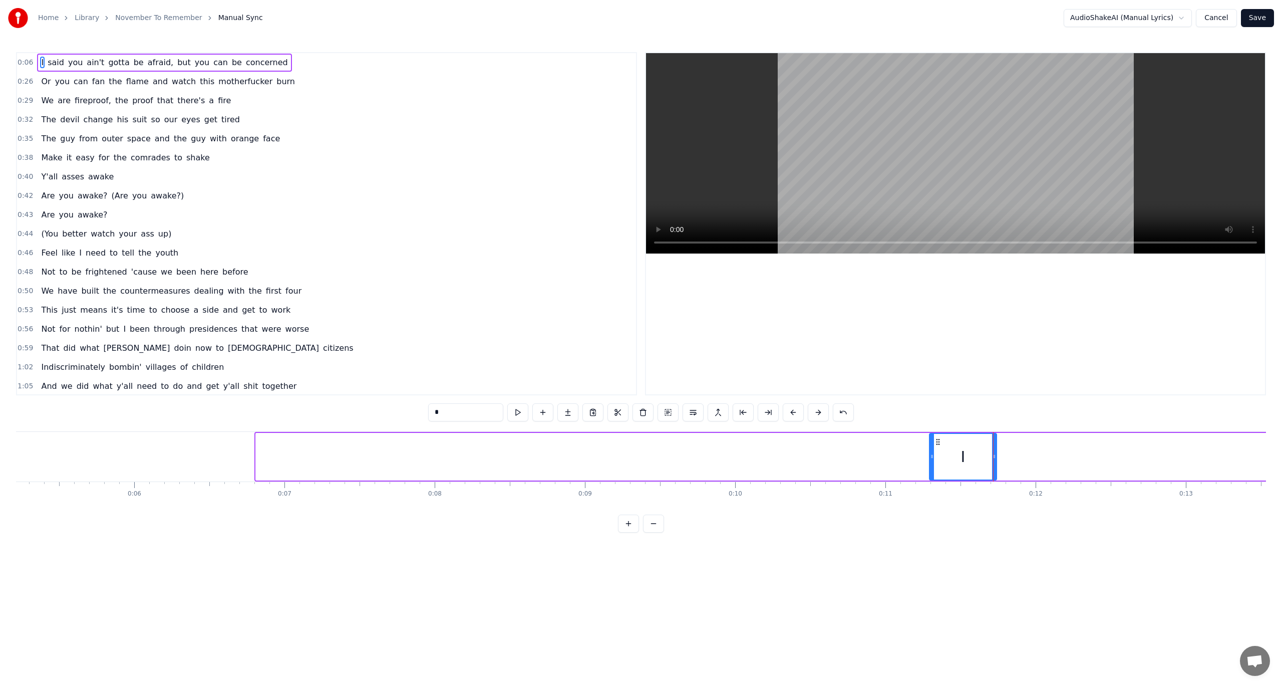
drag, startPoint x: 259, startPoint y: 457, endPoint x: 951, endPoint y: 453, distance: 691.6
click at [930, 455] on icon at bounding box center [932, 456] width 4 height 8
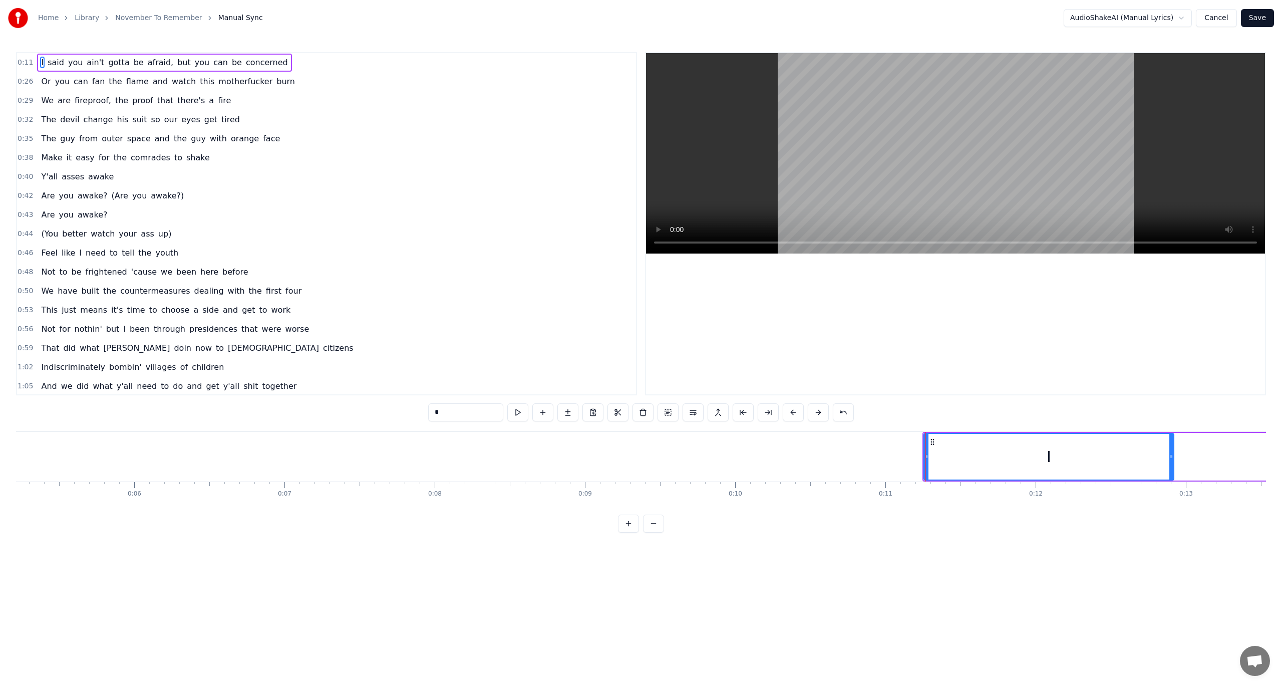
drag, startPoint x: 995, startPoint y: 456, endPoint x: 1204, endPoint y: 456, distance: 209.3
click at [1173, 455] on icon at bounding box center [1171, 456] width 4 height 8
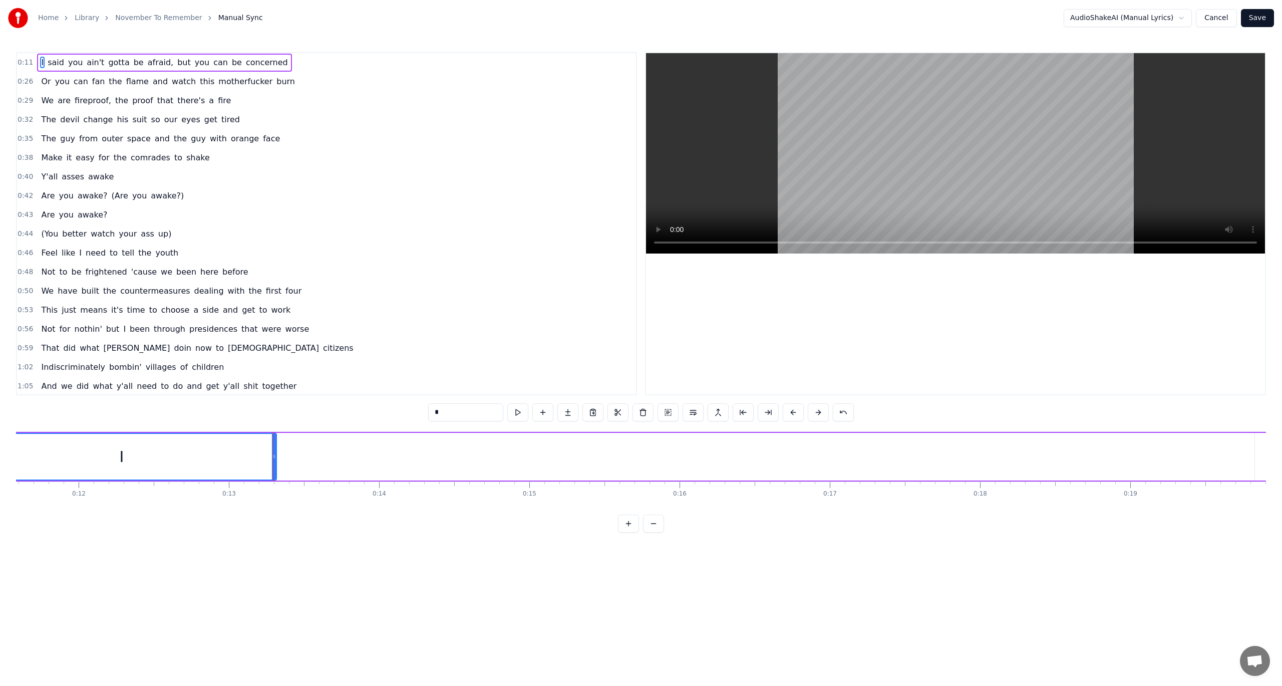
scroll to position [0, 1665]
drag, startPoint x: 349, startPoint y: 458, endPoint x: 733, endPoint y: 448, distance: 384.3
click at [603, 451] on div at bounding box center [601, 457] width 4 height 46
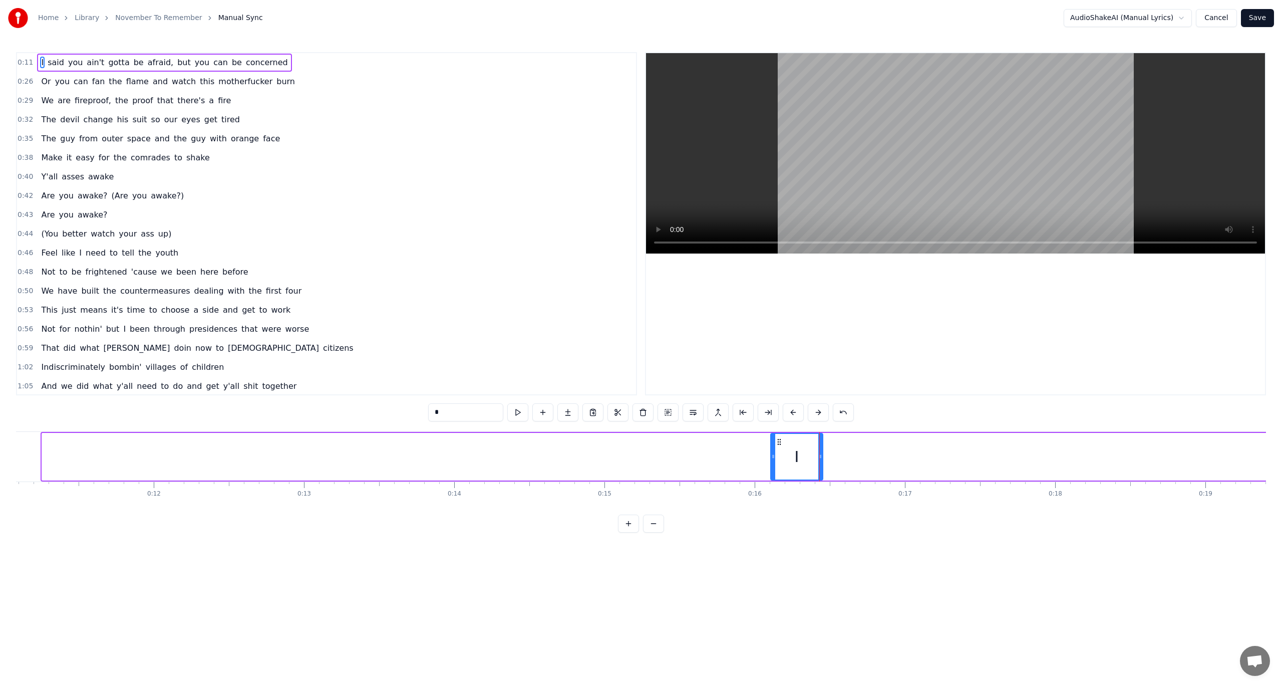
drag, startPoint x: 45, startPoint y: 455, endPoint x: 796, endPoint y: 458, distance: 751.2
click at [775, 458] on icon at bounding box center [773, 456] width 4 height 8
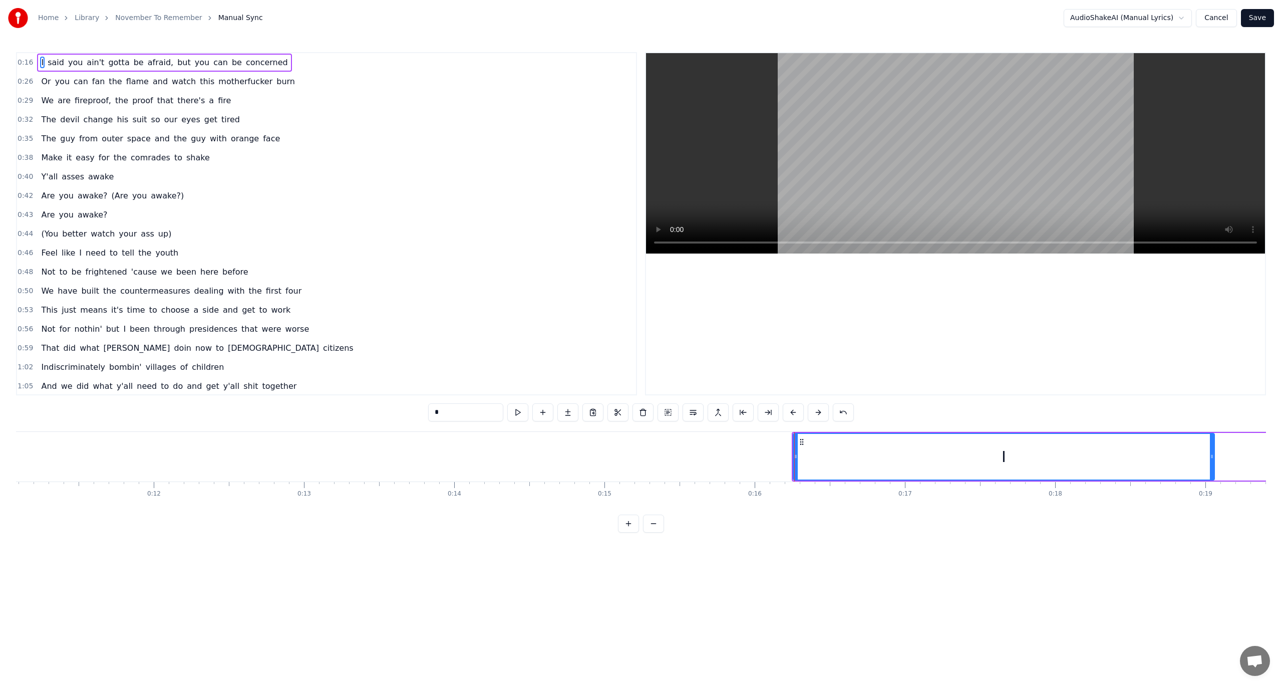
drag, startPoint x: 821, startPoint y: 458, endPoint x: 1117, endPoint y: 459, distance: 296.0
click at [1208, 459] on div "I" at bounding box center [1004, 457] width 420 height 46
drag, startPoint x: 794, startPoint y: 457, endPoint x: 1158, endPoint y: 458, distance: 364.6
click at [1156, 458] on icon at bounding box center [1154, 456] width 4 height 8
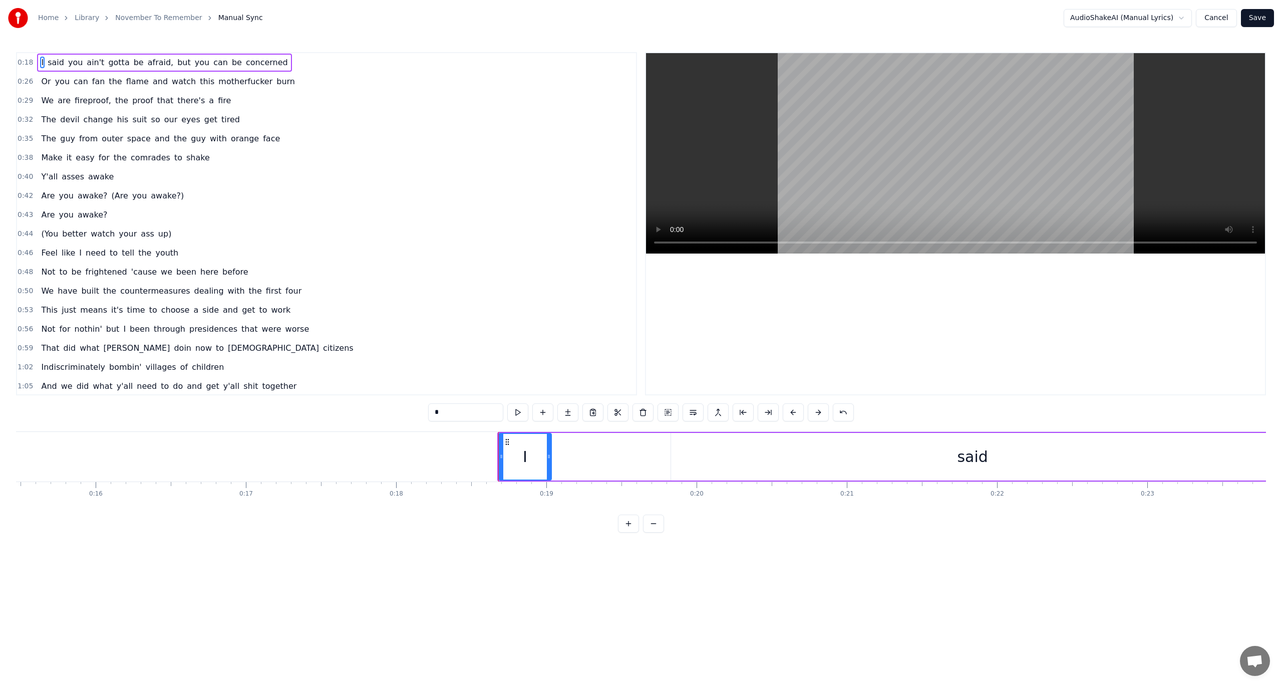
scroll to position [0, 2423]
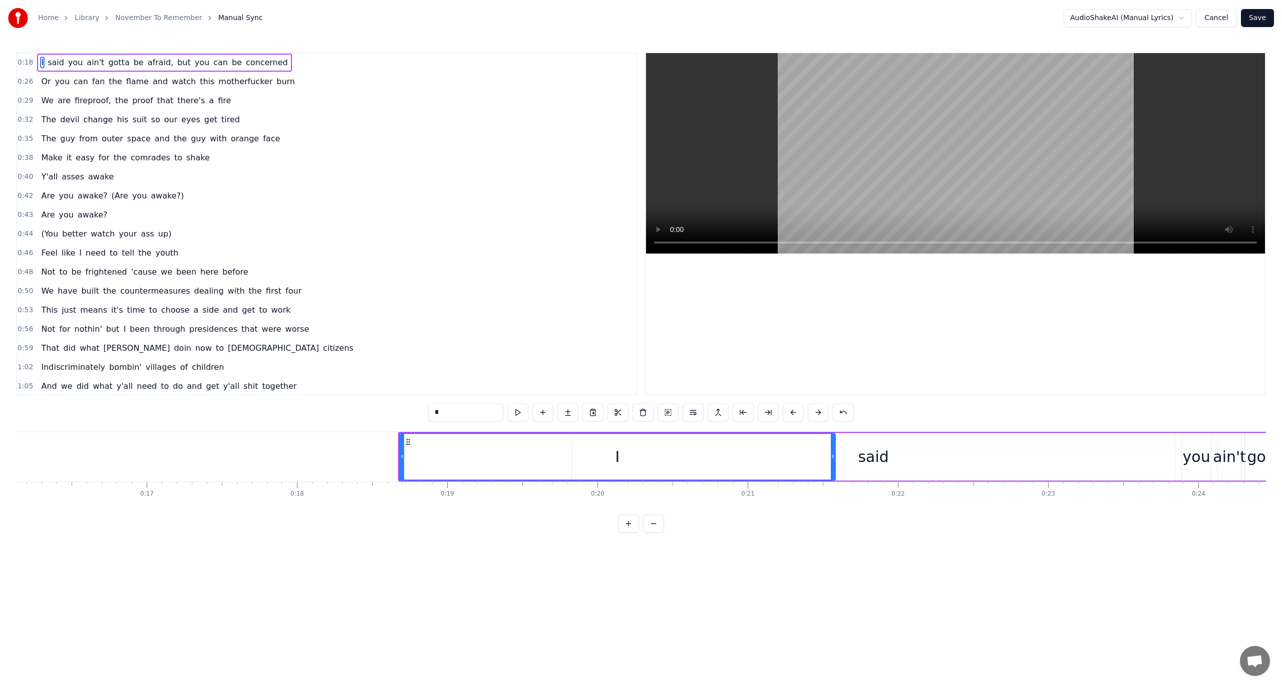
drag, startPoint x: 451, startPoint y: 456, endPoint x: 834, endPoint y: 451, distance: 383.2
click at [834, 451] on div at bounding box center [833, 457] width 4 height 46
drag, startPoint x: 402, startPoint y: 459, endPoint x: 747, endPoint y: 454, distance: 345.6
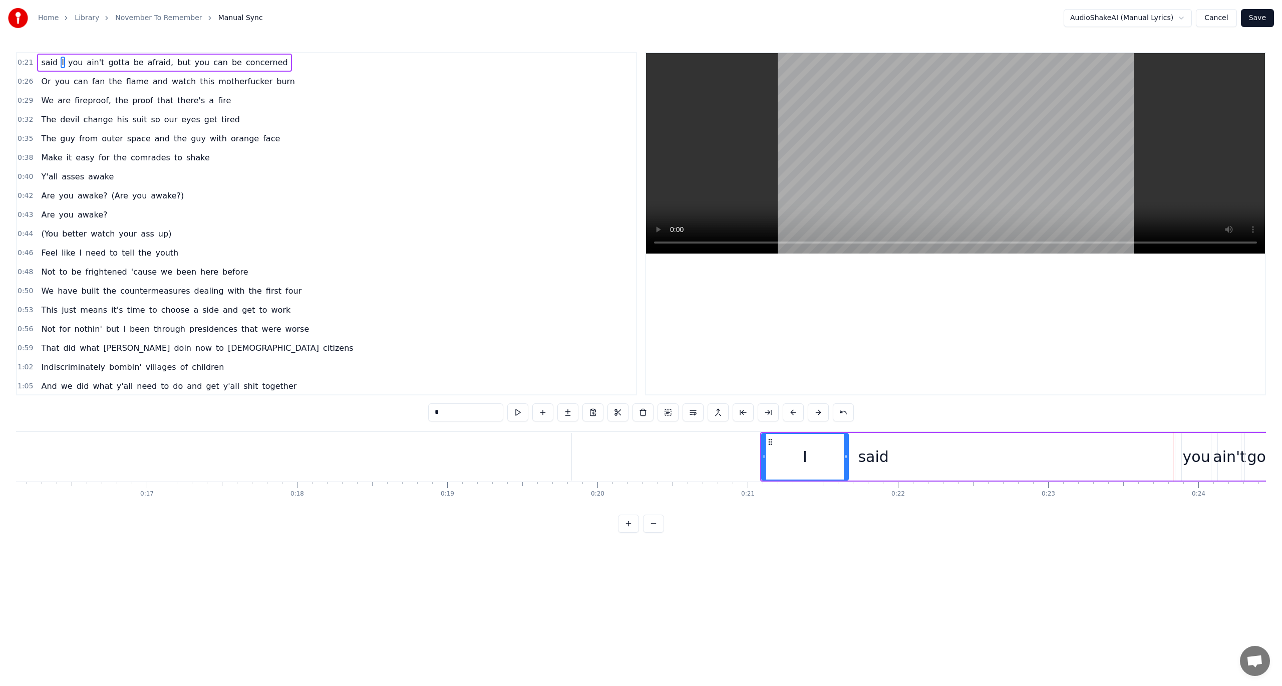
drag, startPoint x: 834, startPoint y: 457, endPoint x: 847, endPoint y: 456, distance: 13.1
click at [847, 456] on icon at bounding box center [846, 456] width 4 height 8
click at [896, 452] on div "said" at bounding box center [873, 457] width 603 height 48
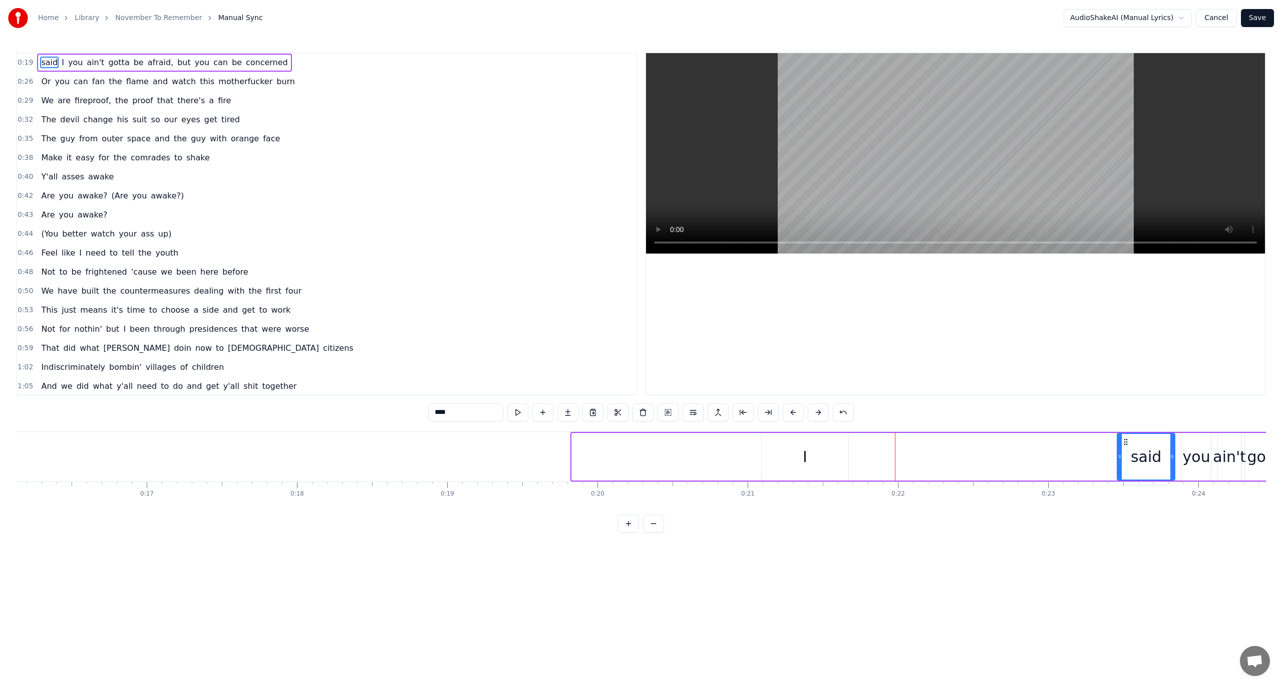
drag, startPoint x: 573, startPoint y: 456, endPoint x: 1118, endPoint y: 487, distance: 546.2
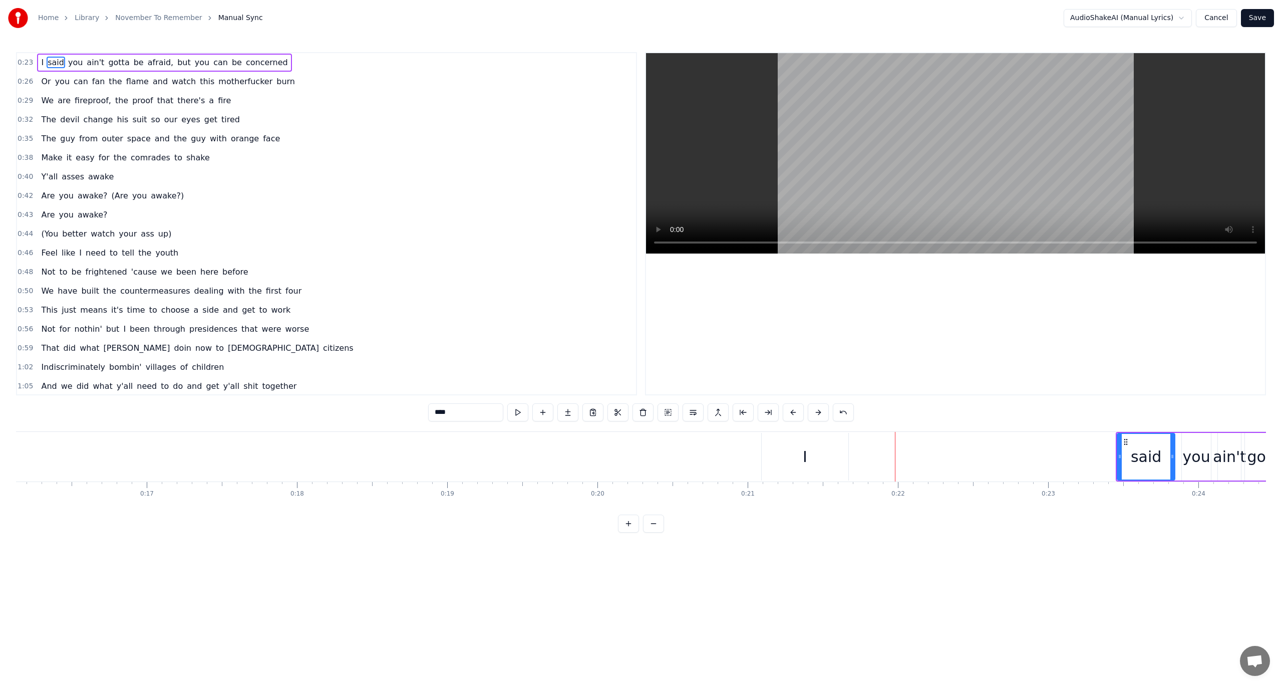
click at [821, 456] on div "I" at bounding box center [805, 457] width 87 height 48
type input "*"
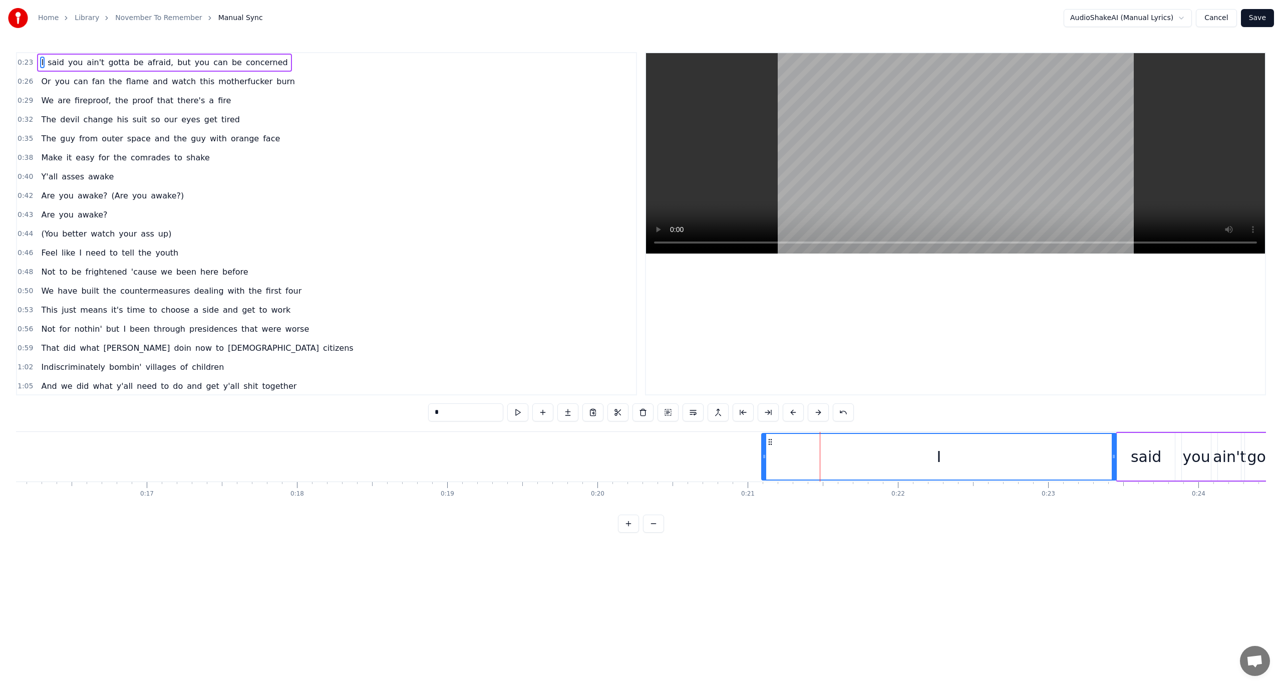
drag, startPoint x: 847, startPoint y: 455, endPoint x: 1115, endPoint y: 462, distance: 268.0
click at [1115, 462] on div at bounding box center [1114, 457] width 4 height 46
drag, startPoint x: 764, startPoint y: 457, endPoint x: 1075, endPoint y: 457, distance: 310.5
click at [1075, 457] on icon at bounding box center [1075, 456] width 4 height 8
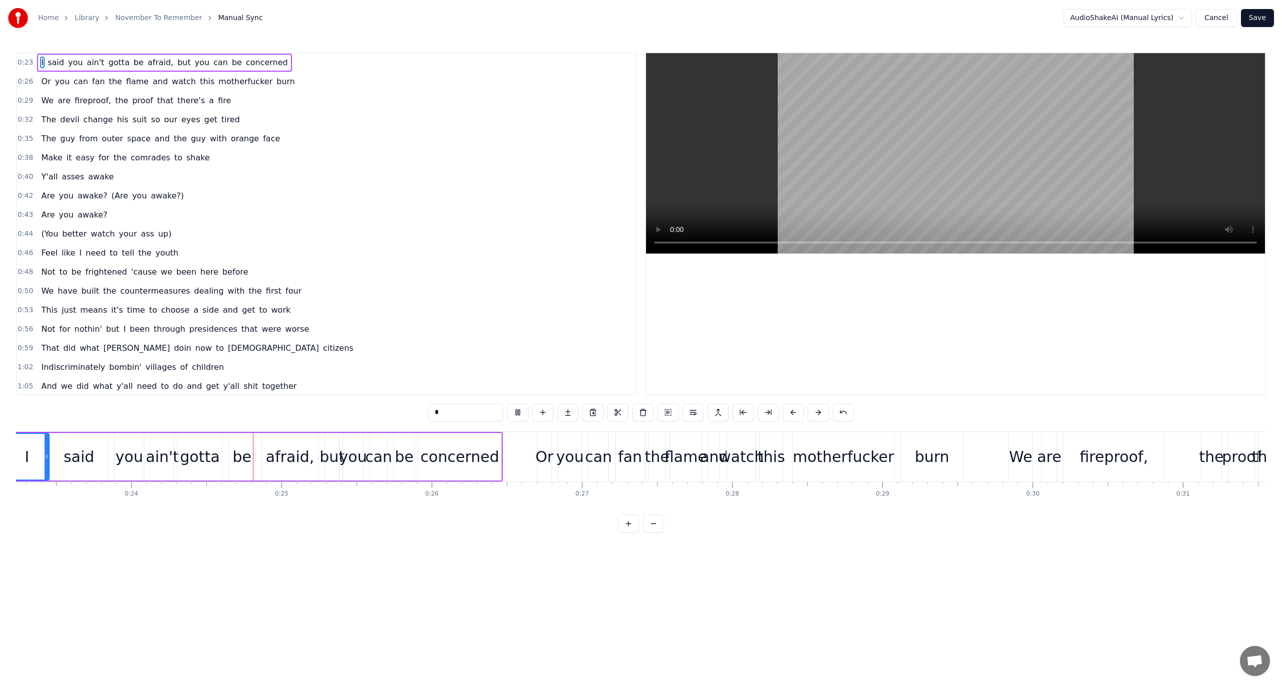
scroll to position [0, 3581]
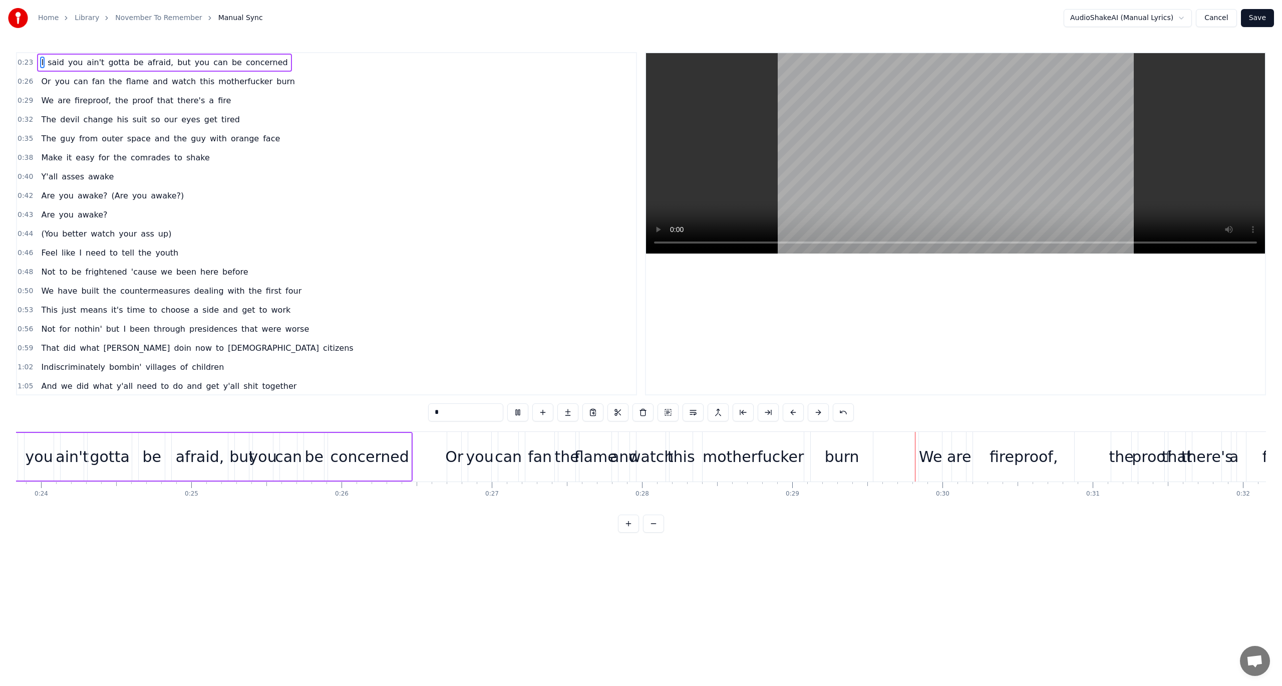
click at [1264, 19] on button "Save" at bounding box center [1257, 18] width 33 height 18
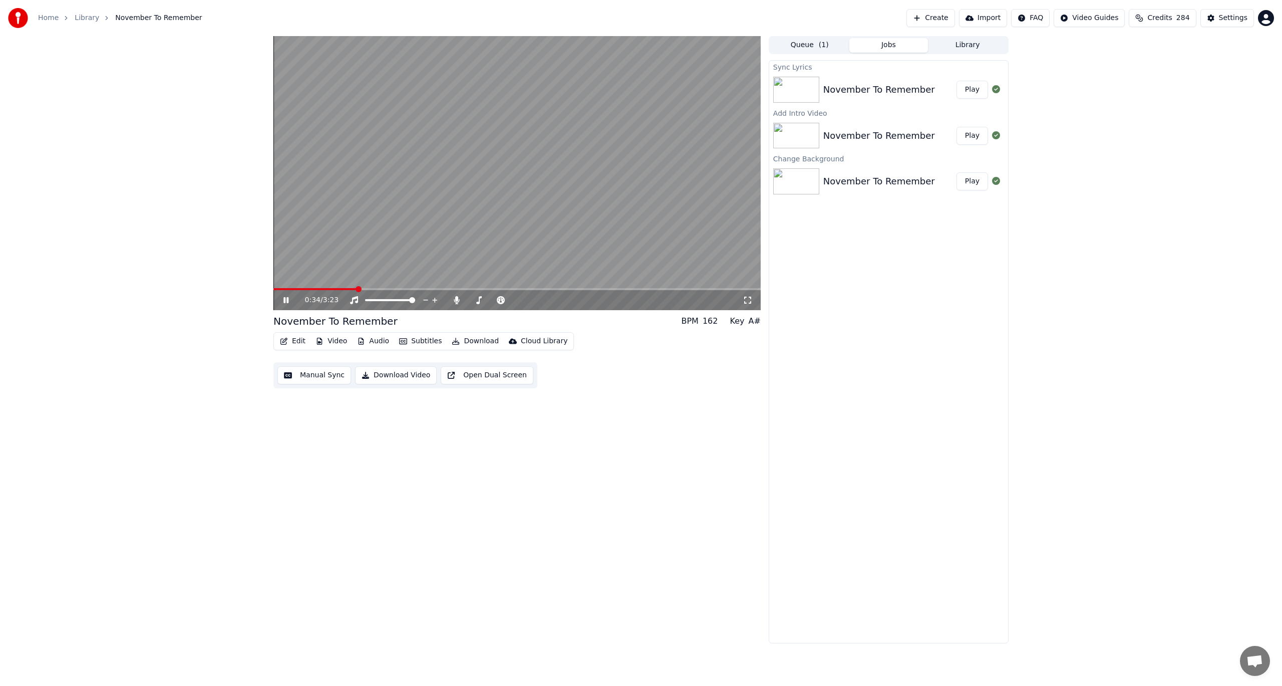
click at [287, 300] on icon at bounding box center [285, 300] width 5 height 6
drag, startPoint x: 358, startPoint y: 290, endPoint x: 214, endPoint y: 292, distance: 144.3
click at [273, 288] on span at bounding box center [276, 289] width 6 height 6
click at [284, 299] on icon at bounding box center [286, 299] width 6 height 7
click at [300, 286] on video at bounding box center [516, 173] width 487 height 274
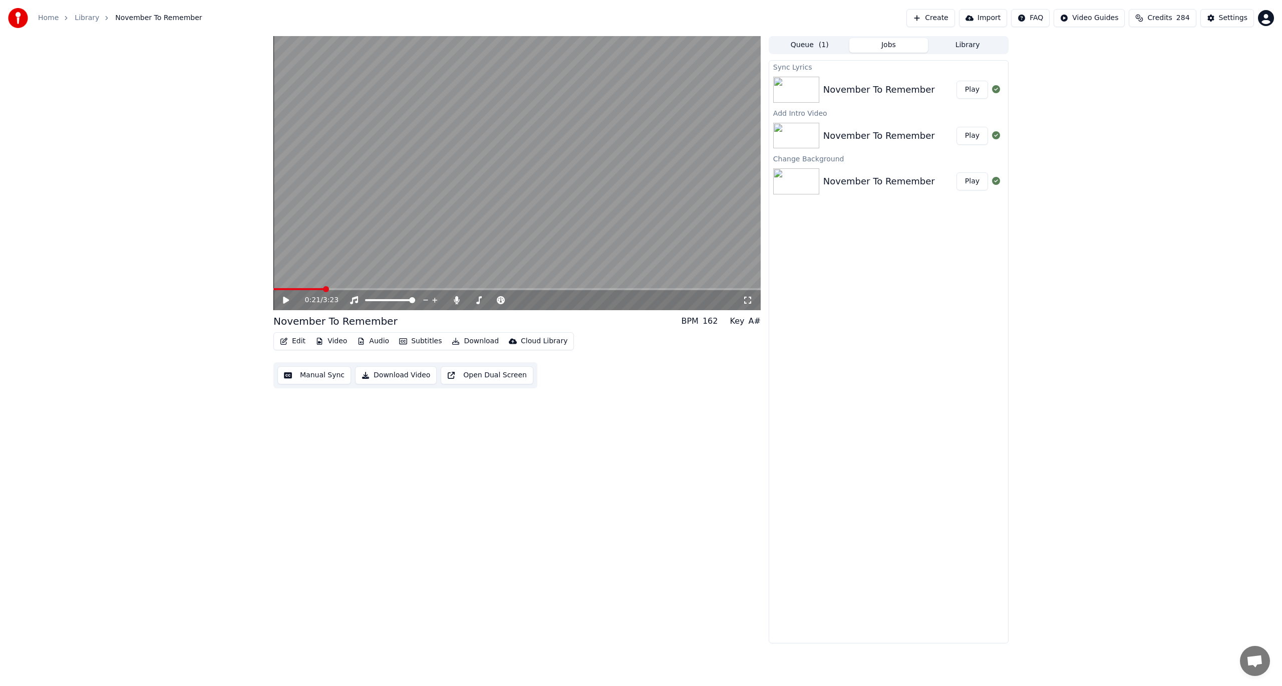
click at [324, 289] on span at bounding box center [516, 289] width 487 height 2
click at [284, 298] on icon at bounding box center [286, 299] width 6 height 7
click at [284, 297] on icon at bounding box center [293, 300] width 24 height 8
click at [303, 371] on button "Manual Sync" at bounding box center [314, 375] width 74 height 18
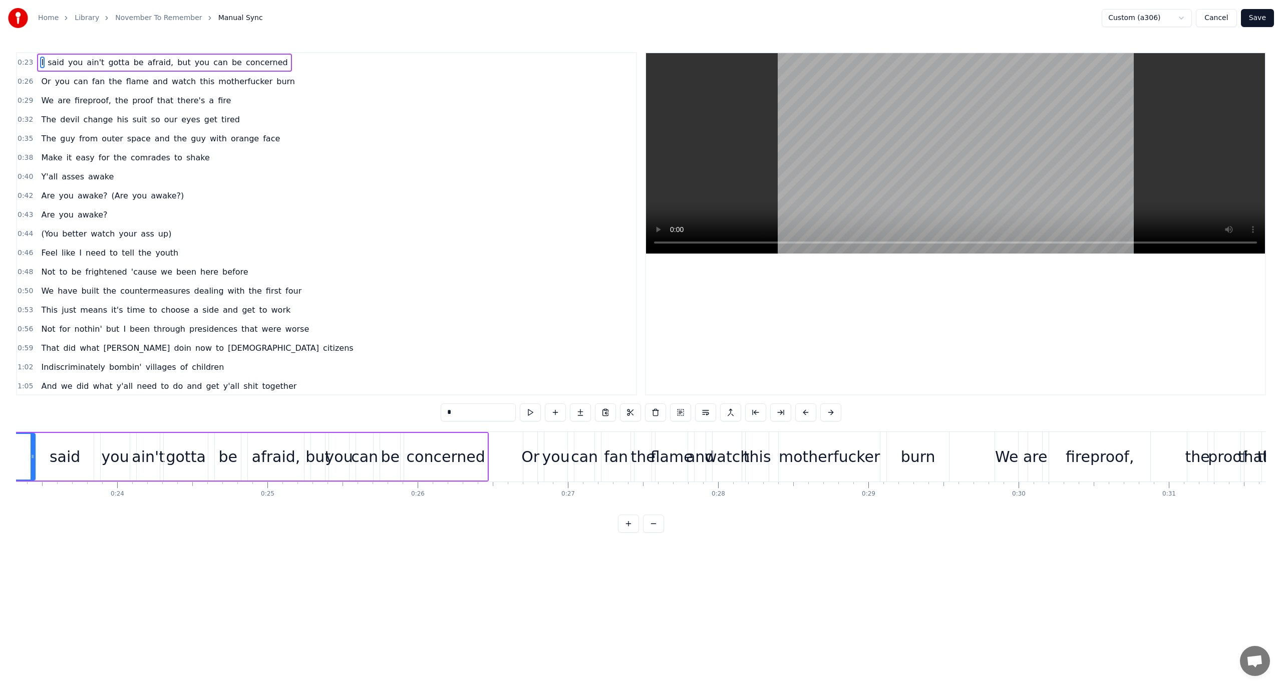
scroll to position [0, 3369]
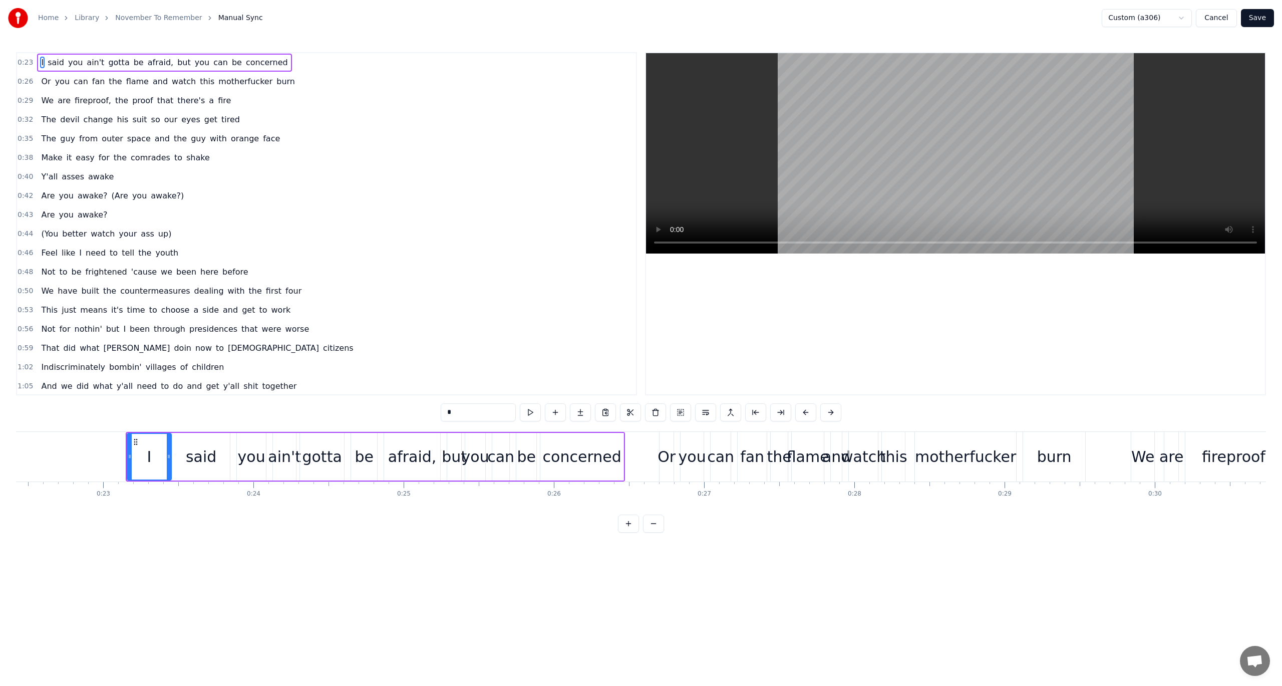
click at [155, 461] on div "I" at bounding box center [149, 457] width 43 height 46
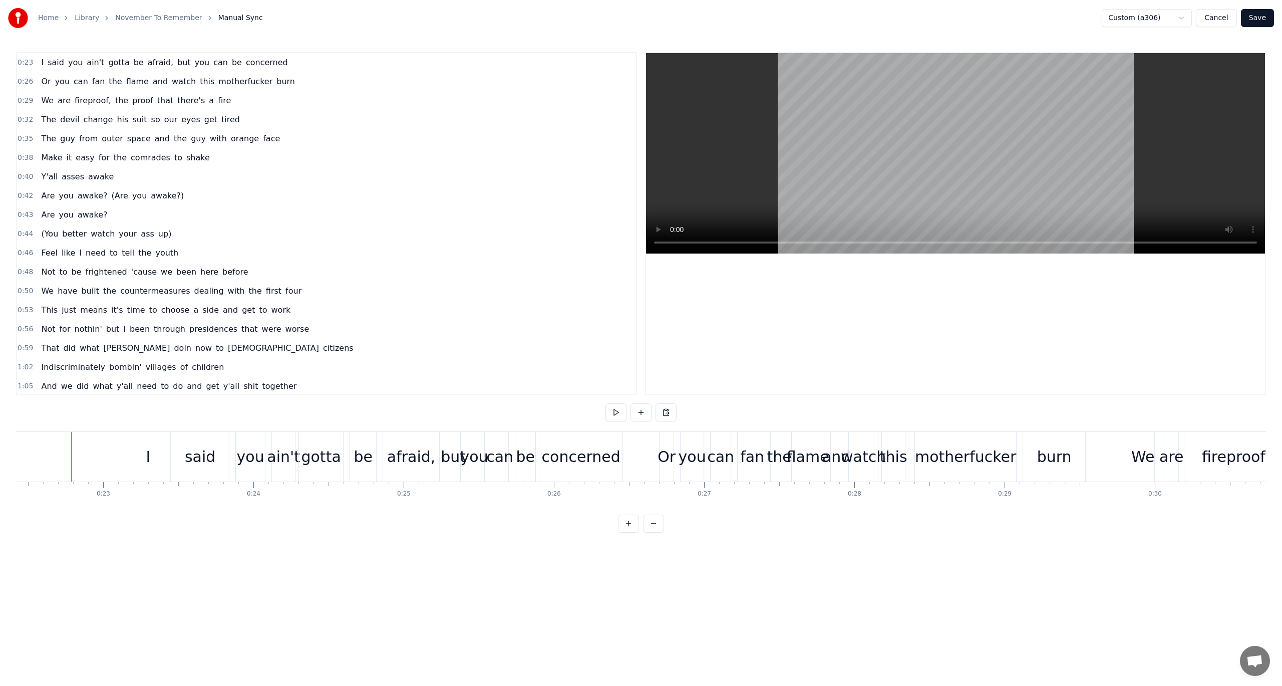
click at [131, 456] on div "I" at bounding box center [148, 457] width 44 height 50
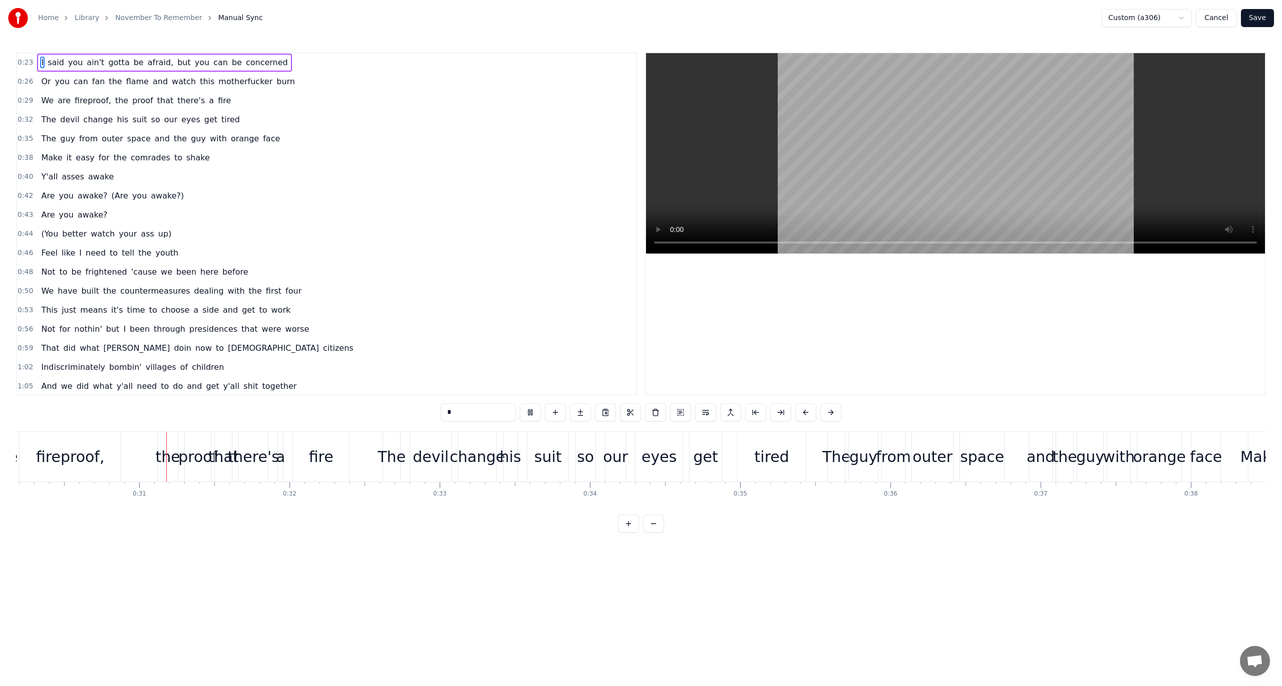
scroll to position [0, 4545]
click at [1264, 12] on button "Save" at bounding box center [1257, 18] width 33 height 18
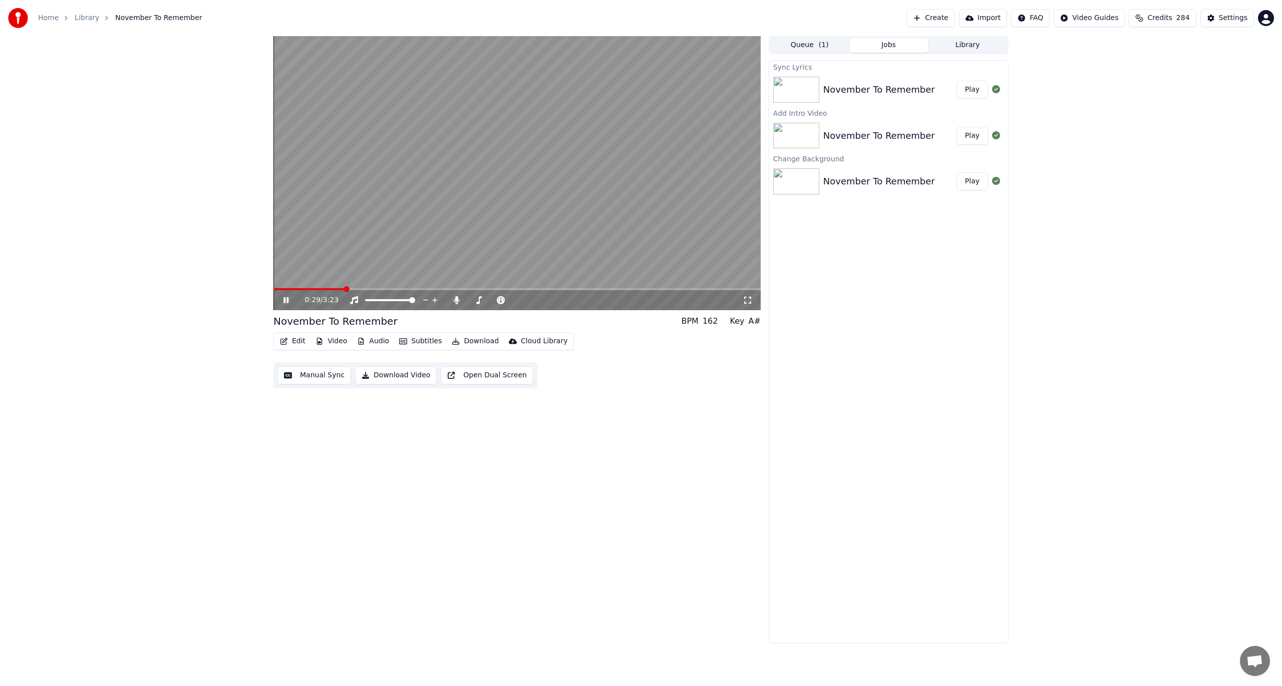
click at [286, 299] on icon at bounding box center [293, 300] width 24 height 8
click at [294, 379] on button "Manual Sync" at bounding box center [314, 375] width 74 height 18
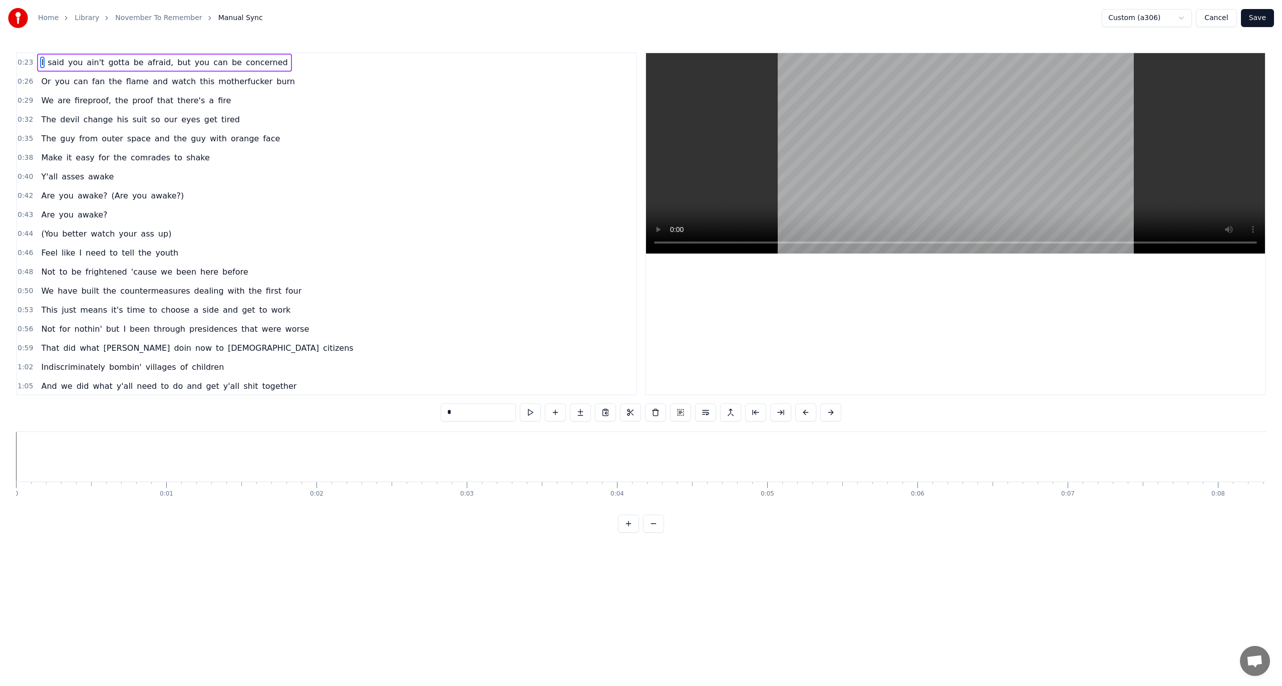
drag, startPoint x: 48, startPoint y: 505, endPoint x: 146, endPoint y: 510, distance: 98.3
click at [146, 506] on div "I said you ain't gotta be afraid, but you can be concerned Or you can fan the f…" at bounding box center [641, 468] width 1250 height 75
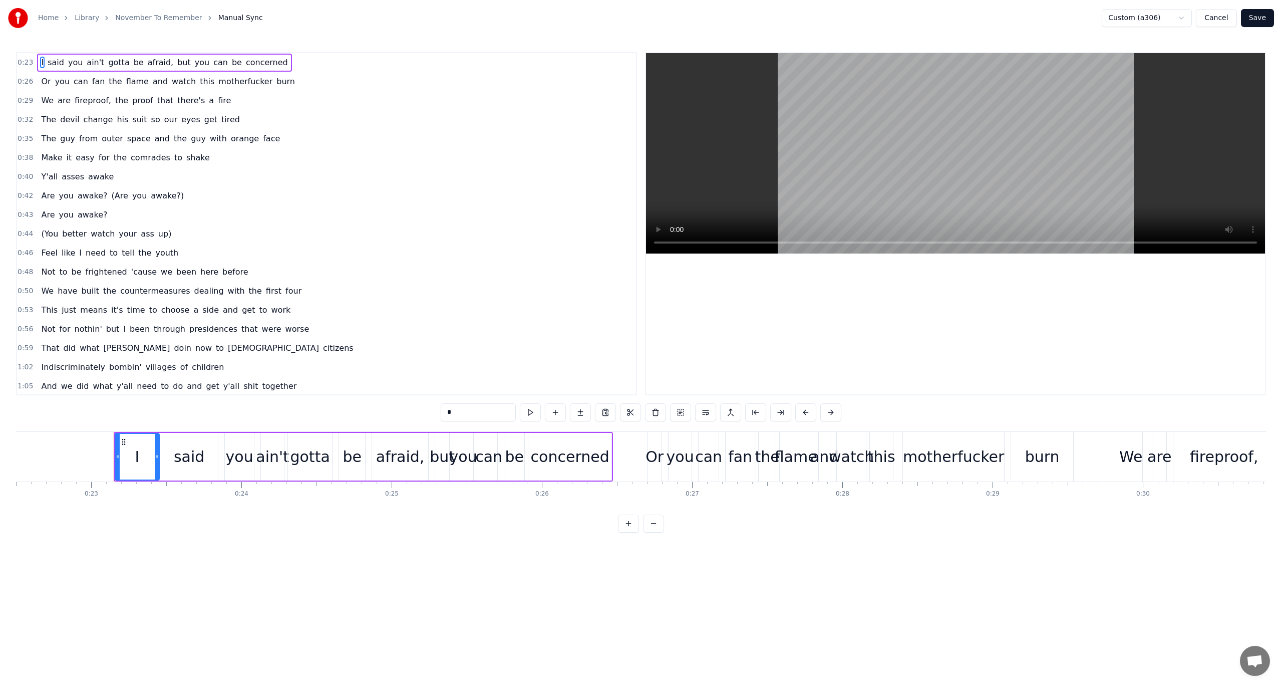
scroll to position [0, 3393]
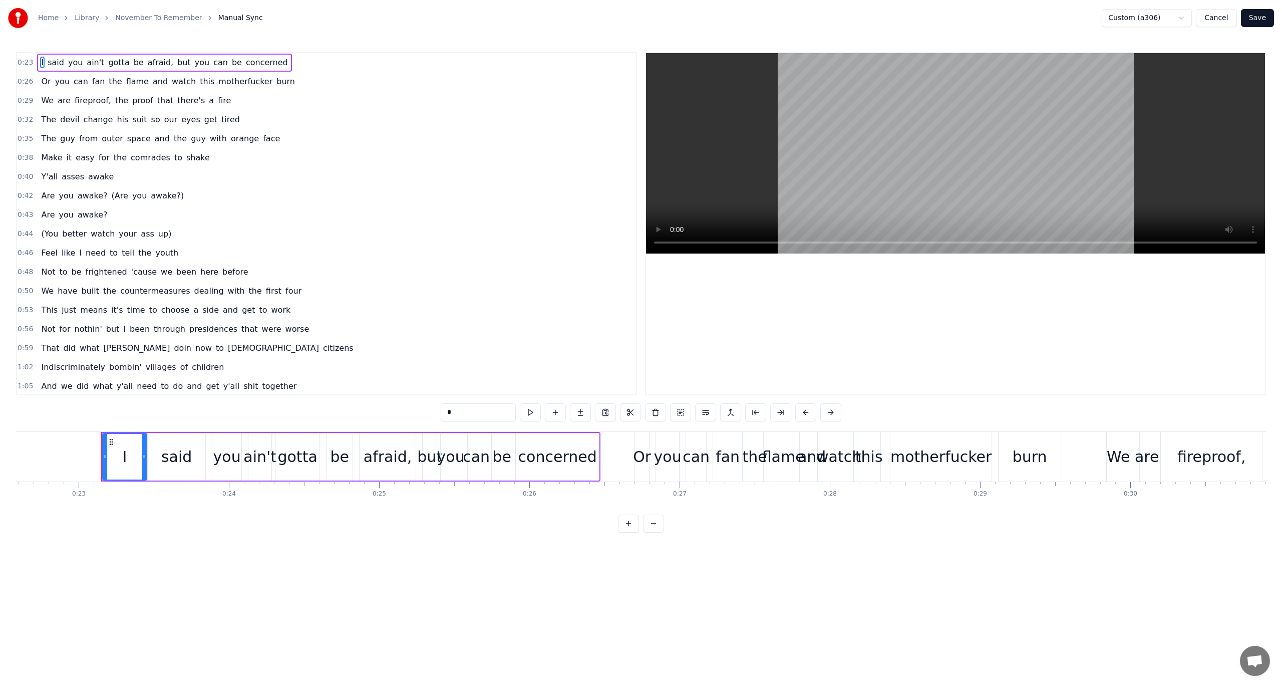
click at [130, 455] on div "I" at bounding box center [124, 457] width 43 height 46
click at [104, 456] on div "I" at bounding box center [124, 457] width 45 height 48
drag, startPoint x: 117, startPoint y: 457, endPoint x: 143, endPoint y: 458, distance: 26.1
click at [143, 458] on div "I" at bounding box center [124, 457] width 43 height 46
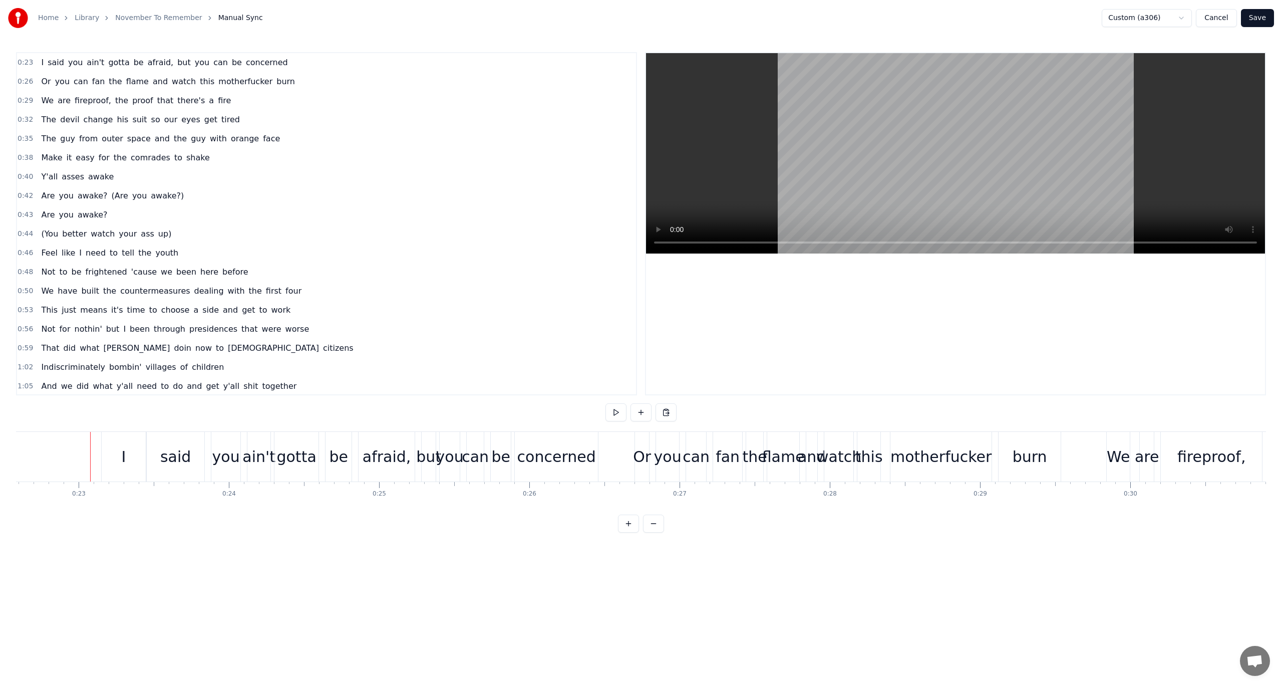
click at [121, 467] on div "I" at bounding box center [124, 457] width 44 height 50
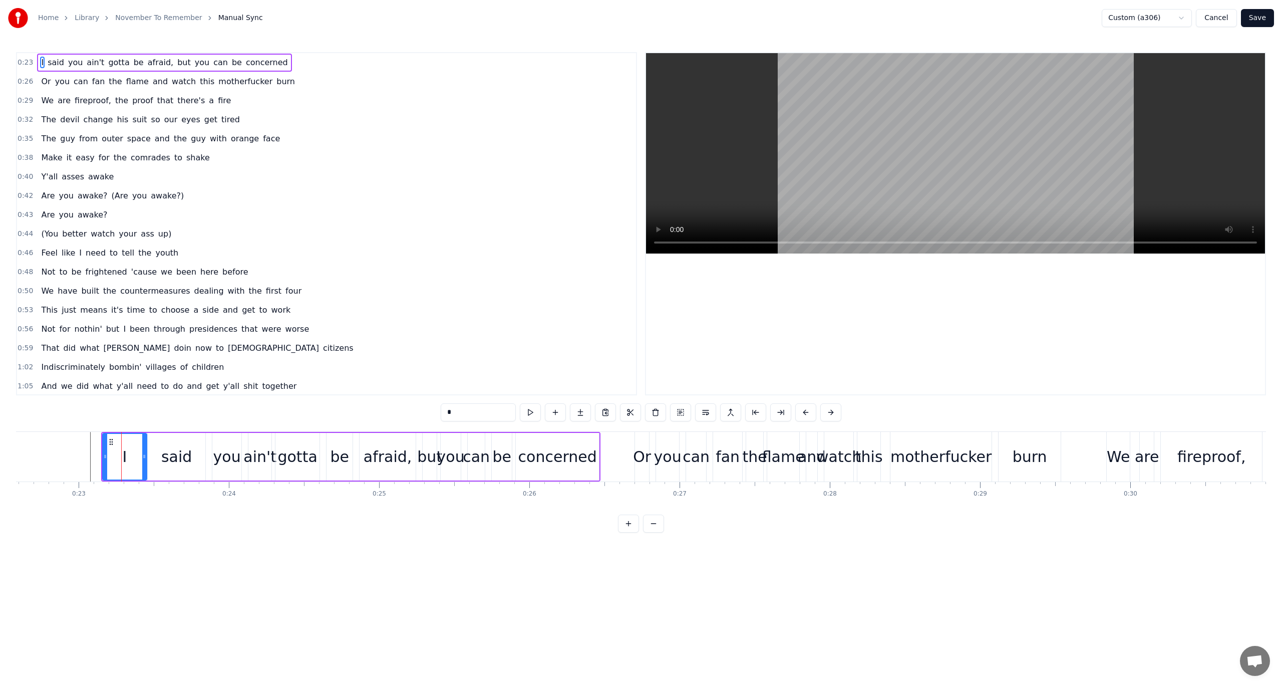
click at [131, 421] on div "0:23 I said you ain't gotta be afraid, but you can be concerned 0:26 Or you can…" at bounding box center [641, 292] width 1250 height 480
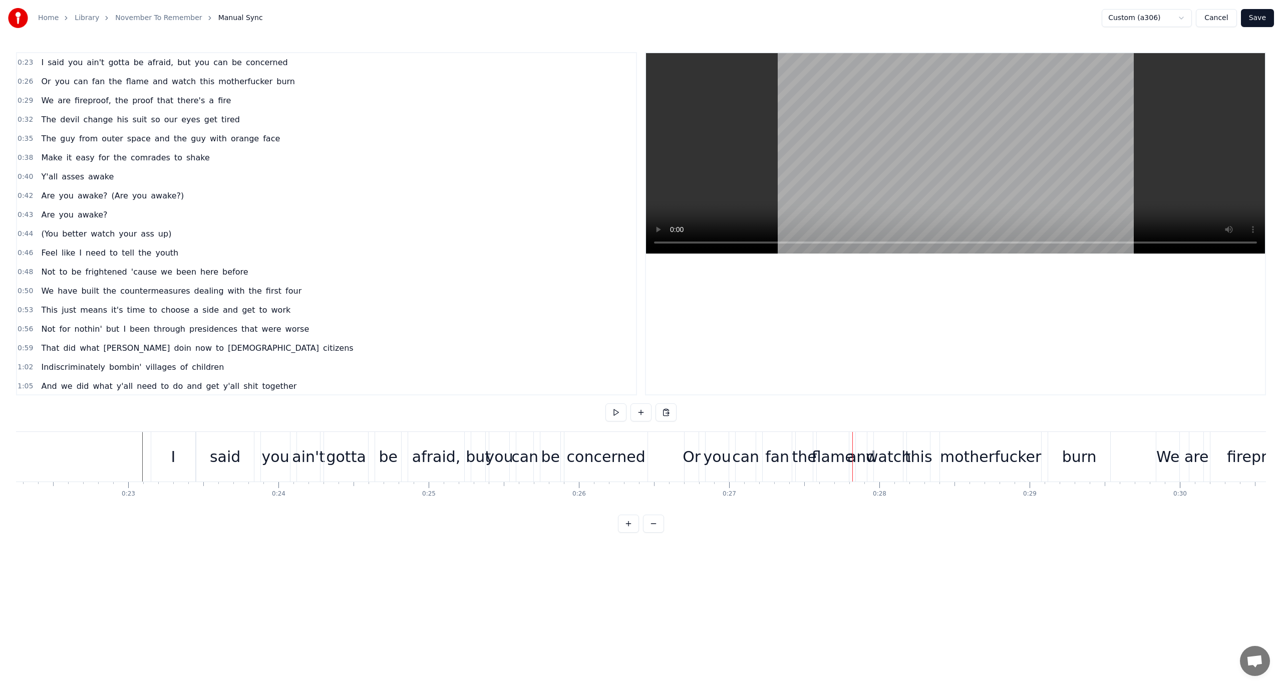
drag, startPoint x: 615, startPoint y: 603, endPoint x: 649, endPoint y: 553, distance: 60.4
click at [615, 548] on html "Home Library November To Remember Manual Sync Custom (a306) Cancel Save 0:23 I …" at bounding box center [641, 274] width 1282 height 548
click at [656, 532] on button at bounding box center [653, 523] width 21 height 18
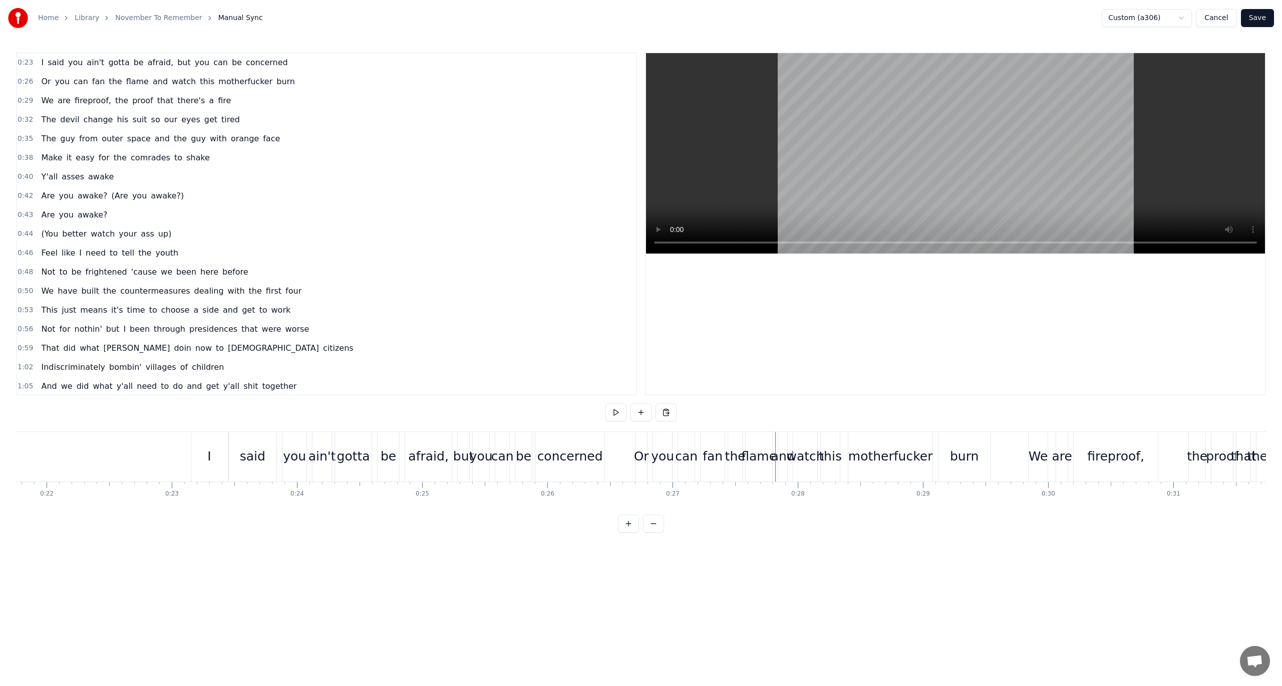
scroll to position [0, 2734]
click at [654, 532] on button at bounding box center [653, 523] width 21 height 18
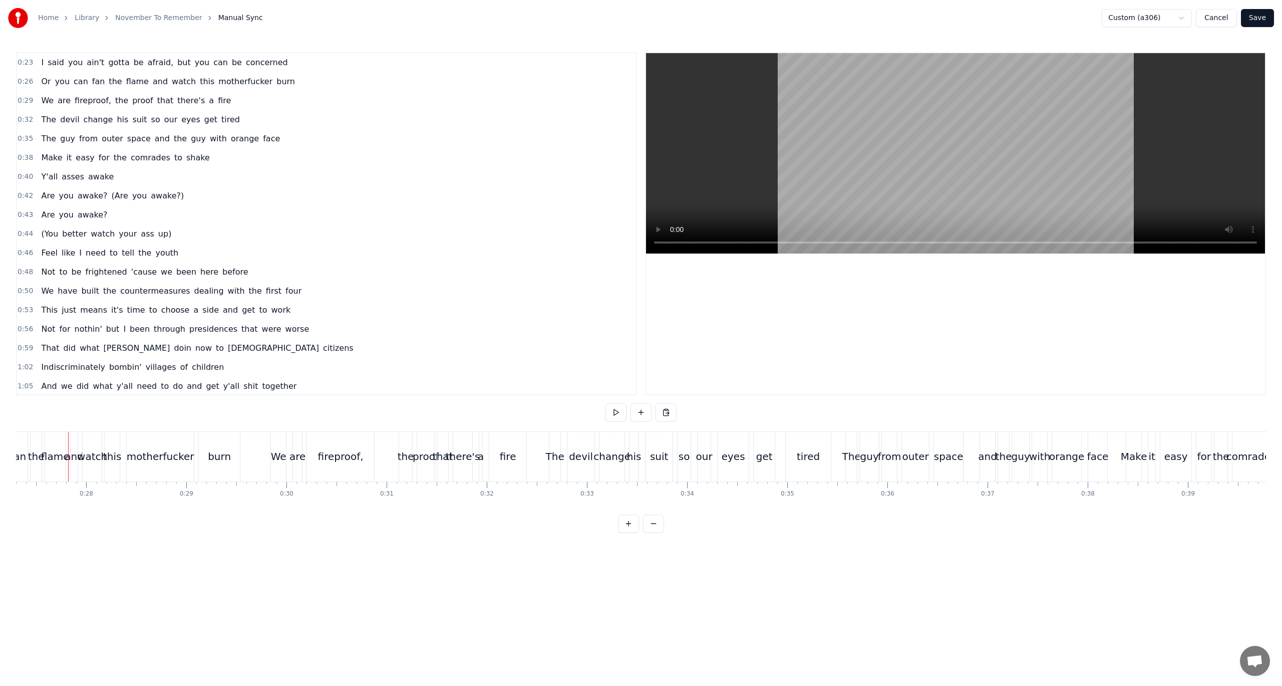
click at [632, 532] on button at bounding box center [628, 523] width 21 height 18
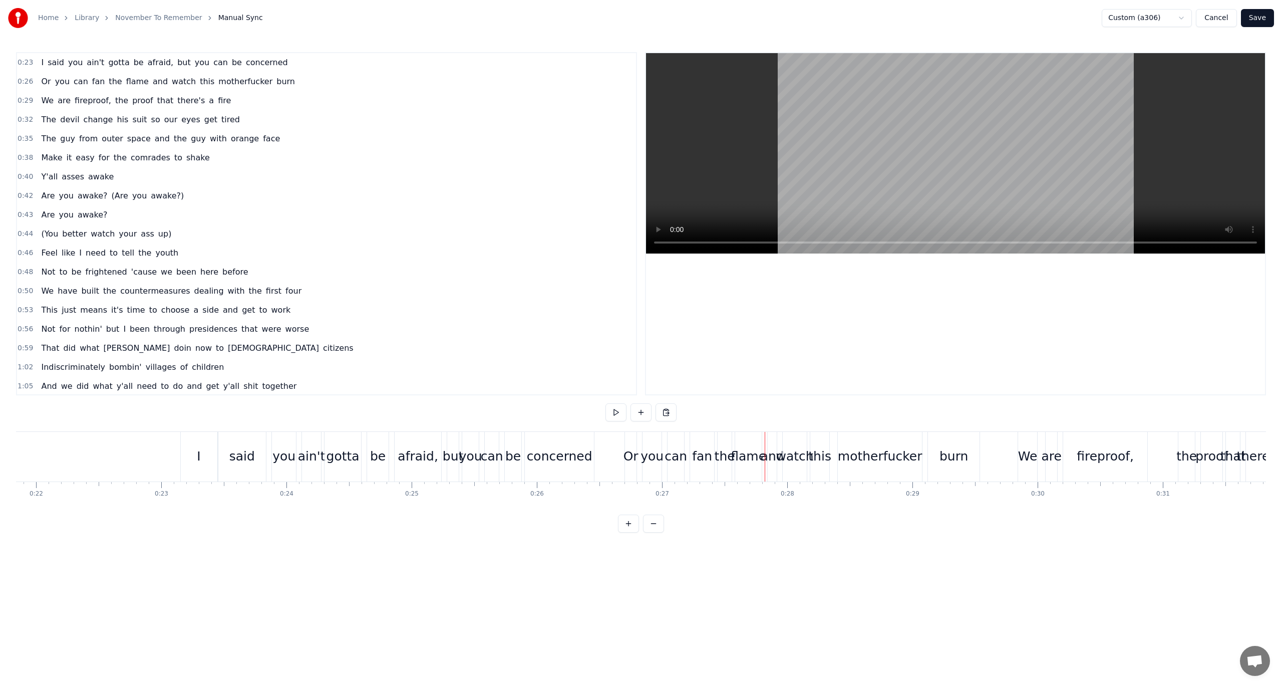
click at [632, 532] on button at bounding box center [628, 523] width 21 height 18
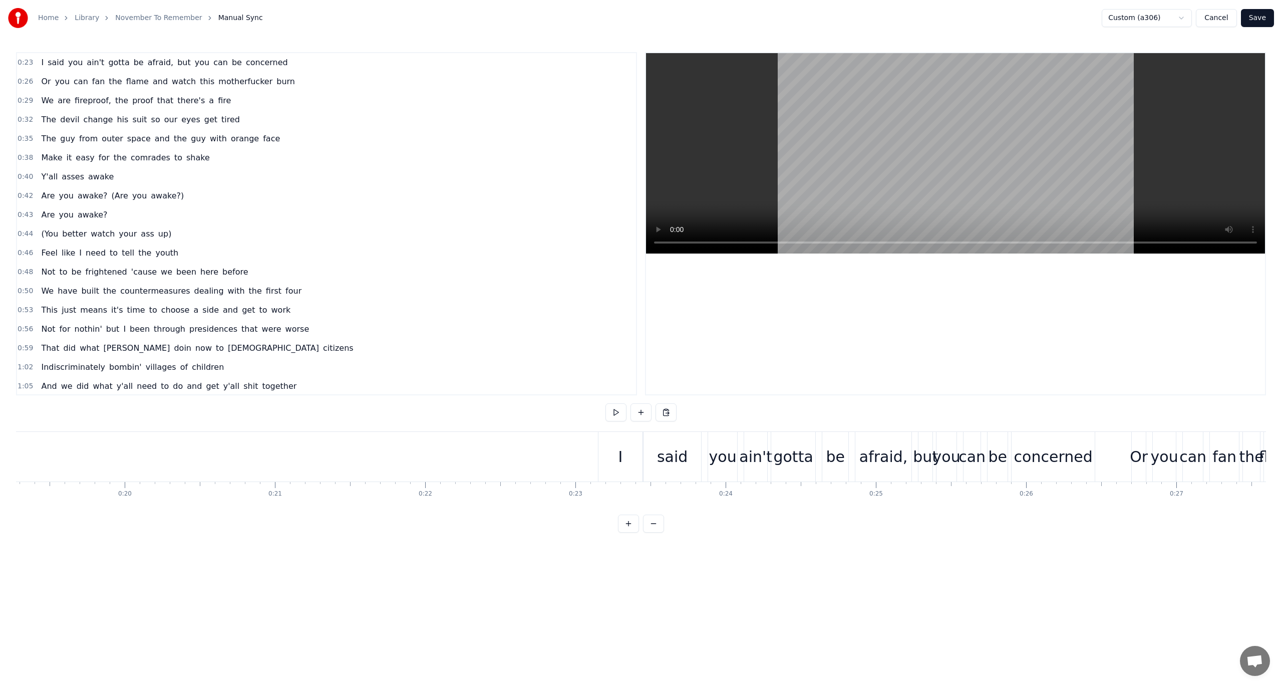
scroll to position [0, 3045]
click at [473, 456] on div "I" at bounding box center [471, 456] width 5 height 23
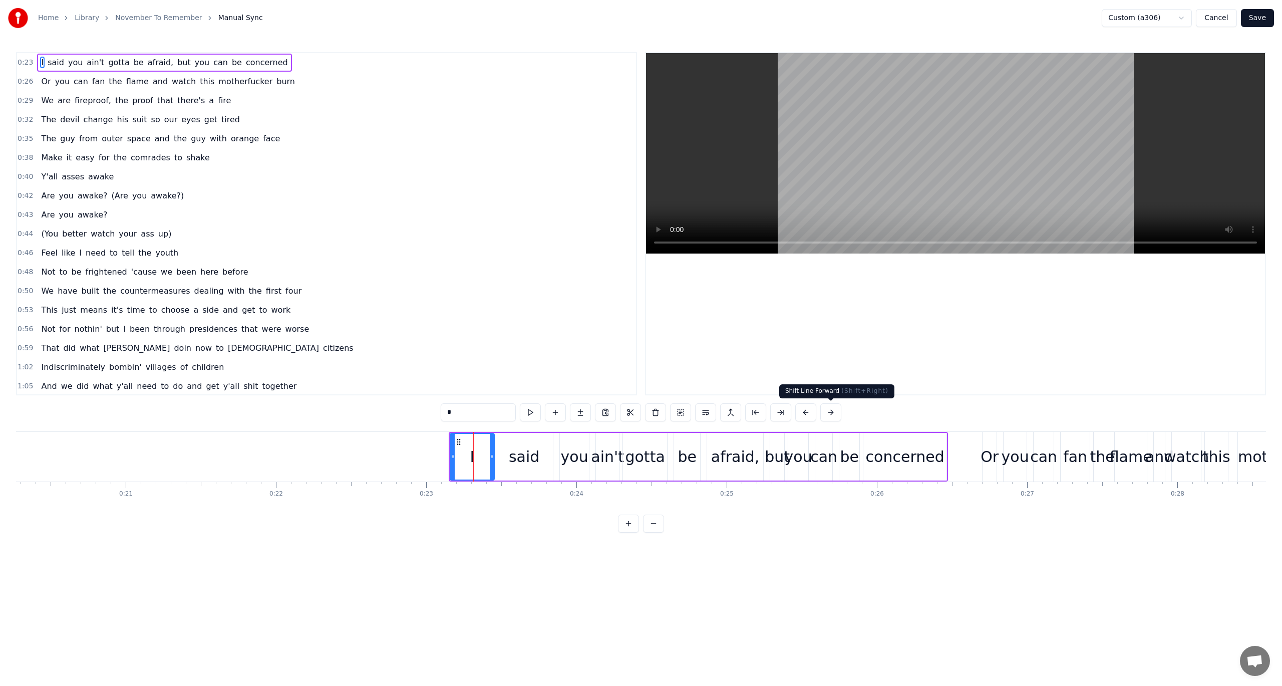
click at [832, 411] on button at bounding box center [830, 412] width 21 height 18
click at [832, 411] on div "*" at bounding box center [641, 412] width 426 height 18
click at [821, 411] on button at bounding box center [818, 412] width 21 height 18
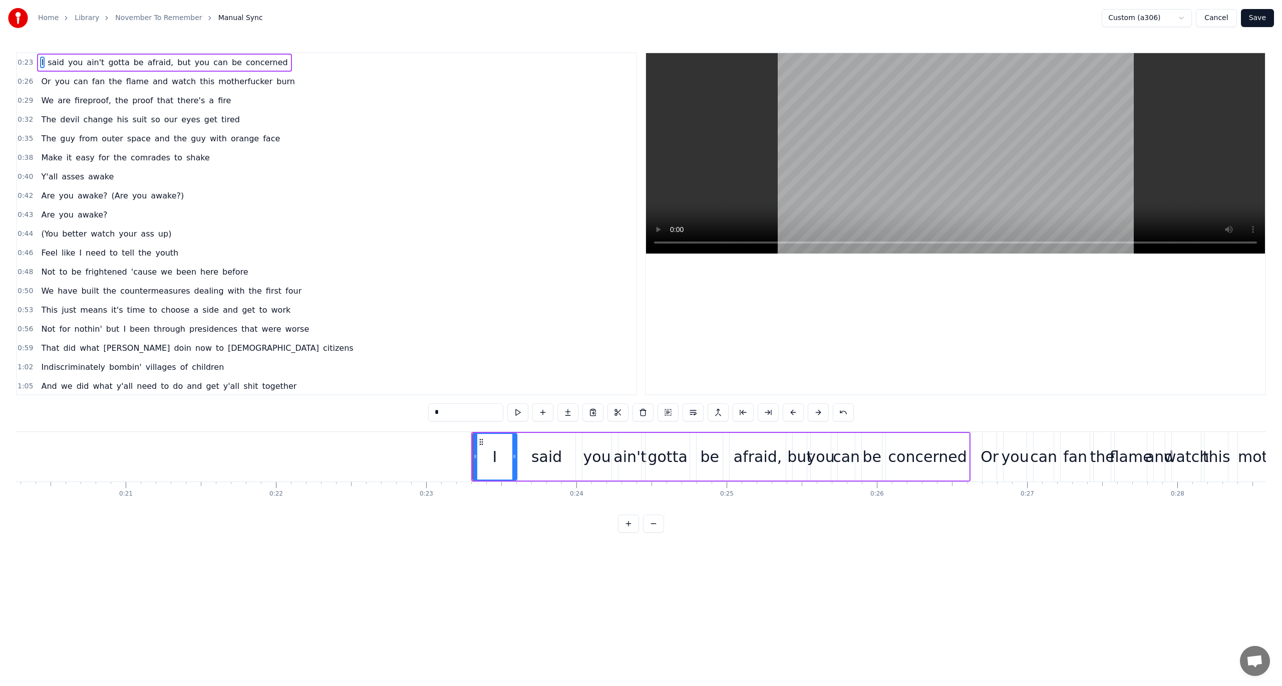
click at [821, 411] on button at bounding box center [818, 412] width 21 height 18
click at [793, 412] on button at bounding box center [793, 412] width 21 height 18
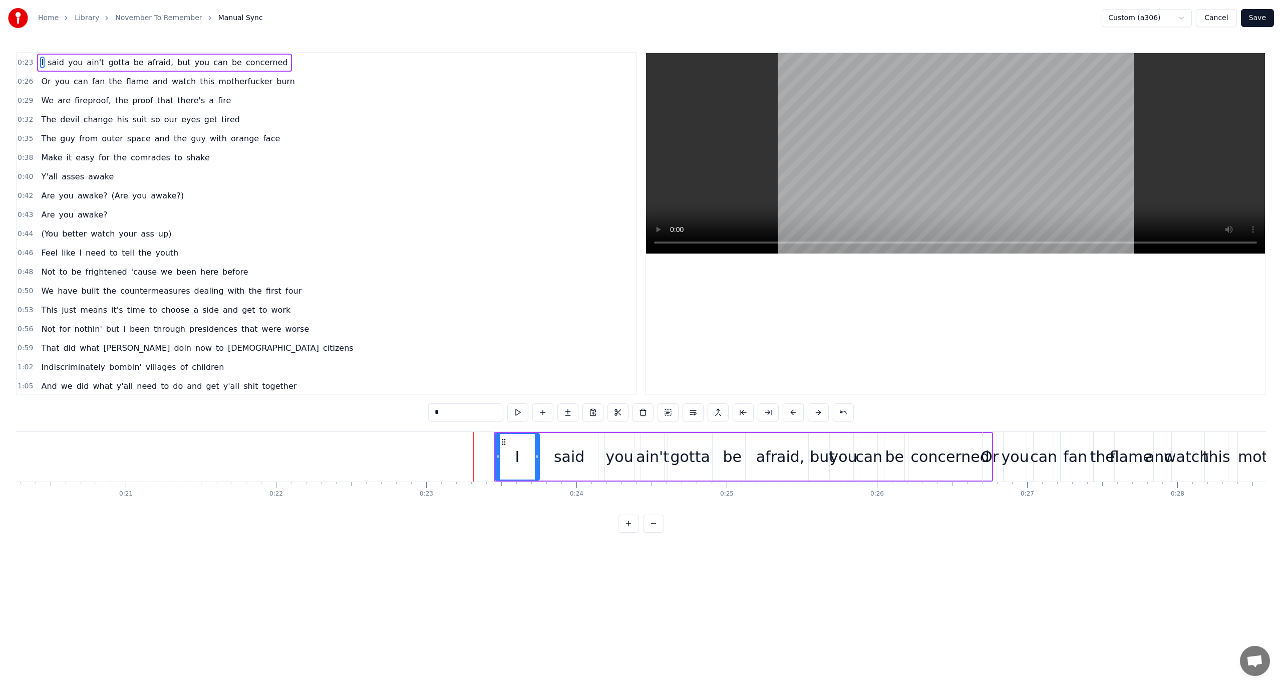
click at [793, 412] on button at bounding box center [793, 412] width 21 height 18
click at [792, 412] on button at bounding box center [793, 412] width 21 height 18
click at [792, 411] on button at bounding box center [793, 412] width 21 height 18
click at [1169, 19] on html "Home Library November To Remember Manual Sync Custom (a306) Cancel Save 0:23 I …" at bounding box center [641, 274] width 1282 height 548
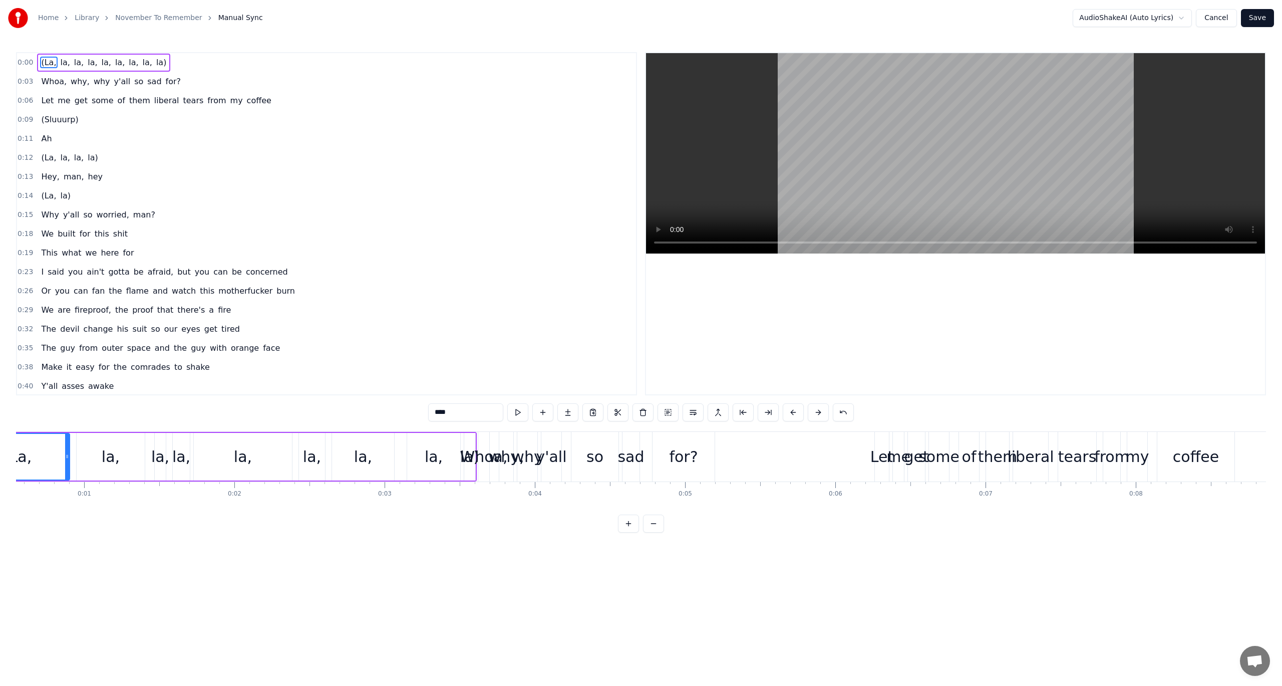
scroll to position [0, 0]
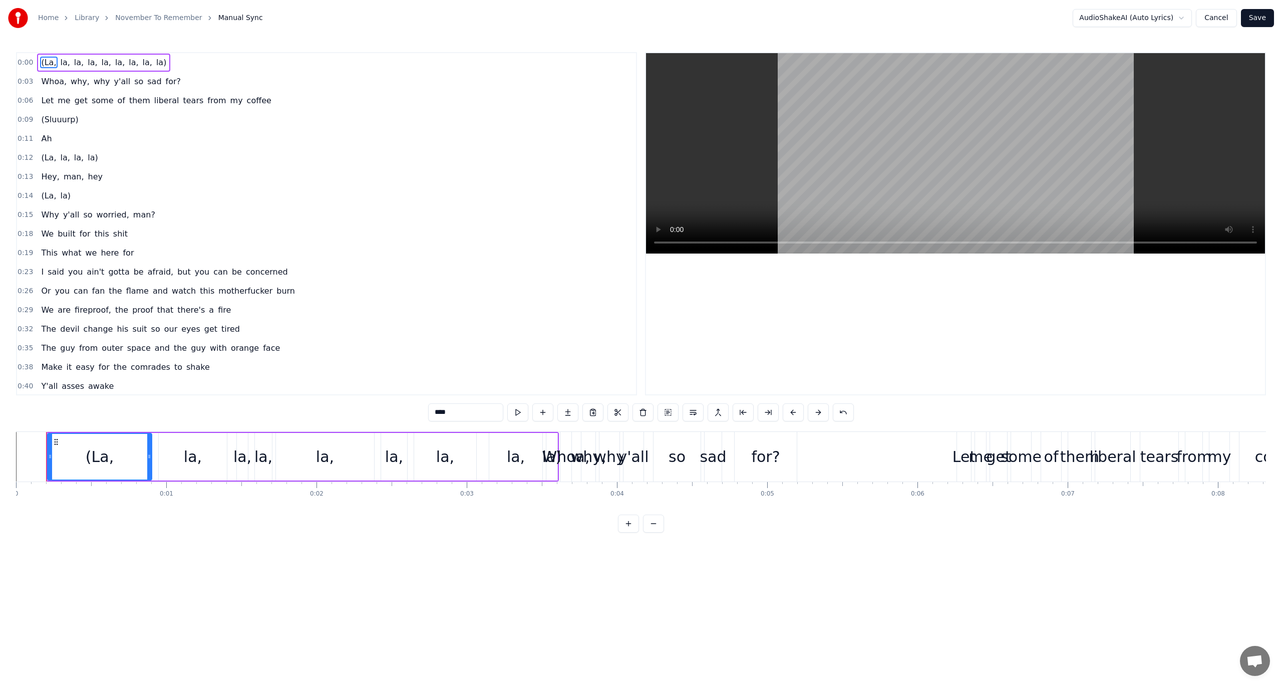
click at [1221, 17] on button "Cancel" at bounding box center [1216, 18] width 41 height 18
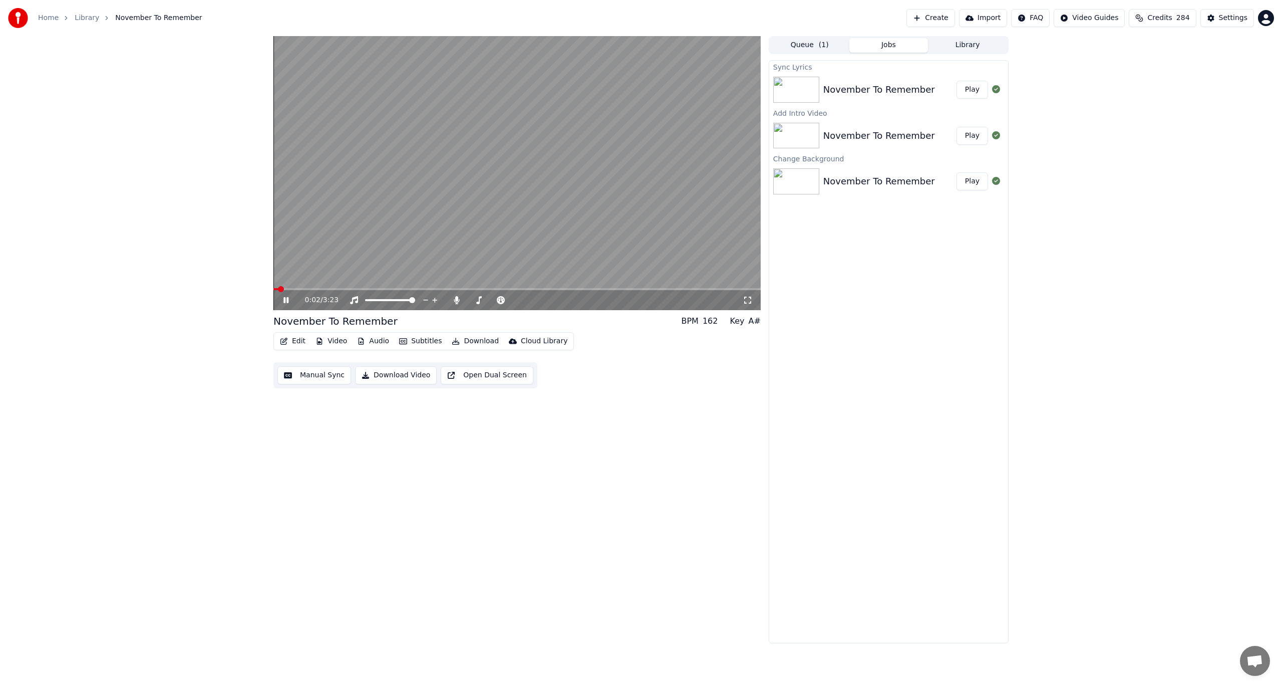
click at [328, 376] on button "Manual Sync" at bounding box center [314, 375] width 74 height 18
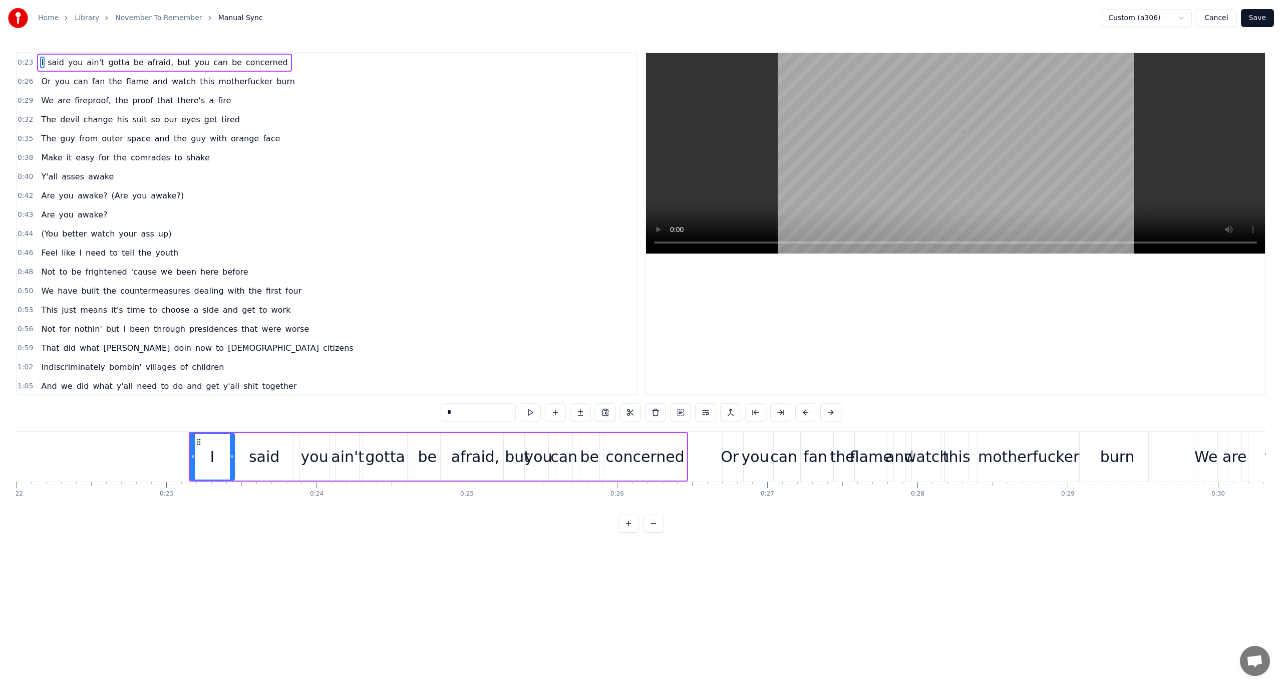
scroll to position [0, 3428]
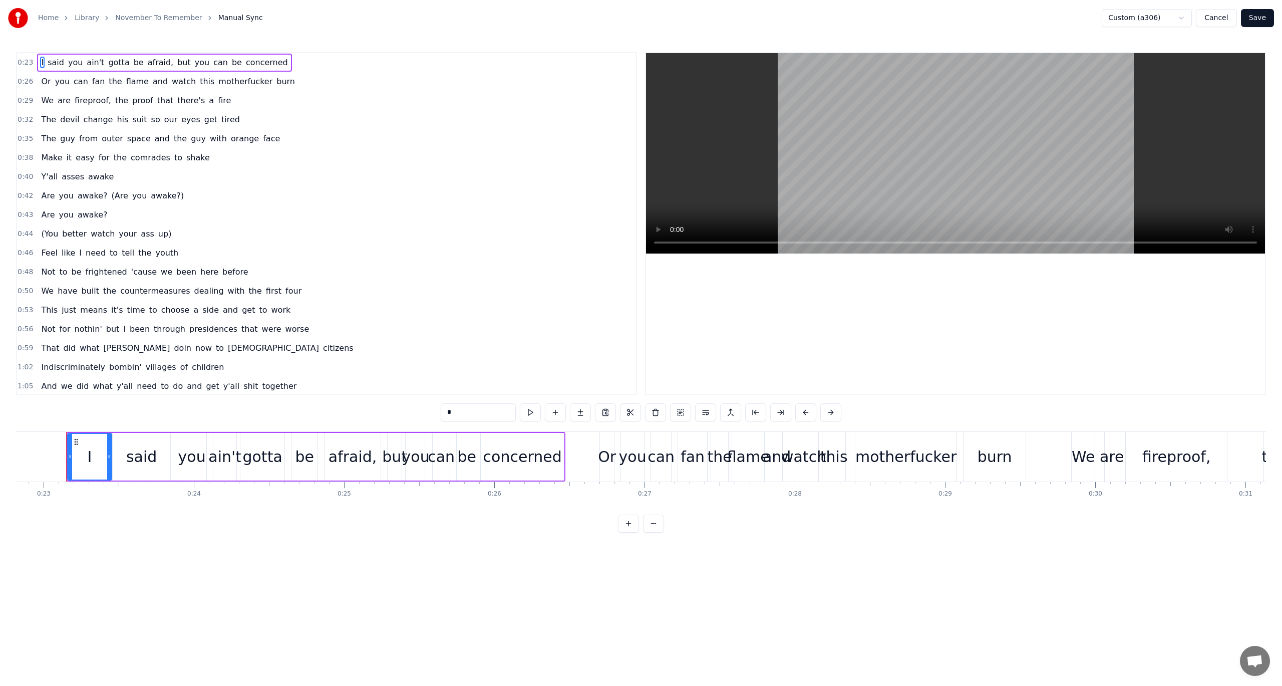
click at [1211, 20] on button "Cancel" at bounding box center [1216, 18] width 41 height 18
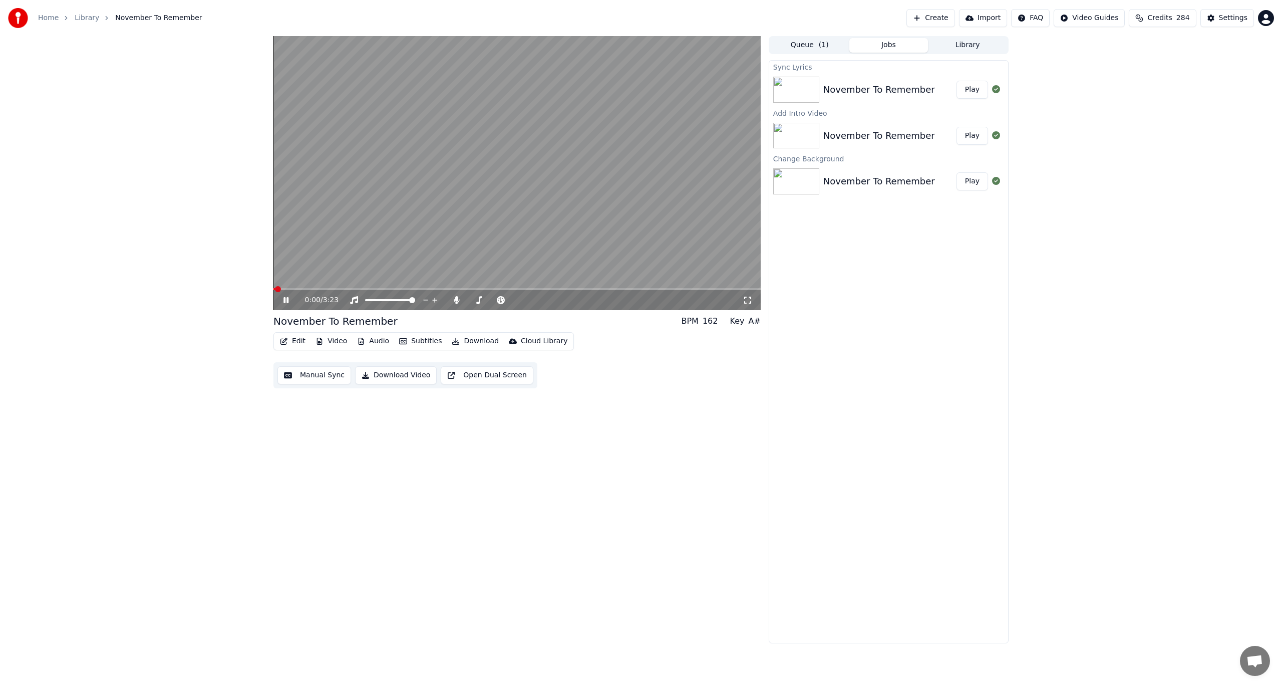
drag, startPoint x: 327, startPoint y: 377, endPoint x: 360, endPoint y: 456, distance: 85.8
click at [365, 466] on div "0:00 / 3:23 November To Remember BPM 162 Key A# Edit Video Audio Subtitles Down…" at bounding box center [516, 339] width 487 height 607
click at [292, 338] on button "Edit" at bounding box center [293, 341] width 34 height 14
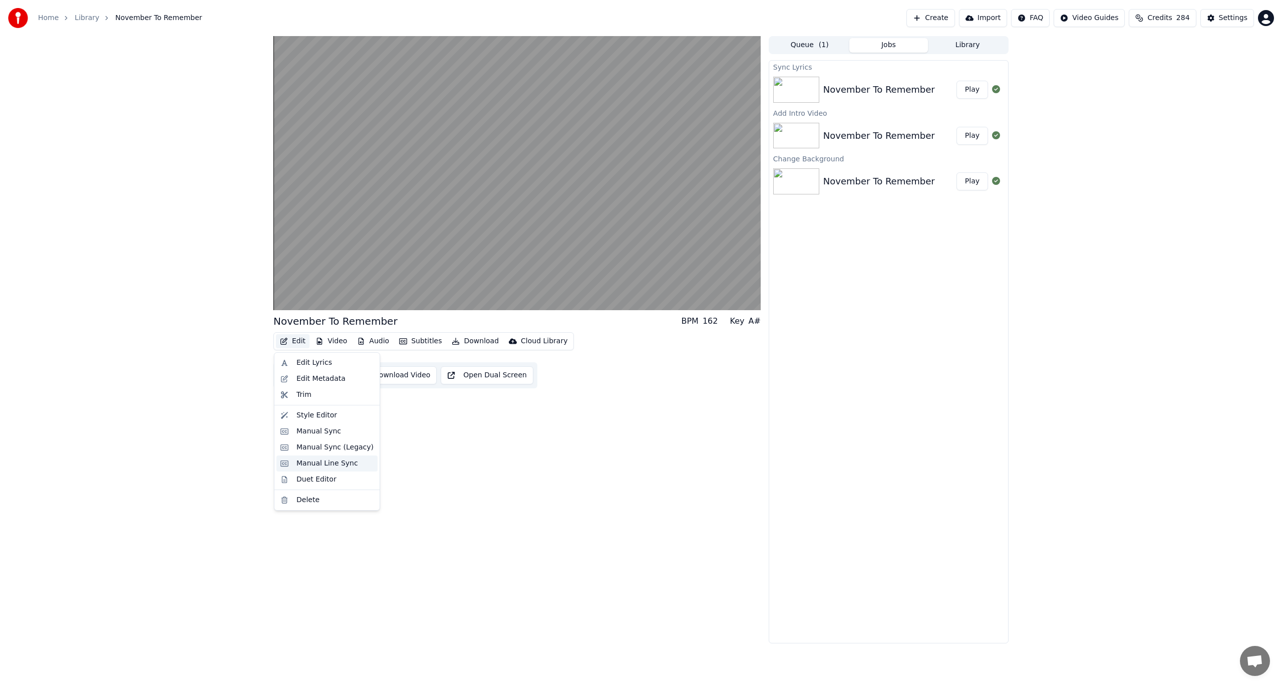
click at [322, 462] on div "Manual Line Sync" at bounding box center [327, 463] width 62 height 10
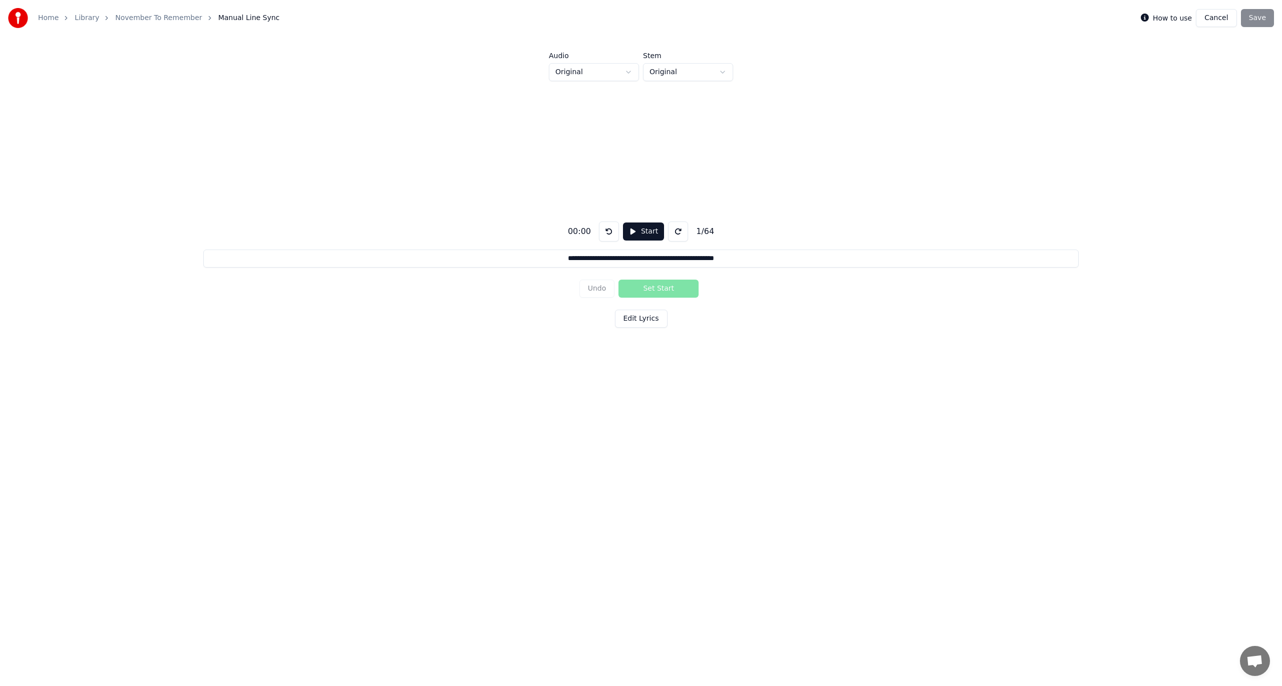
click at [635, 230] on button "Start" at bounding box center [643, 231] width 41 height 18
click at [643, 230] on button "Pause" at bounding box center [643, 231] width 45 height 18
click at [634, 231] on button "Start" at bounding box center [643, 231] width 41 height 18
click at [634, 231] on button "Pause" at bounding box center [643, 231] width 45 height 18
click at [636, 229] on button "Start" at bounding box center [643, 231] width 41 height 18
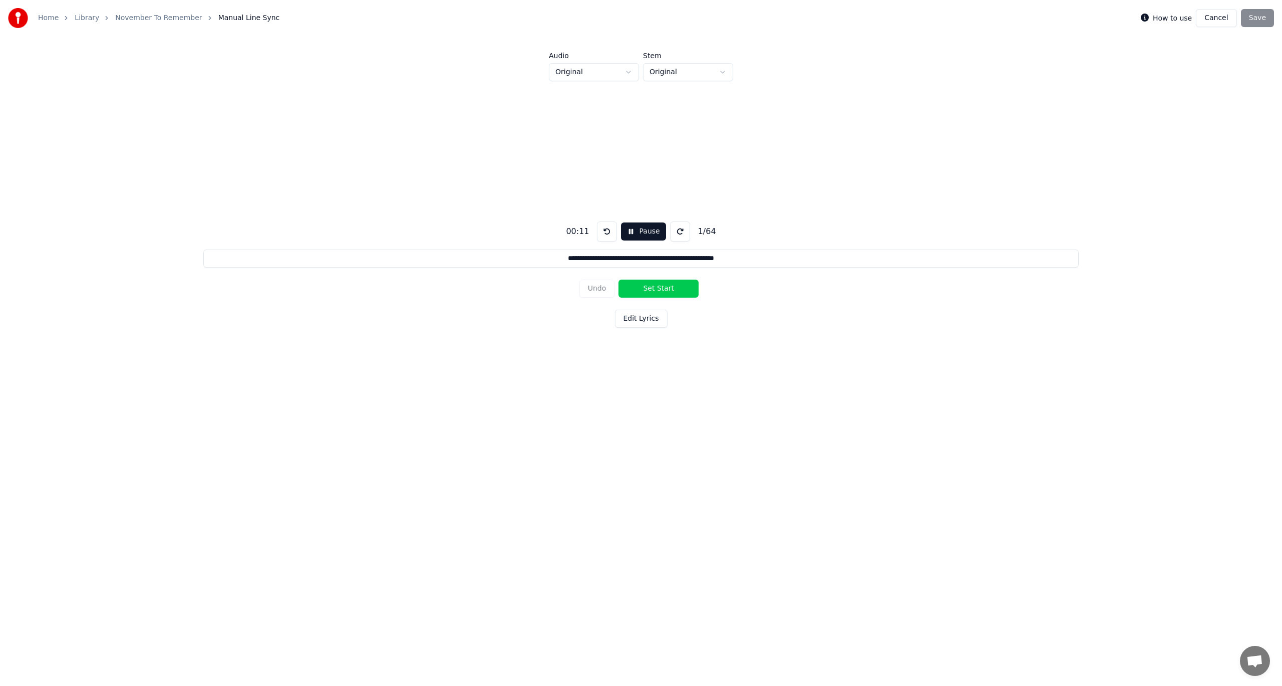
click at [637, 229] on button "Pause" at bounding box center [643, 231] width 45 height 18
click at [638, 229] on button "Start" at bounding box center [643, 231] width 41 height 18
drag, startPoint x: 659, startPoint y: 288, endPoint x: 653, endPoint y: 296, distance: 9.7
click at [658, 284] on button "Set Start" at bounding box center [659, 288] width 80 height 18
click at [648, 289] on button "Set End" at bounding box center [659, 288] width 80 height 18
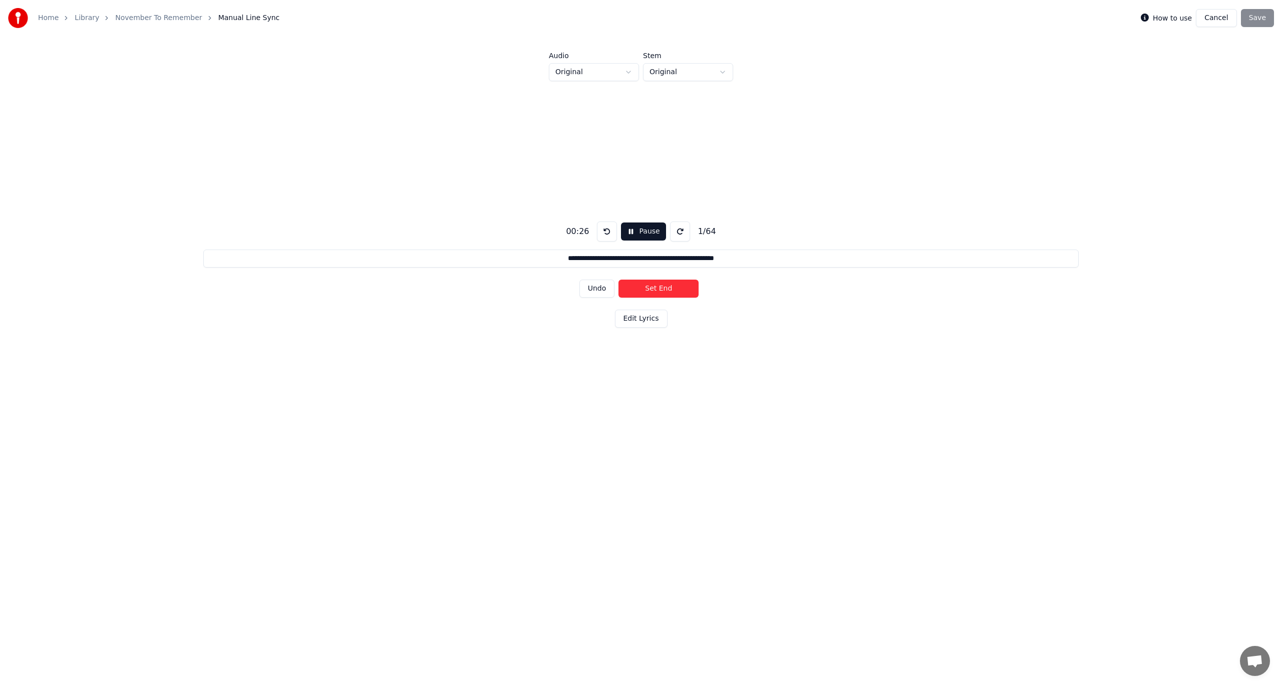
type input "**********"
click at [1216, 20] on button "Cancel" at bounding box center [1216, 18] width 41 height 18
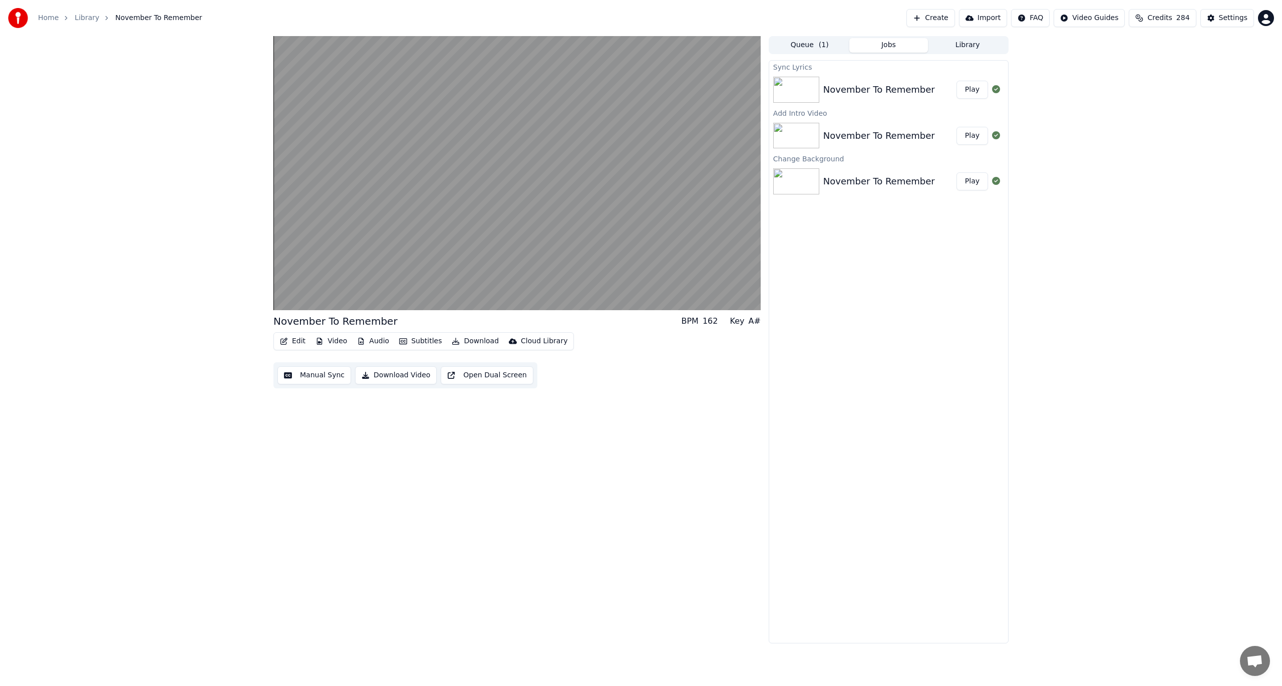
click at [315, 375] on button "Manual Sync" at bounding box center [314, 375] width 74 height 18
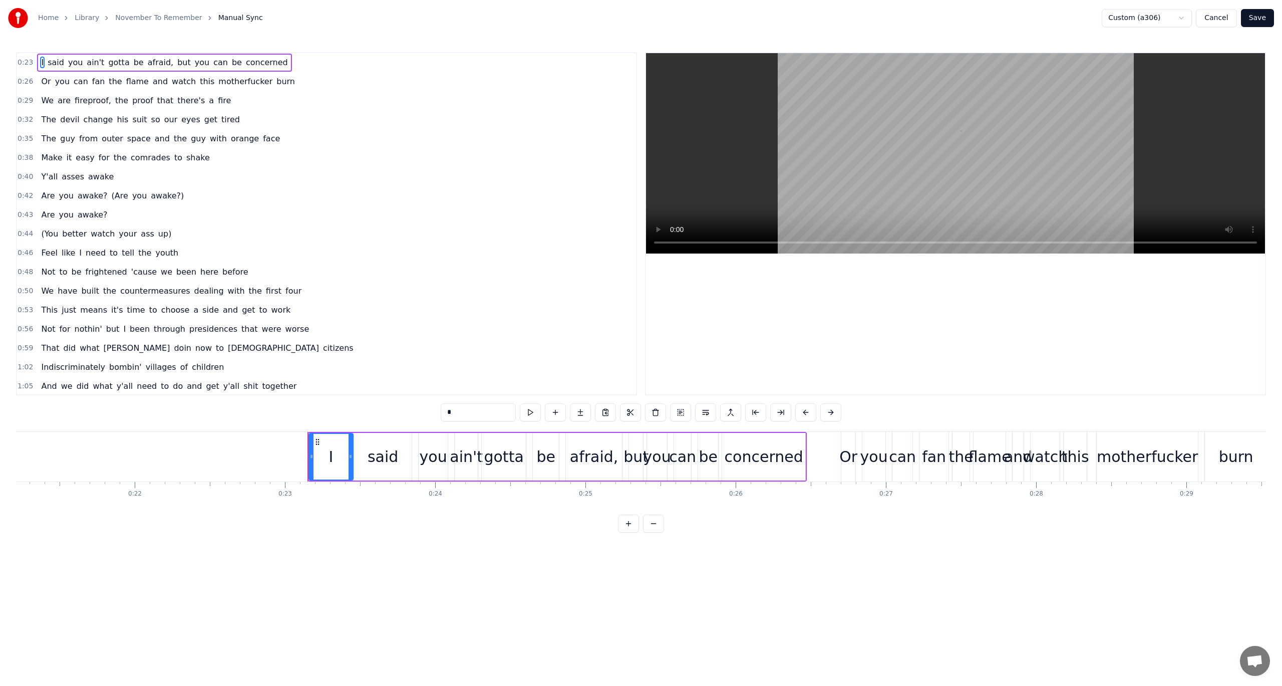
scroll to position [0, 3428]
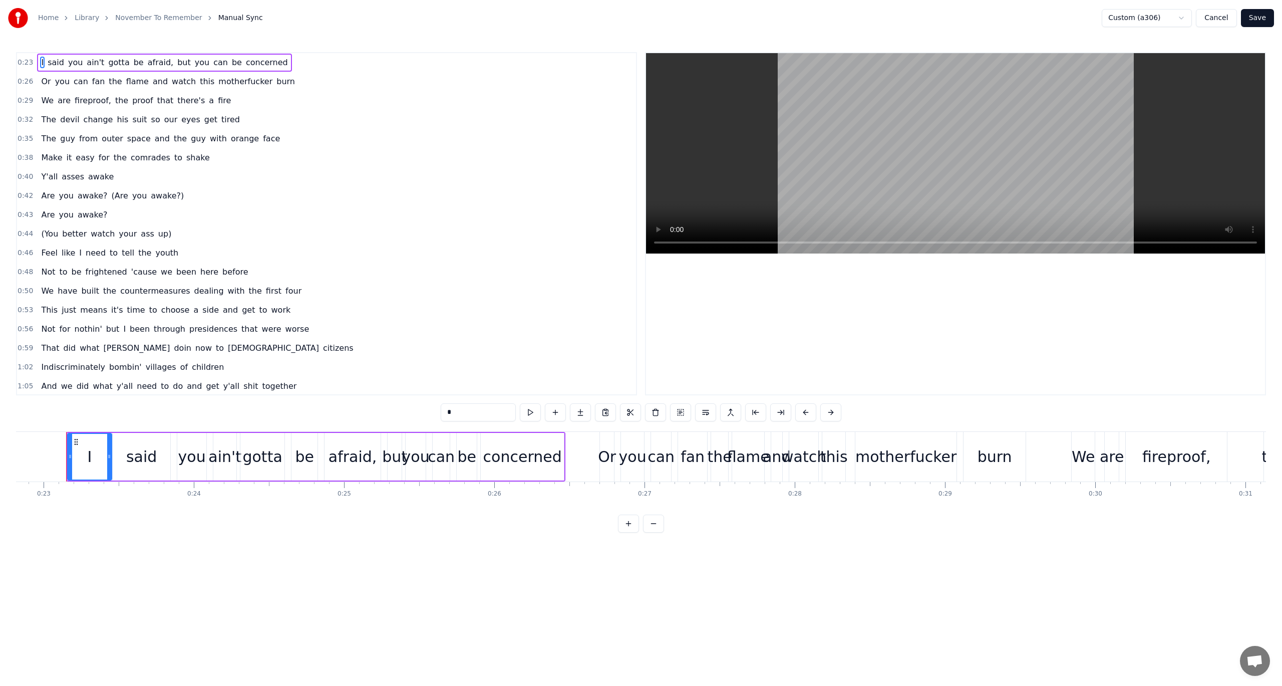
click at [387, 415] on div "0:23 I said you ain't gotta be afraid, but you can be concerned 0:26 Or you can…" at bounding box center [641, 292] width 1250 height 480
click at [385, 421] on div "0:23 I said you ain't gotta be afraid, but you can be concerned 0:26 Or you can…" at bounding box center [641, 292] width 1250 height 480
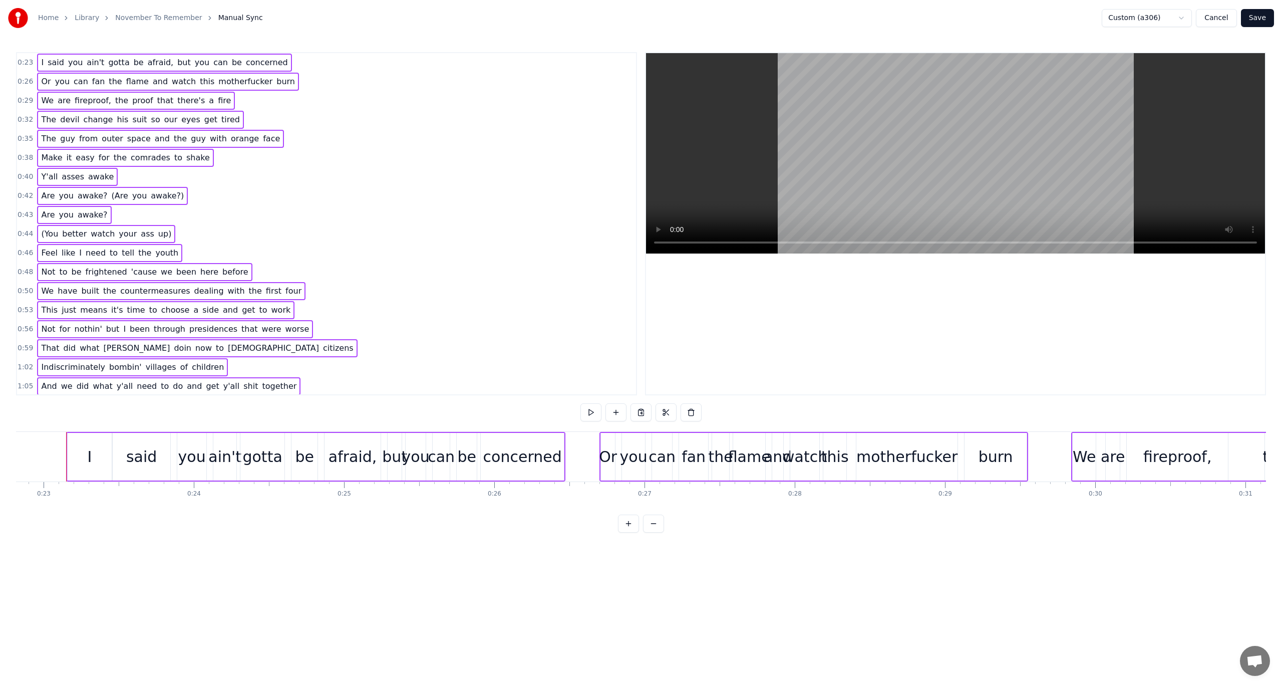
drag, startPoint x: 820, startPoint y: 408, endPoint x: 815, endPoint y: 406, distance: 5.4
click at [815, 406] on div "0:23 I said you ain't gotta be afraid, but you can be concerned 0:26 Or you can…" at bounding box center [641, 292] width 1250 height 480
drag, startPoint x: 496, startPoint y: 439, endPoint x: 538, endPoint y: 440, distance: 42.6
click at [550, 442] on div "concerned" at bounding box center [522, 457] width 83 height 48
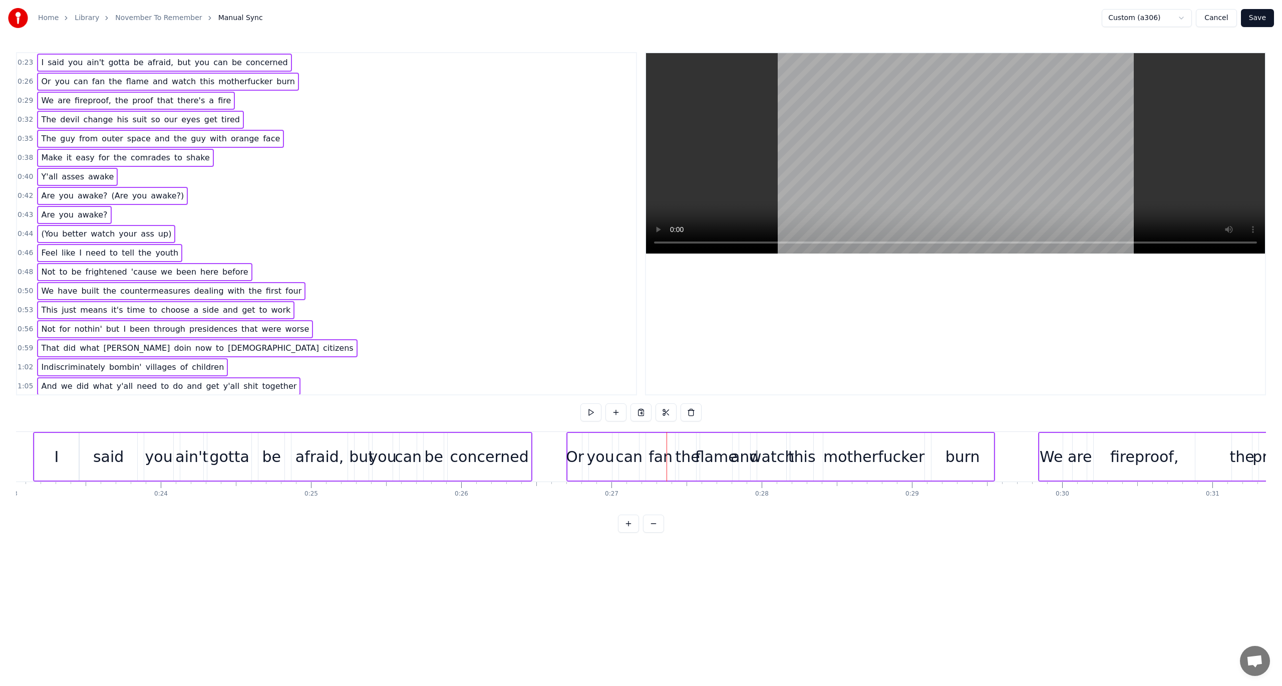
scroll to position [0, 3468]
click at [151, 432] on div "I said you ain't gotta be afraid, but you can be concerned" at bounding box center [275, 457] width 499 height 50
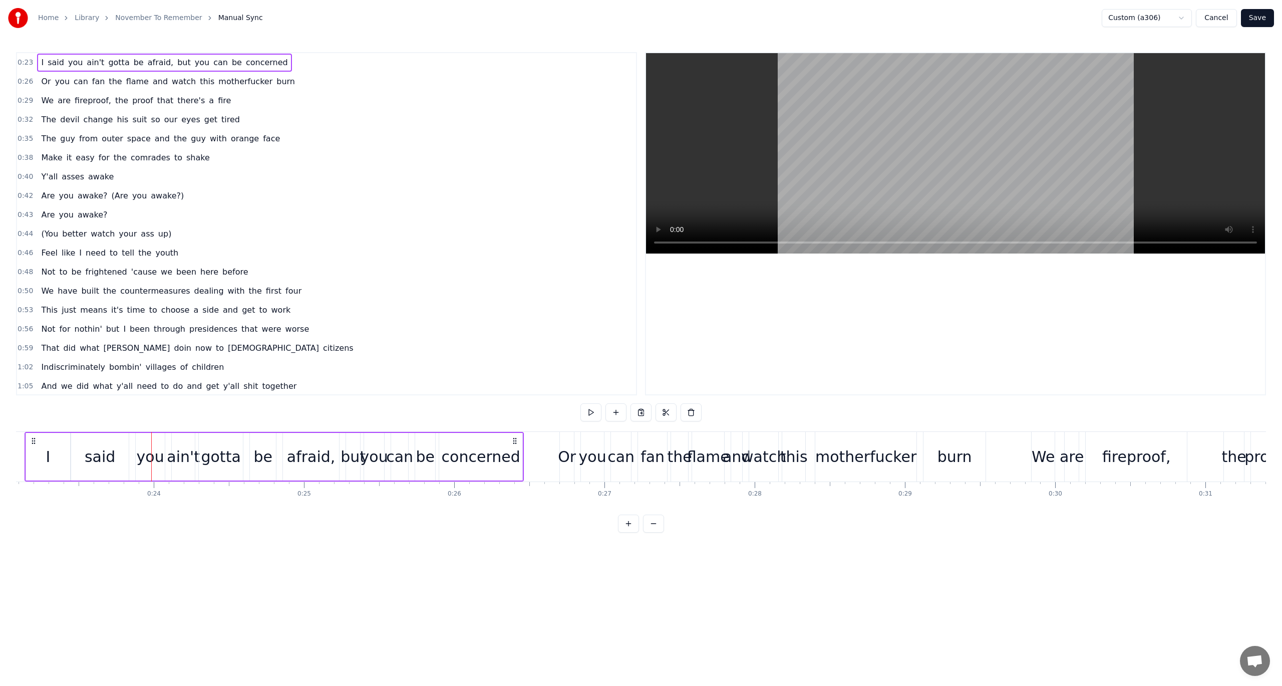
click at [515, 439] on icon at bounding box center [515, 441] width 8 height 8
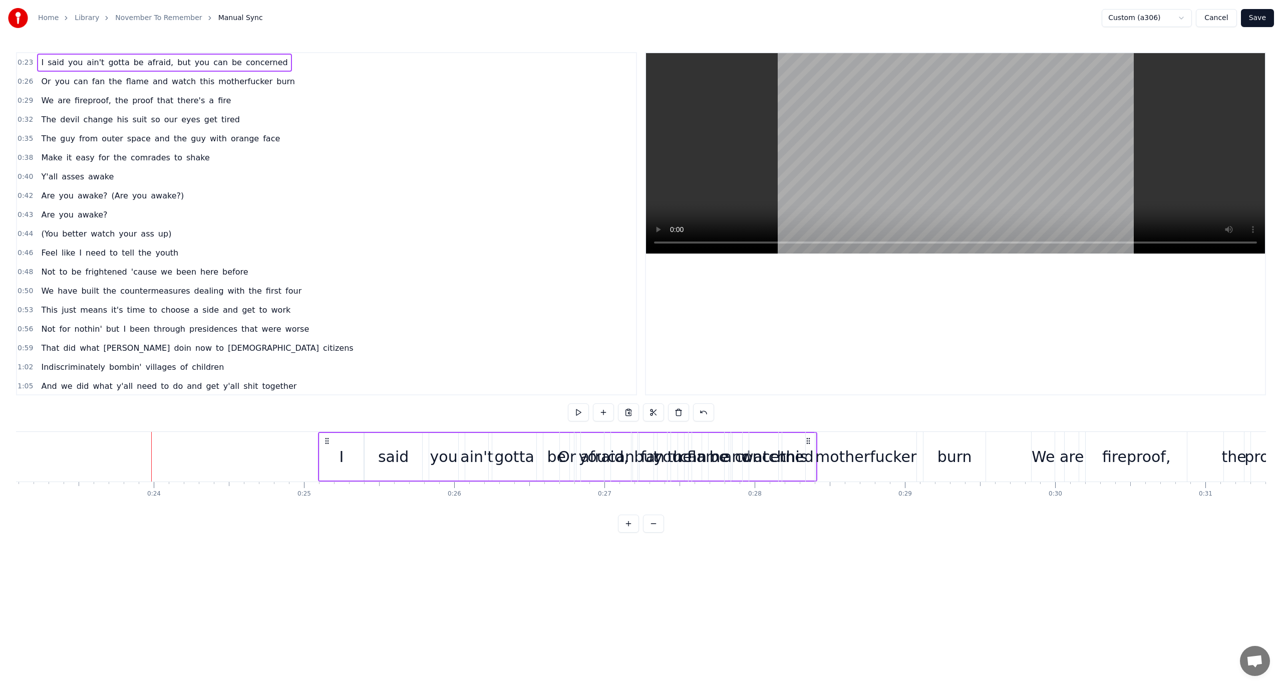
drag, startPoint x: 36, startPoint y: 440, endPoint x: 330, endPoint y: 452, distance: 293.7
click at [330, 452] on div "I said you ain't gotta be afraid, but you can be concerned" at bounding box center [567, 457] width 499 height 50
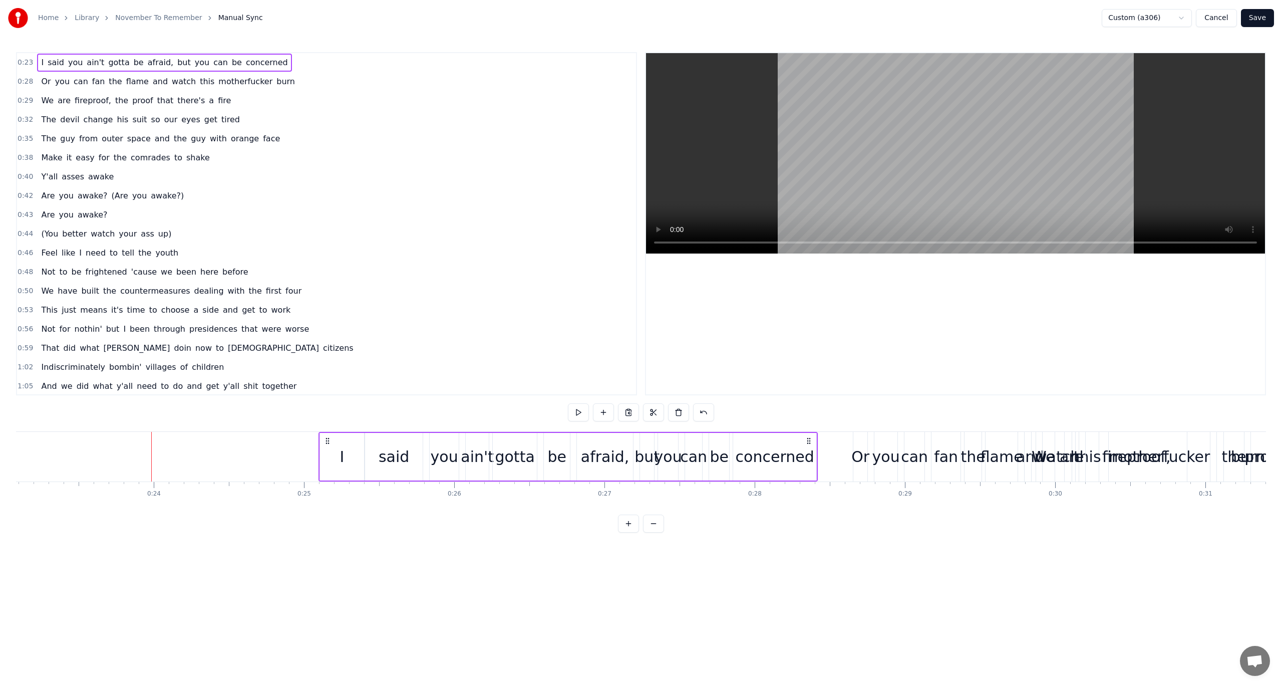
drag, startPoint x: 33, startPoint y: 438, endPoint x: 327, endPoint y: 456, distance: 294.5
click at [327, 456] on div "I said you ain't gotta be afraid, but you can be concerned" at bounding box center [568, 457] width 499 height 50
click at [1255, 18] on button "Save" at bounding box center [1257, 18] width 33 height 18
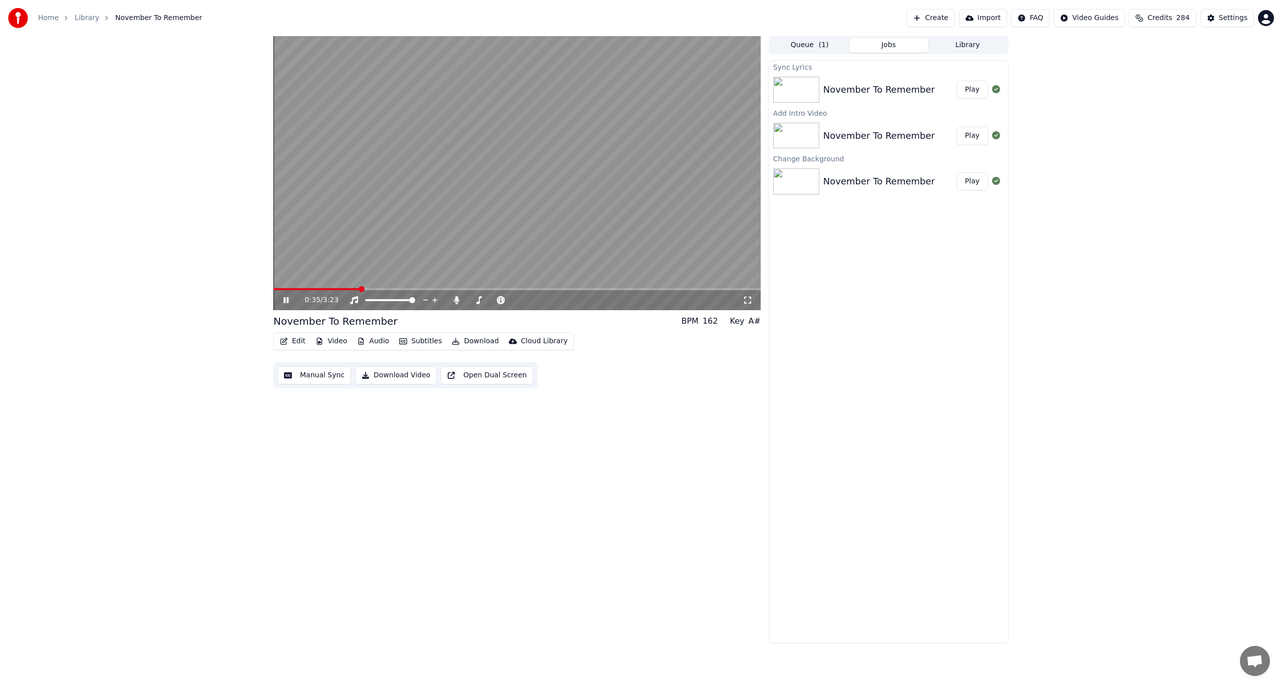
click at [285, 300] on icon at bounding box center [285, 300] width 5 height 6
click at [297, 338] on button "Edit" at bounding box center [293, 341] width 34 height 14
click at [304, 359] on div "Edit Lyrics" at bounding box center [314, 363] width 36 height 10
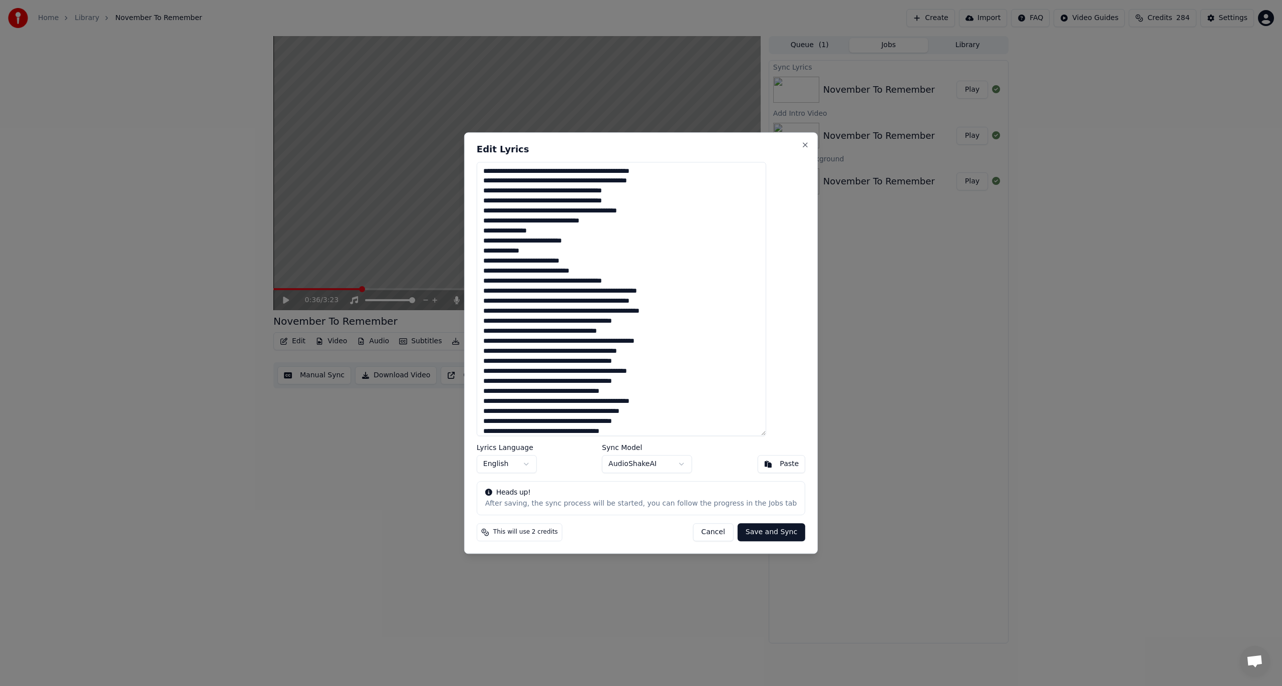
click at [644, 463] on body "Home Library November To Remember Create Import FAQ Video Guides Credits 284 Se…" at bounding box center [641, 343] width 1282 height 686
click at [763, 533] on button "Save and Sync" at bounding box center [772, 532] width 68 height 18
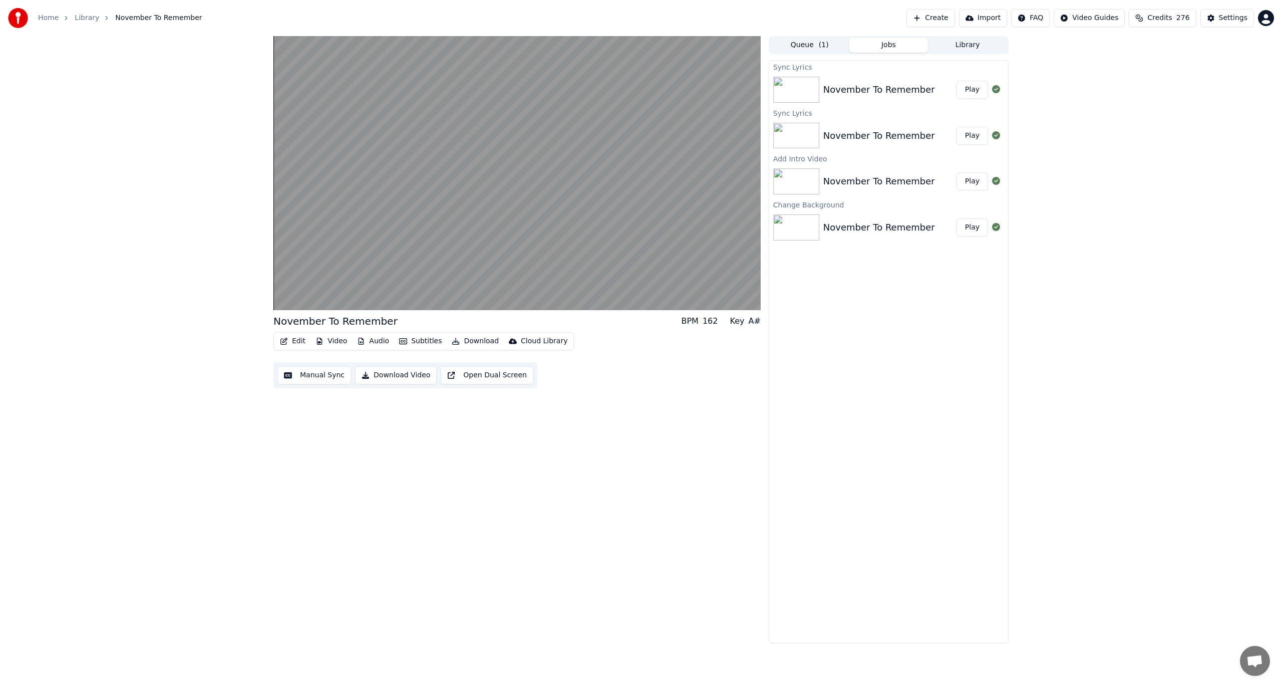
click at [973, 80] on div "November To Remember Play" at bounding box center [888, 90] width 239 height 34
click at [973, 89] on button "Play" at bounding box center [973, 90] width 32 height 18
click at [284, 298] on icon at bounding box center [285, 300] width 5 height 6
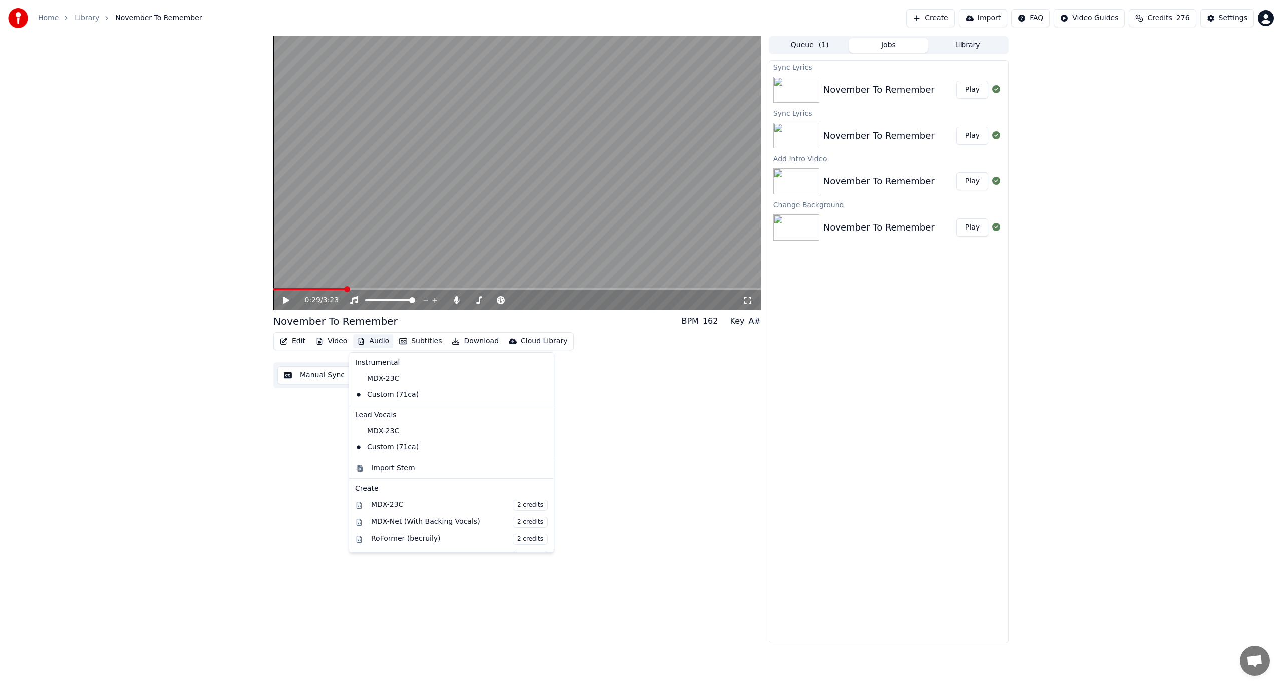
click at [364, 339] on button "Audio" at bounding box center [373, 341] width 40 height 14
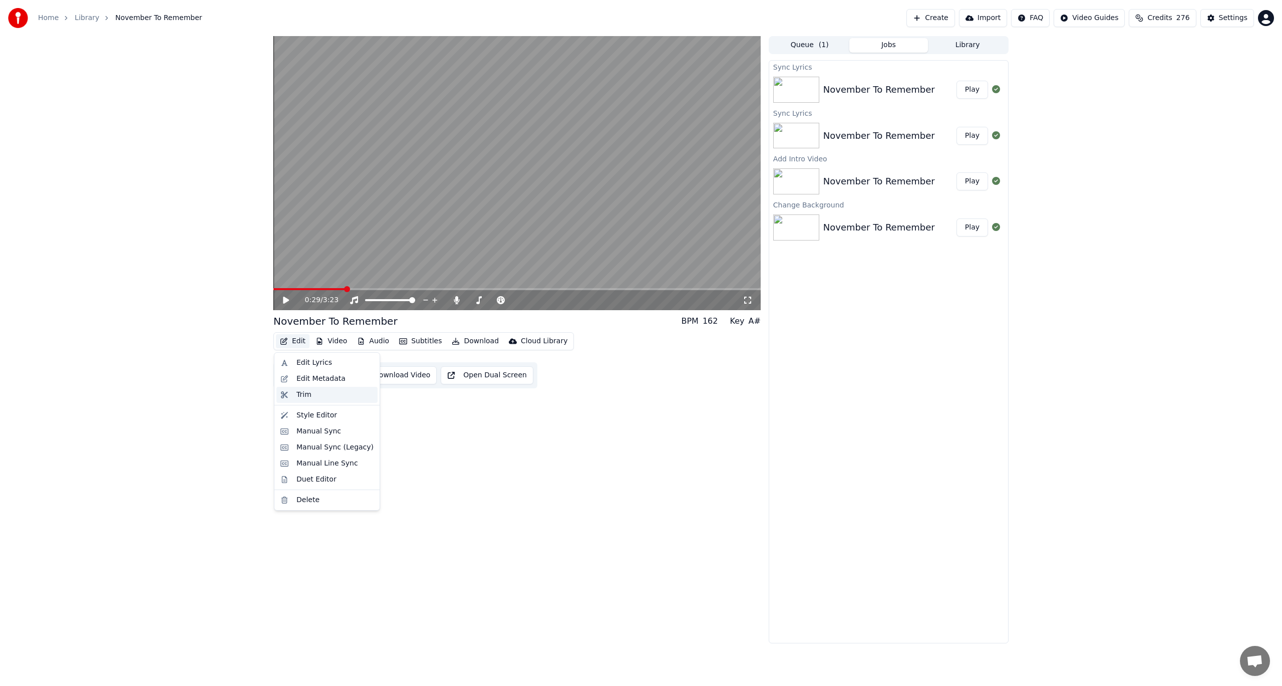
click at [296, 398] on div "Trim" at bounding box center [303, 395] width 15 height 10
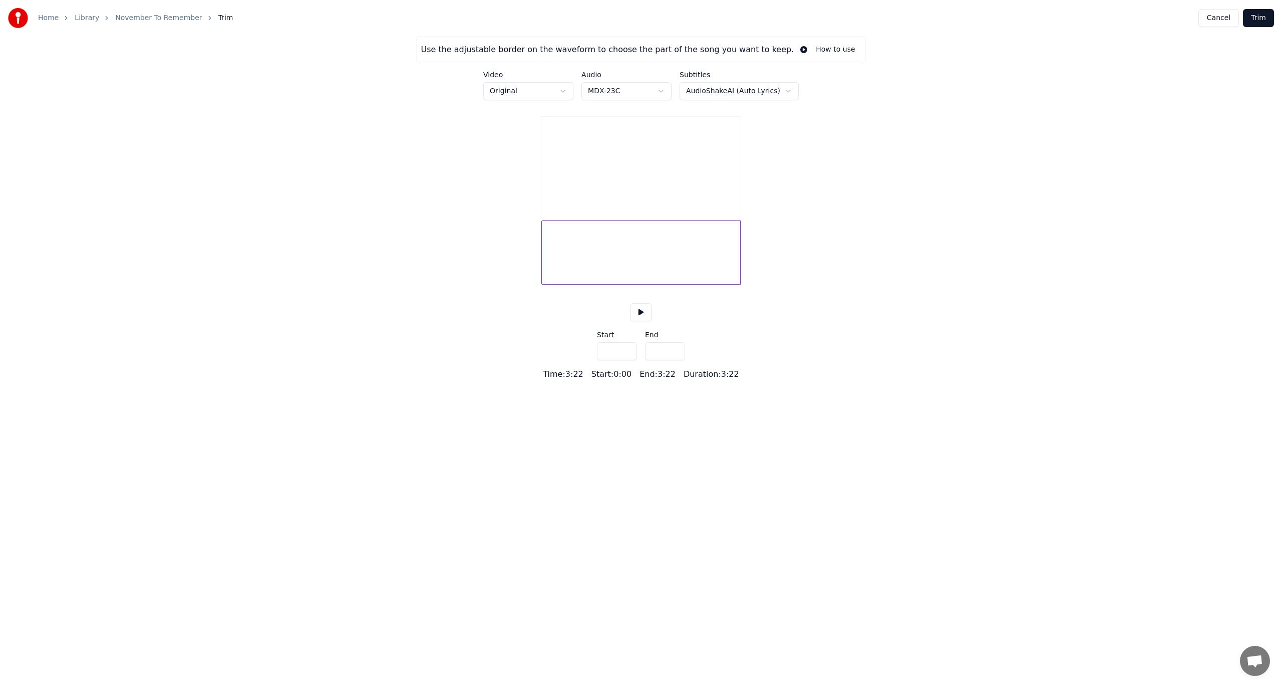
click at [1223, 23] on button "Cancel" at bounding box center [1218, 18] width 41 height 18
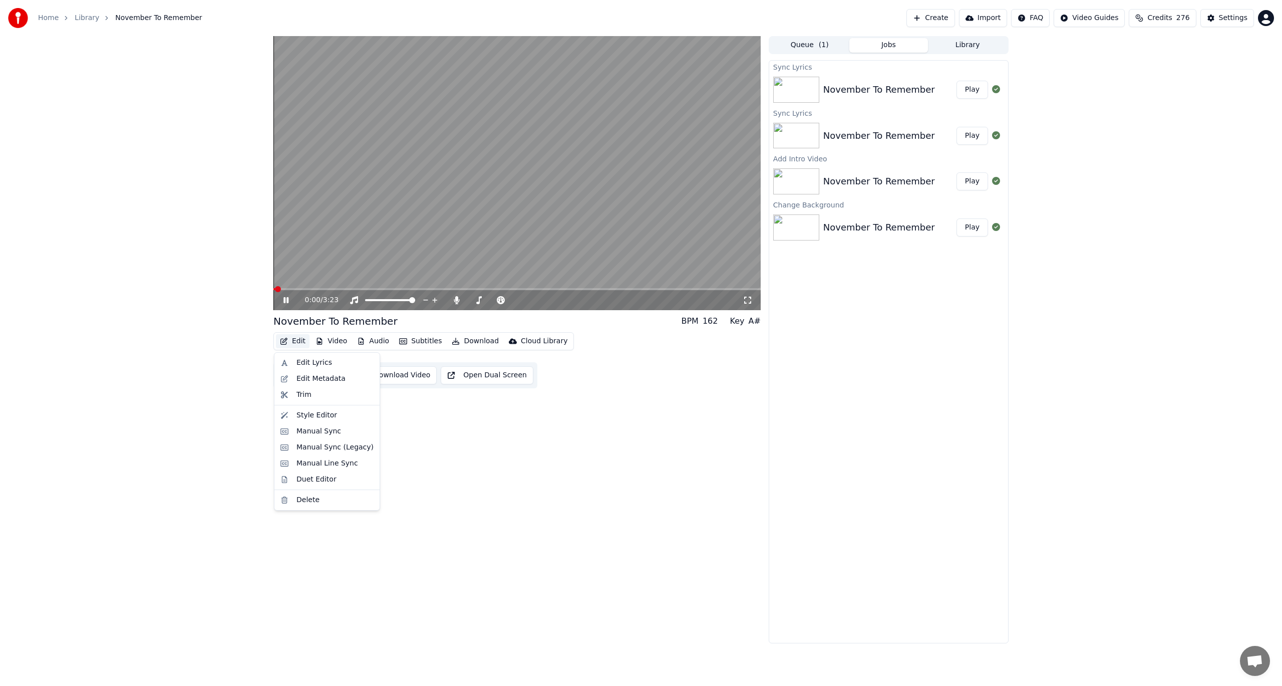
click at [288, 344] on button "Edit" at bounding box center [293, 341] width 34 height 14
click at [332, 418] on div "Style Editor" at bounding box center [334, 415] width 77 height 10
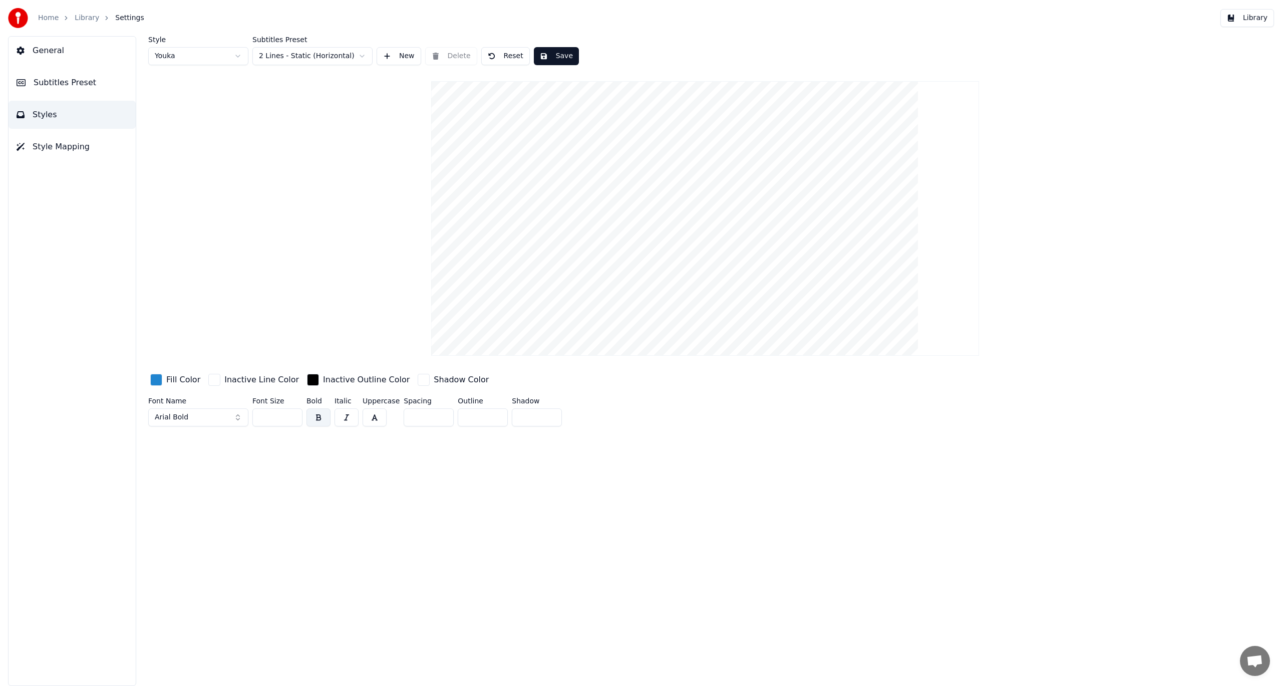
click at [1252, 23] on button "Library" at bounding box center [1247, 18] width 54 height 18
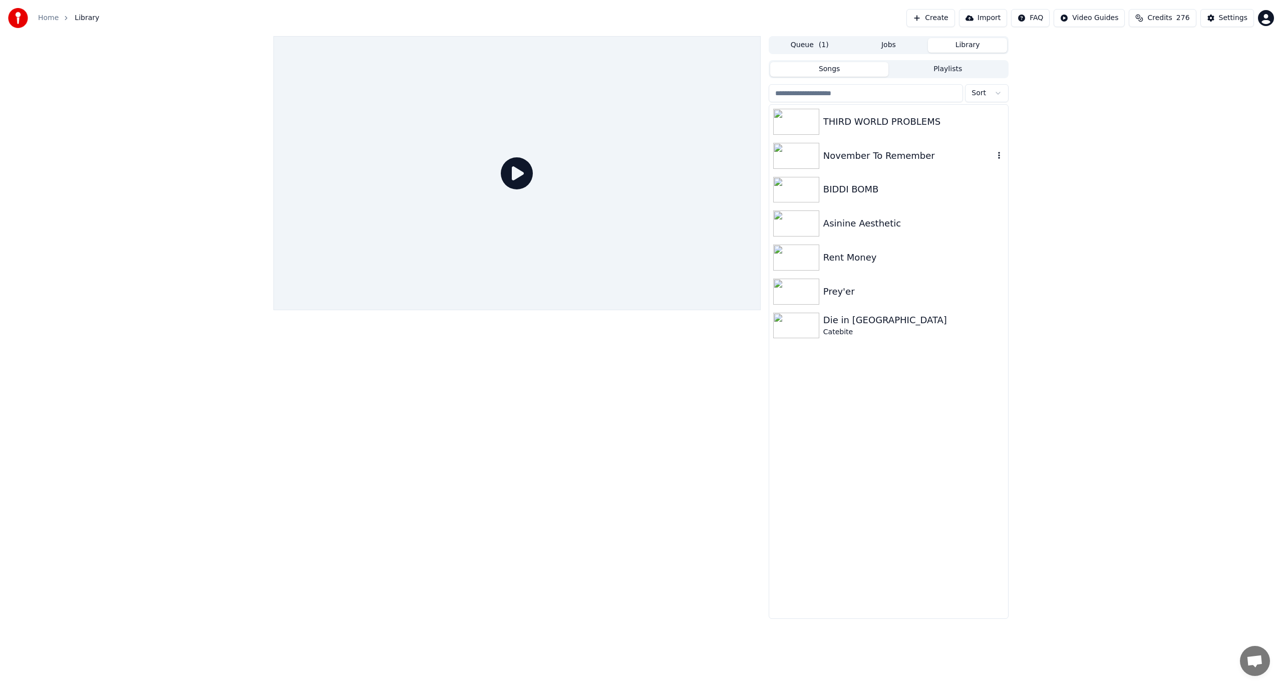
click at [872, 154] on div "November To Remember" at bounding box center [908, 156] width 171 height 14
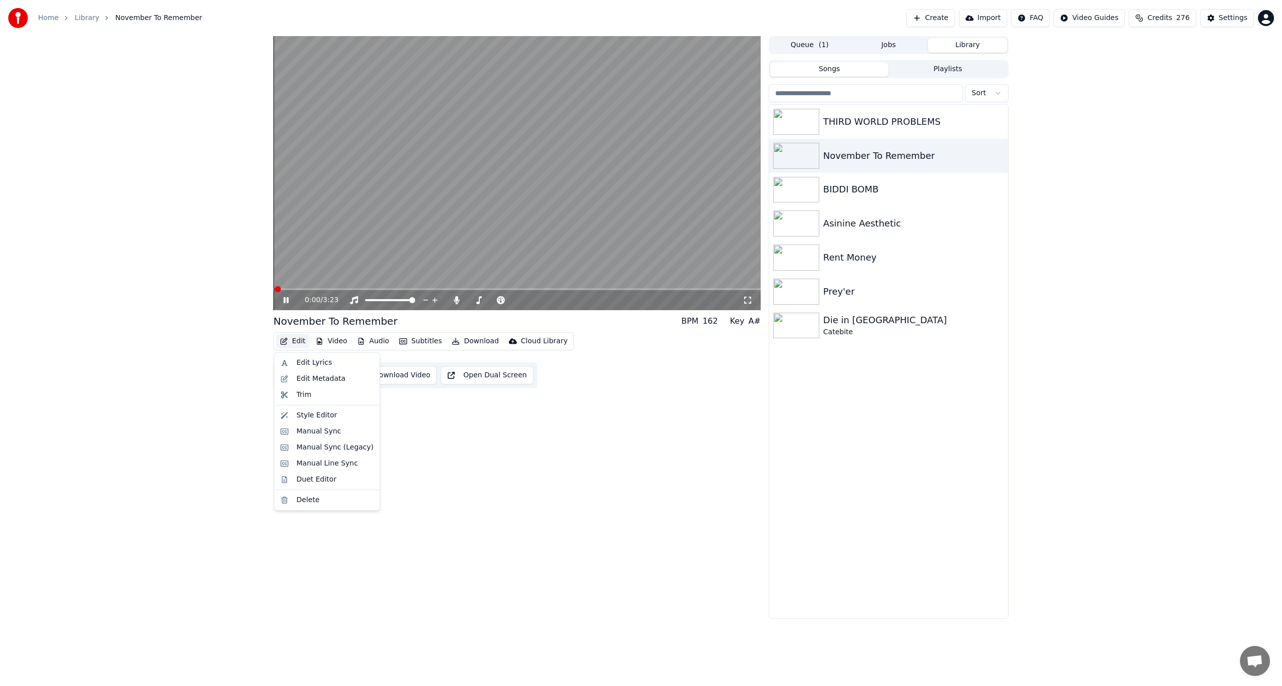
click at [295, 341] on button "Edit" at bounding box center [293, 341] width 34 height 14
click at [333, 436] on div "Manual Sync" at bounding box center [326, 431] width 101 height 16
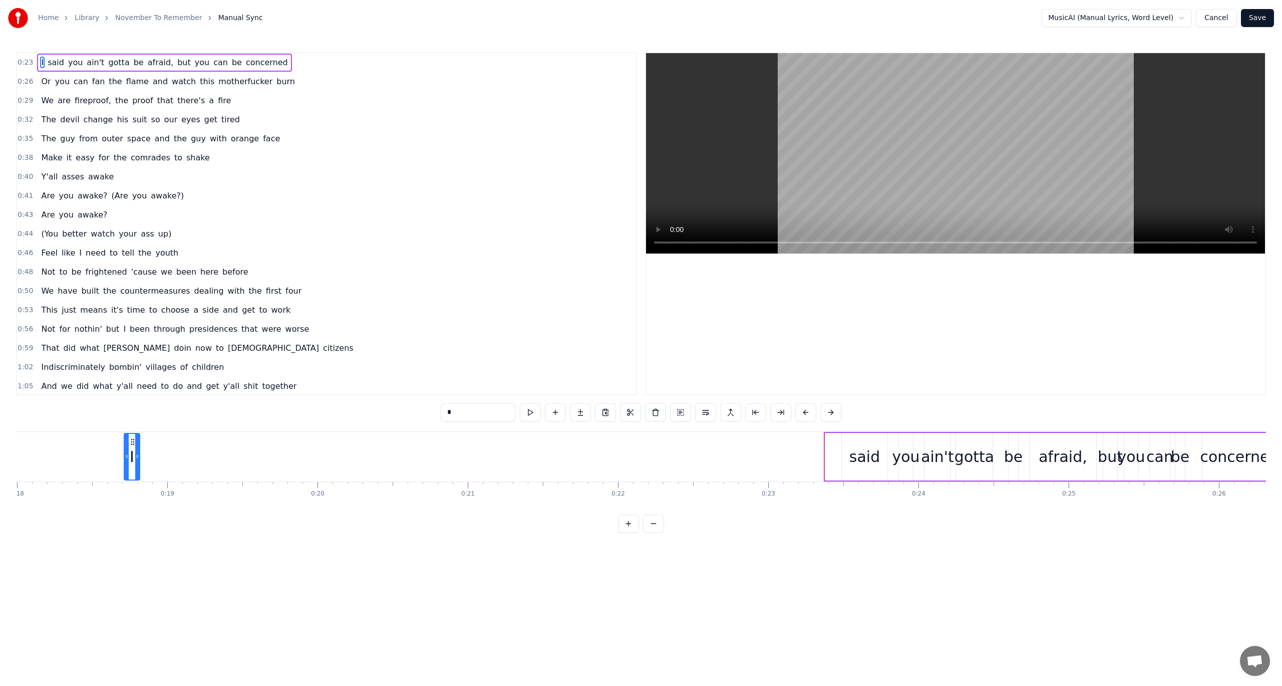
scroll to position [0, 2685]
drag, startPoint x: 75, startPoint y: 440, endPoint x: 852, endPoint y: 459, distance: 777.0
click at [852, 459] on div "I" at bounding box center [852, 457] width 15 height 46
click at [915, 433] on div "I said you ain't gotta be afraid, but you can be concerned" at bounding box center [1069, 457] width 453 height 50
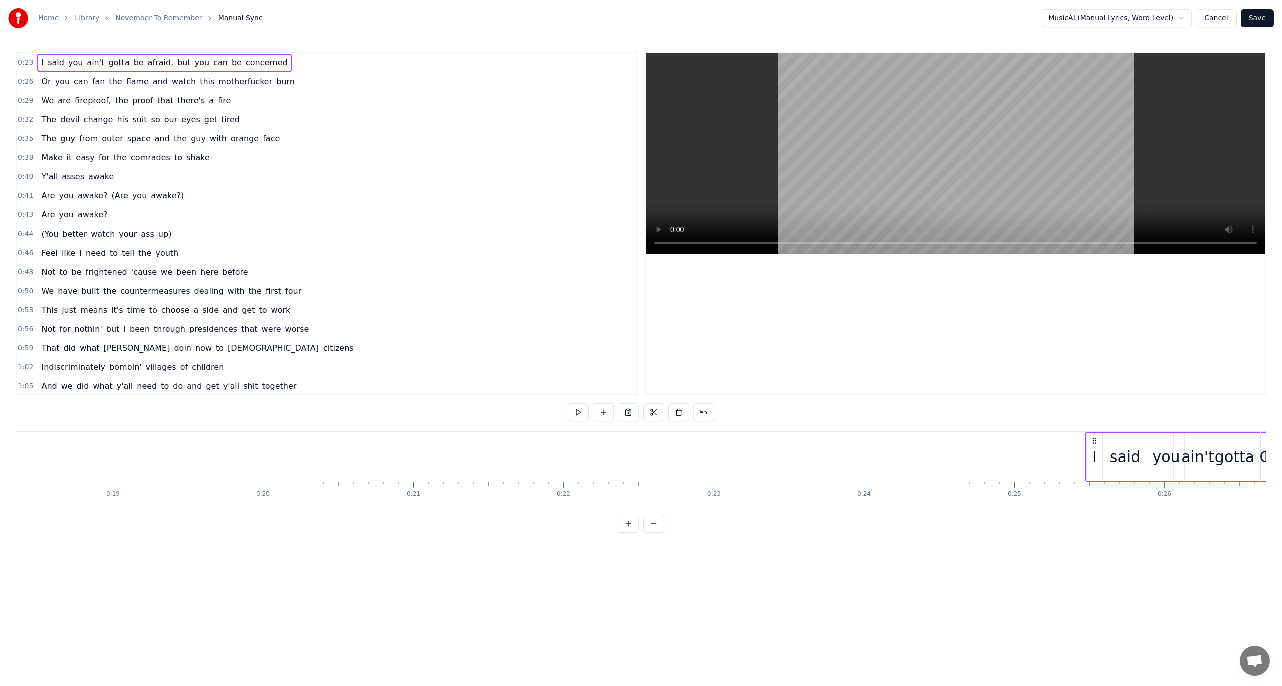
scroll to position [0, 2774]
drag, startPoint x: 855, startPoint y: 440, endPoint x: 1038, endPoint y: 451, distance: 182.6
click at [1038, 451] on div "I said you ain't gotta be afraid, but you can be concerned" at bounding box center [1255, 457] width 453 height 50
drag, startPoint x: 763, startPoint y: 441, endPoint x: 1039, endPoint y: 452, distance: 275.7
click at [1039, 452] on div "I said you ain't gotta be afraid, but you can be concerned" at bounding box center [1256, 457] width 453 height 50
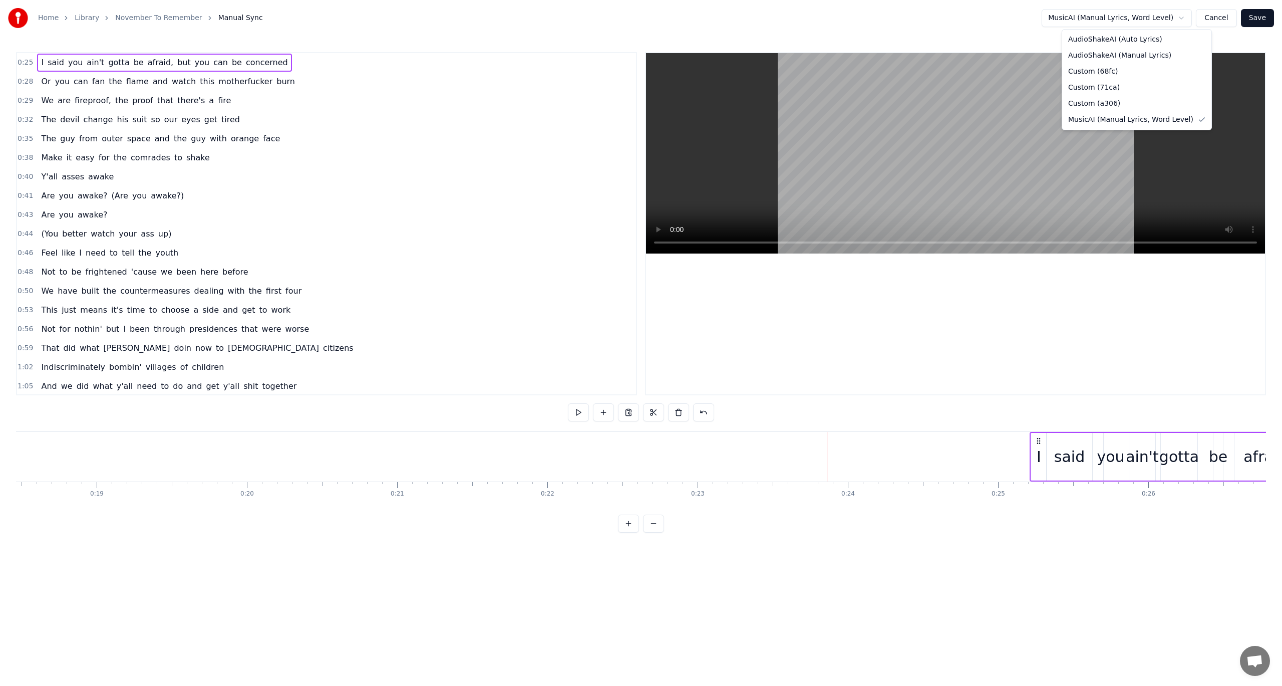
click at [1185, 14] on html "Home Library November To Remember Manual Sync MusicAI (Manual Lyrics, Word Leve…" at bounding box center [641, 274] width 1282 height 548
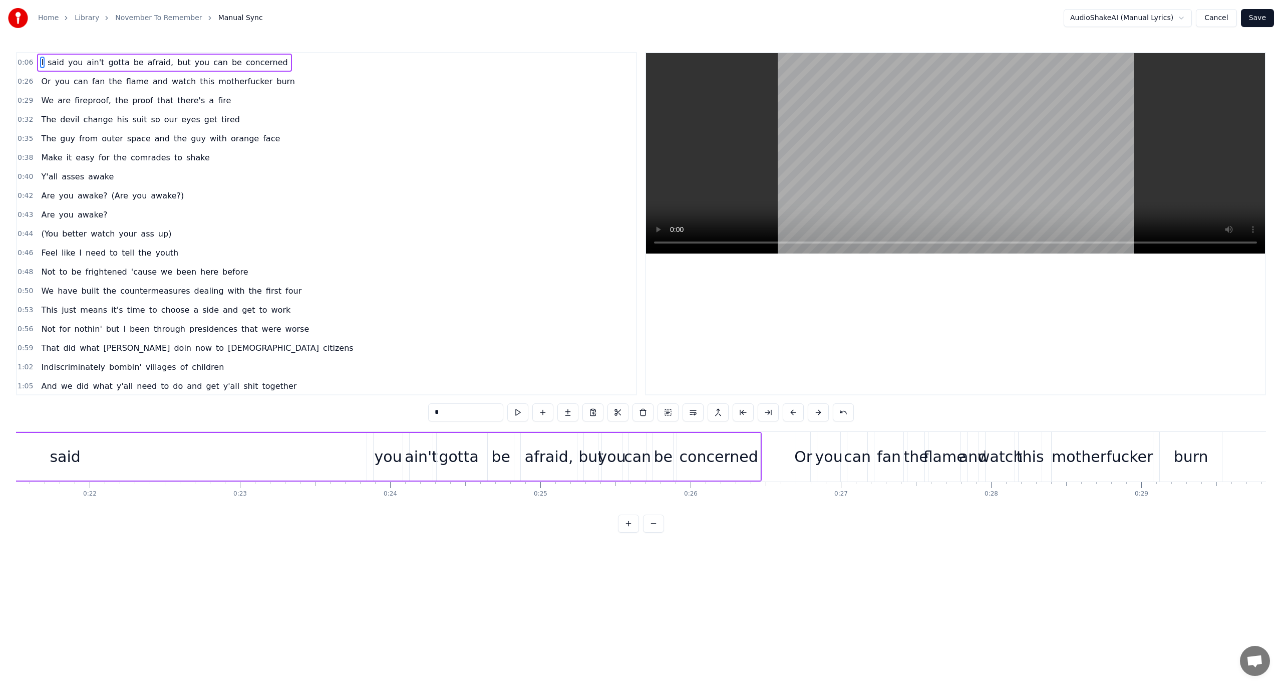
scroll to position [0, 3393]
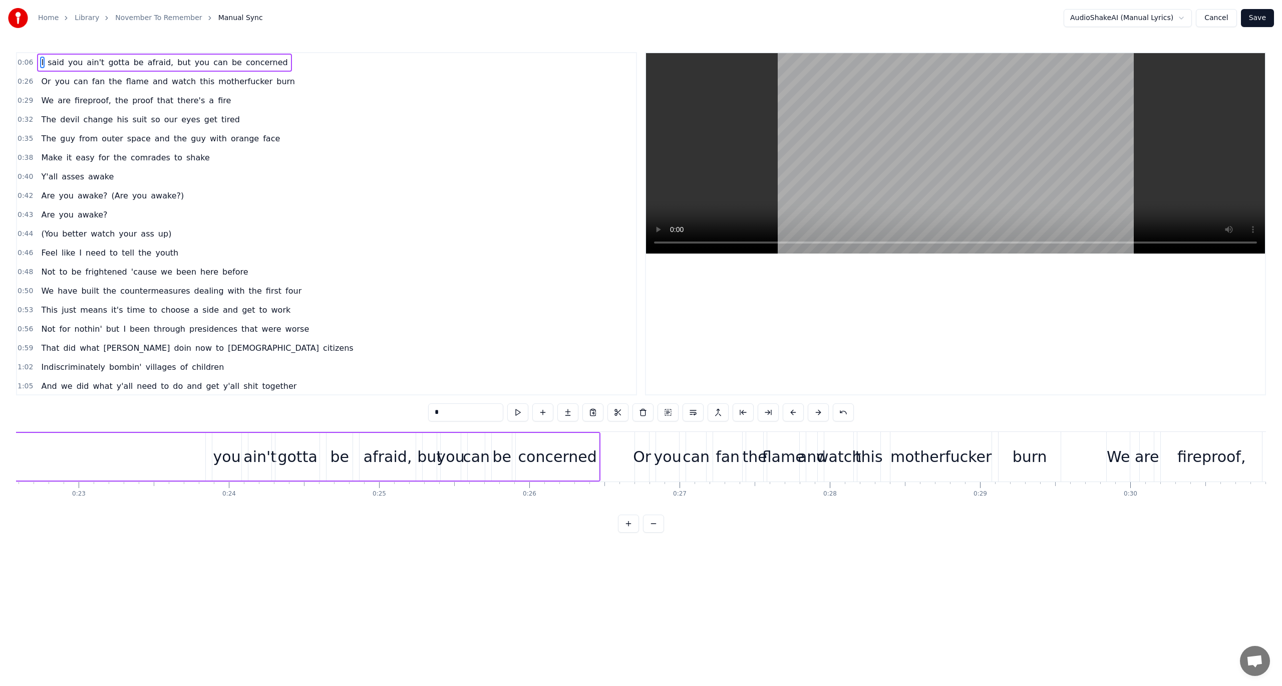
drag, startPoint x: 1204, startPoint y: 21, endPoint x: 1213, endPoint y: 18, distance: 9.5
click at [1213, 18] on button "Cancel" at bounding box center [1216, 18] width 41 height 18
